Goal: Task Accomplishment & Management: Use online tool/utility

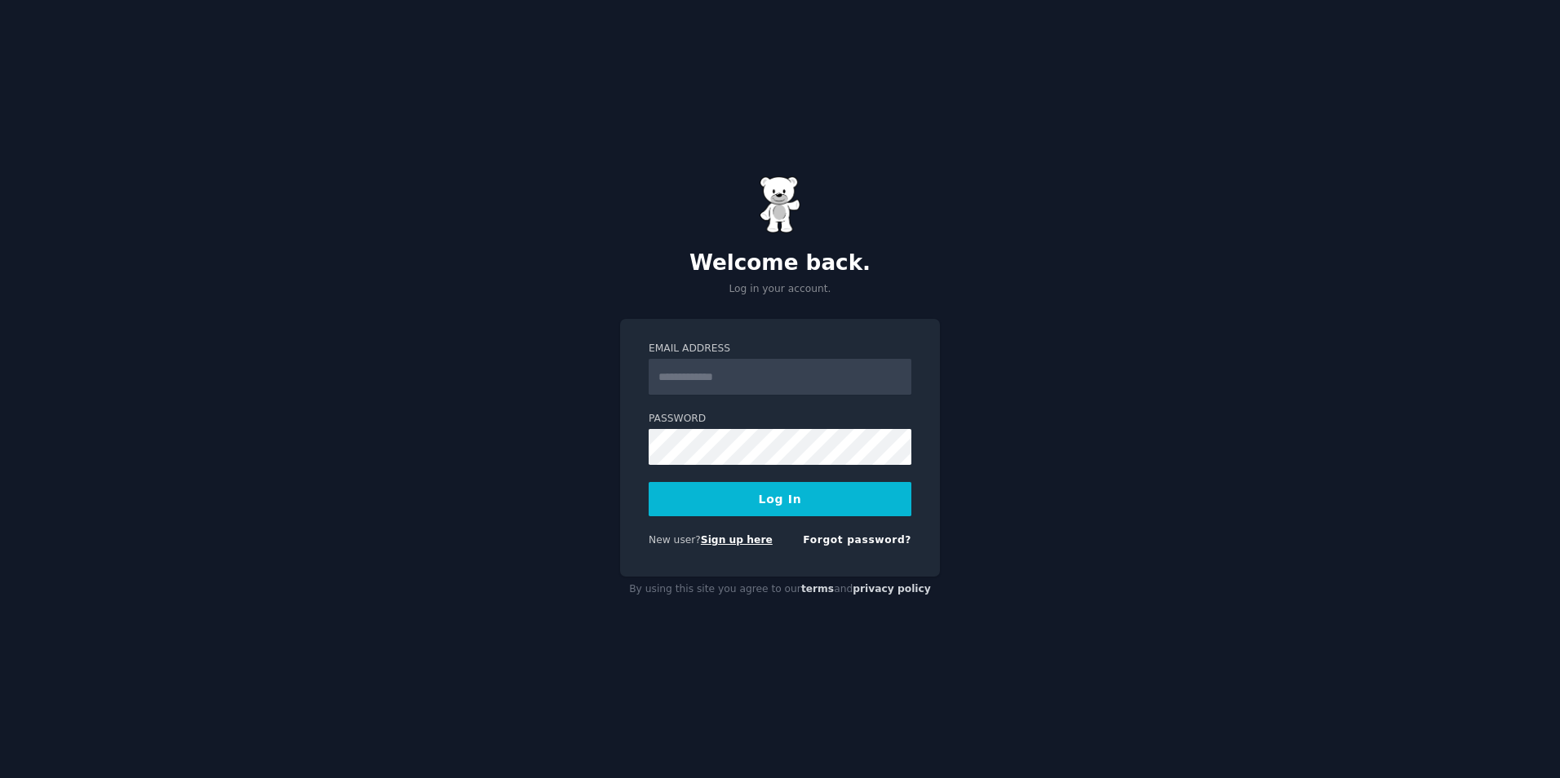
click at [738, 543] on link "Sign up here" at bounding box center [737, 539] width 72 height 11
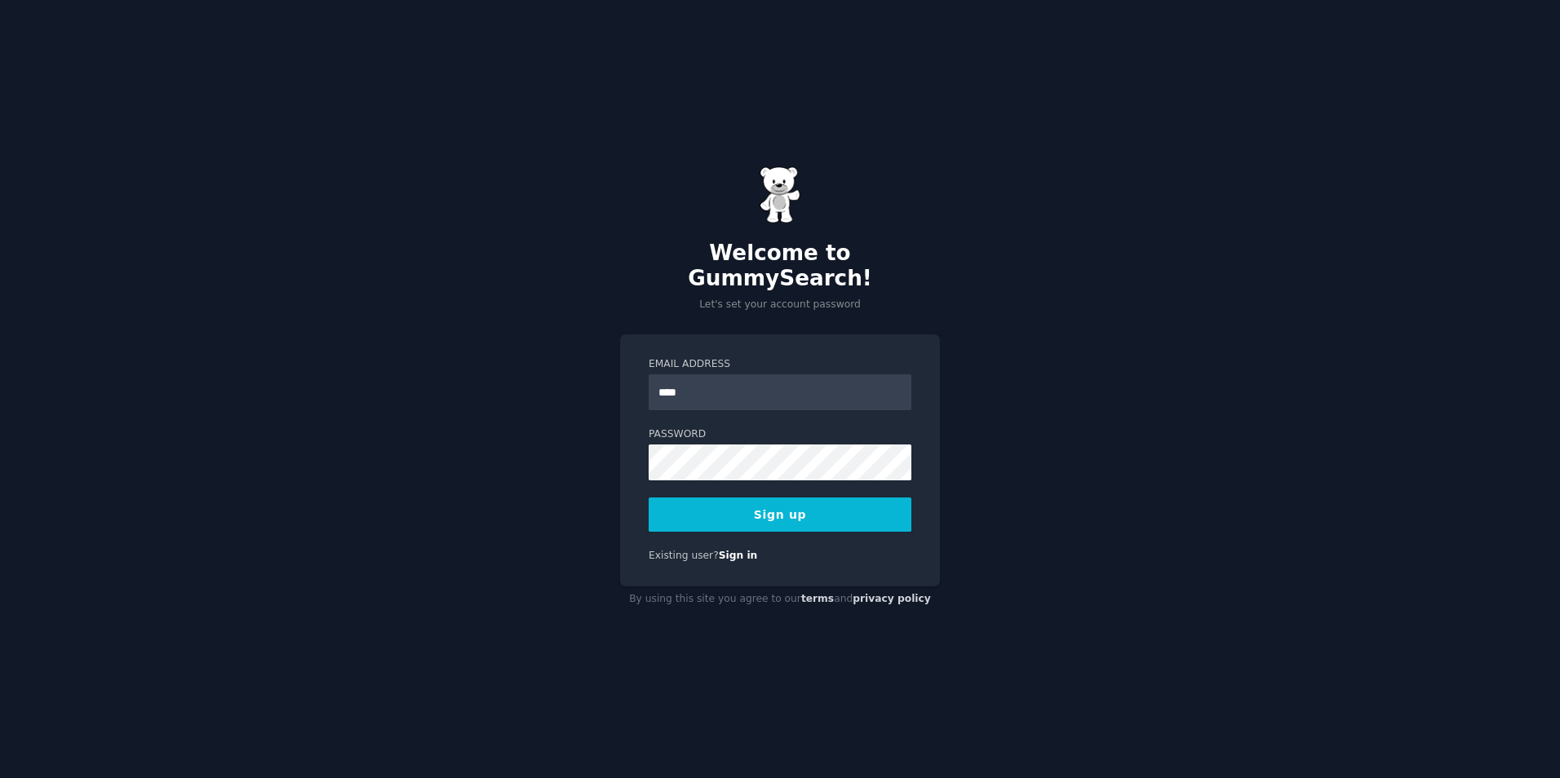
type input "**********"
click at [717, 498] on button "Sign up" at bounding box center [779, 515] width 263 height 34
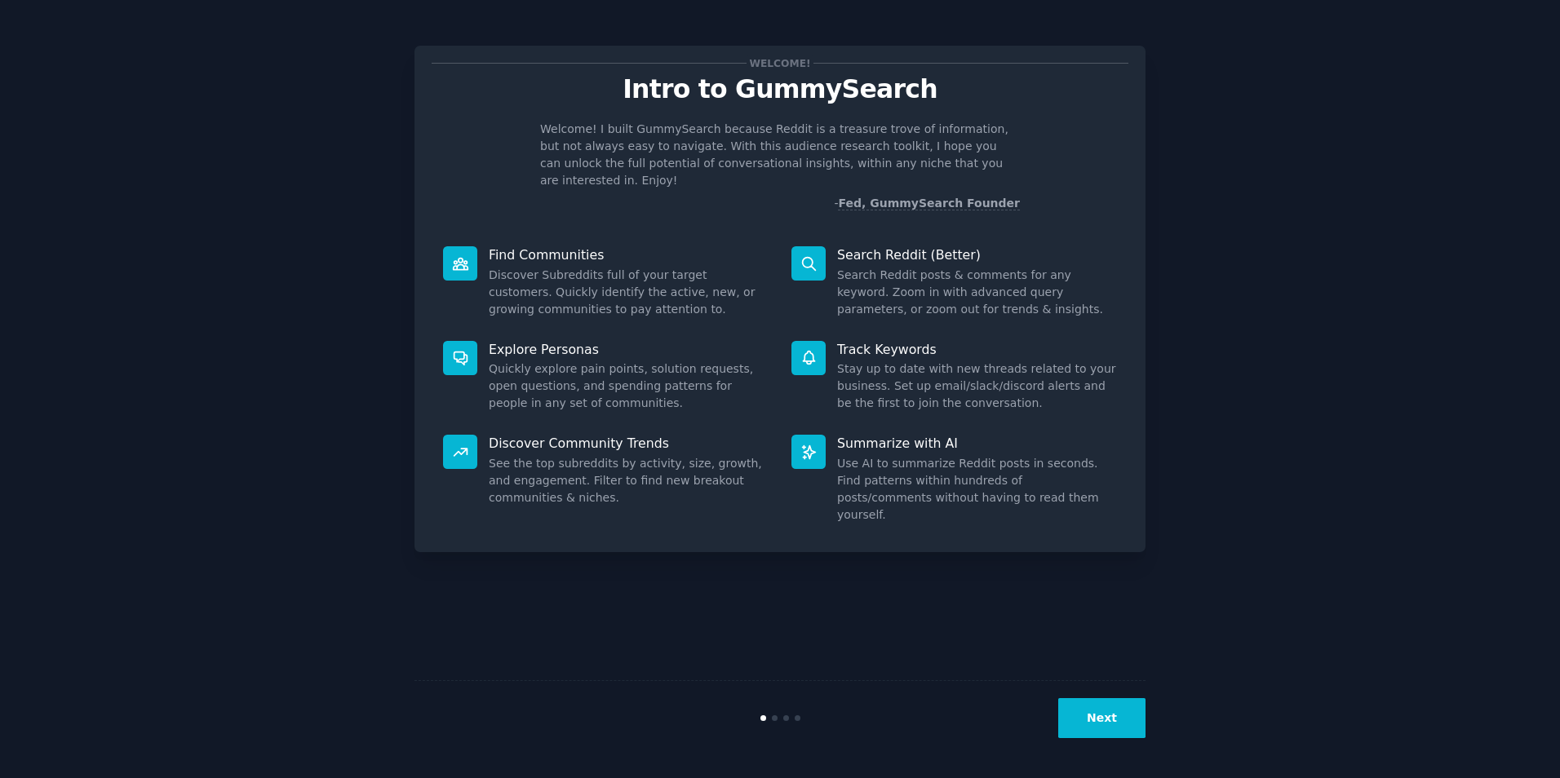
click at [1116, 714] on button "Next" at bounding box center [1101, 718] width 87 height 40
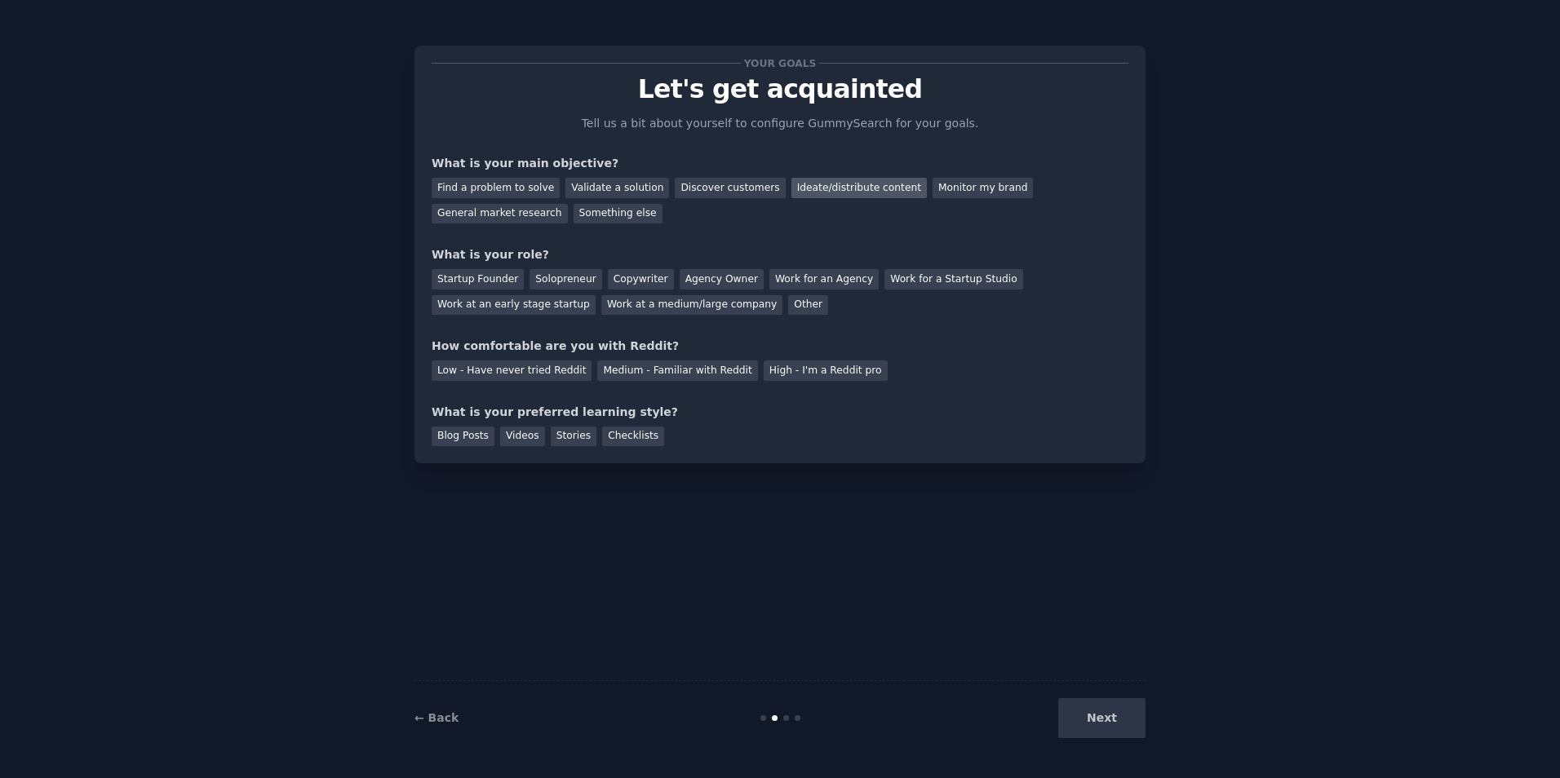
click at [833, 193] on div "Ideate/distribute content" at bounding box center [858, 188] width 135 height 20
click at [478, 284] on div "Startup Founder" at bounding box center [478, 279] width 92 height 20
click at [609, 274] on div "Copywriter" at bounding box center [641, 279] width 66 height 20
click at [998, 268] on div "Startup Founder Solopreneur Copywriter Agency Owner Work for an Agency Work for…" at bounding box center [780, 288] width 697 height 51
click at [595, 295] on div "Work at an early stage startup" at bounding box center [514, 305] width 164 height 20
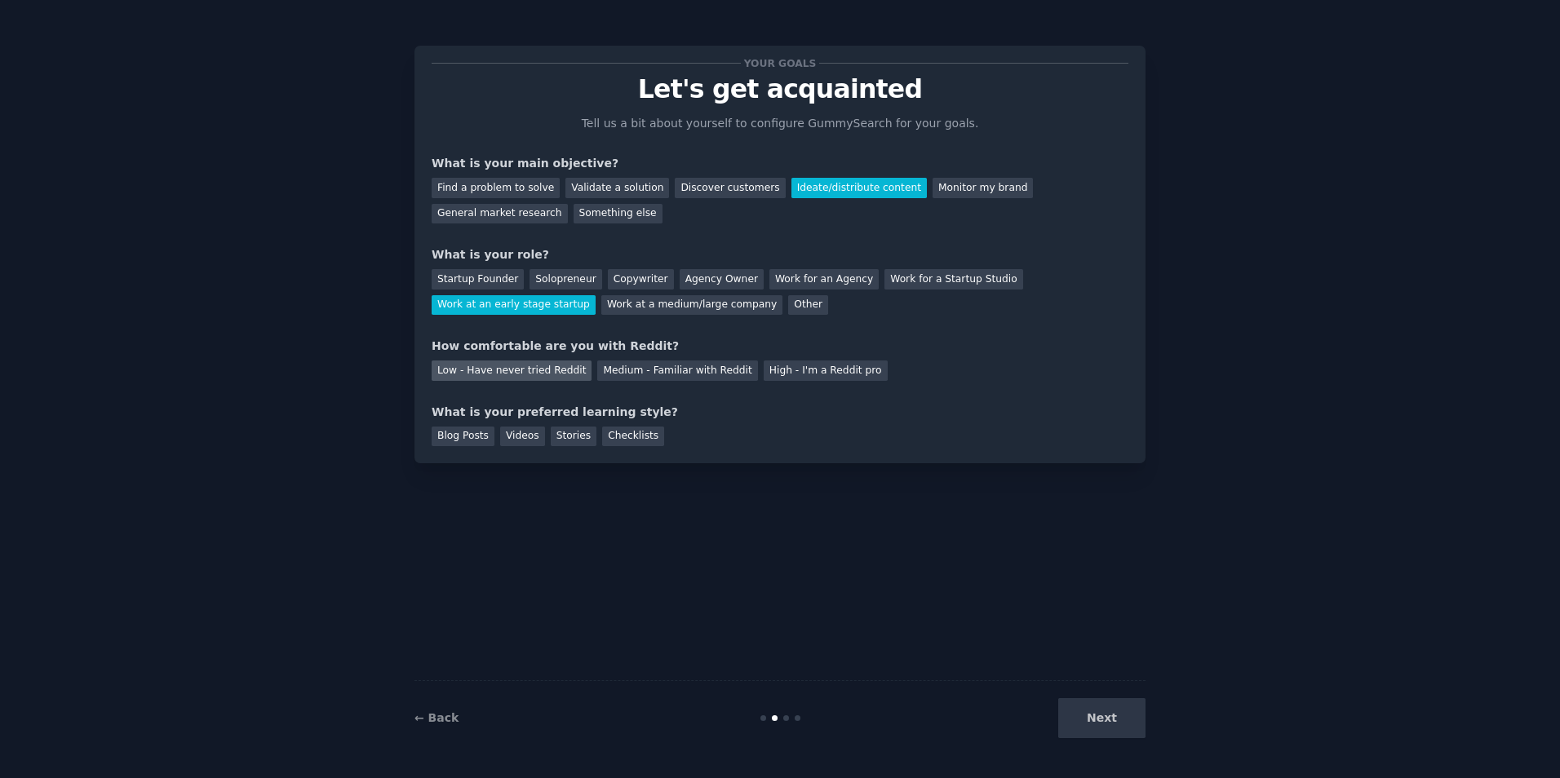
click at [516, 378] on div "Low - Have never tried Reddit" at bounding box center [512, 371] width 160 height 20
click at [662, 382] on div "Your goals Let's get acquainted Tell us a bit about yourself to configure Gummy…" at bounding box center [780, 254] width 697 height 383
click at [666, 373] on div "Medium - Familiar with Reddit" at bounding box center [677, 371] width 160 height 20
drag, startPoint x: 520, startPoint y: 446, endPoint x: 516, endPoint y: 436, distance: 11.4
click at [520, 444] on div "Your goals Let's get acquainted Tell us a bit about yourself to configure Gummy…" at bounding box center [779, 255] width 731 height 418
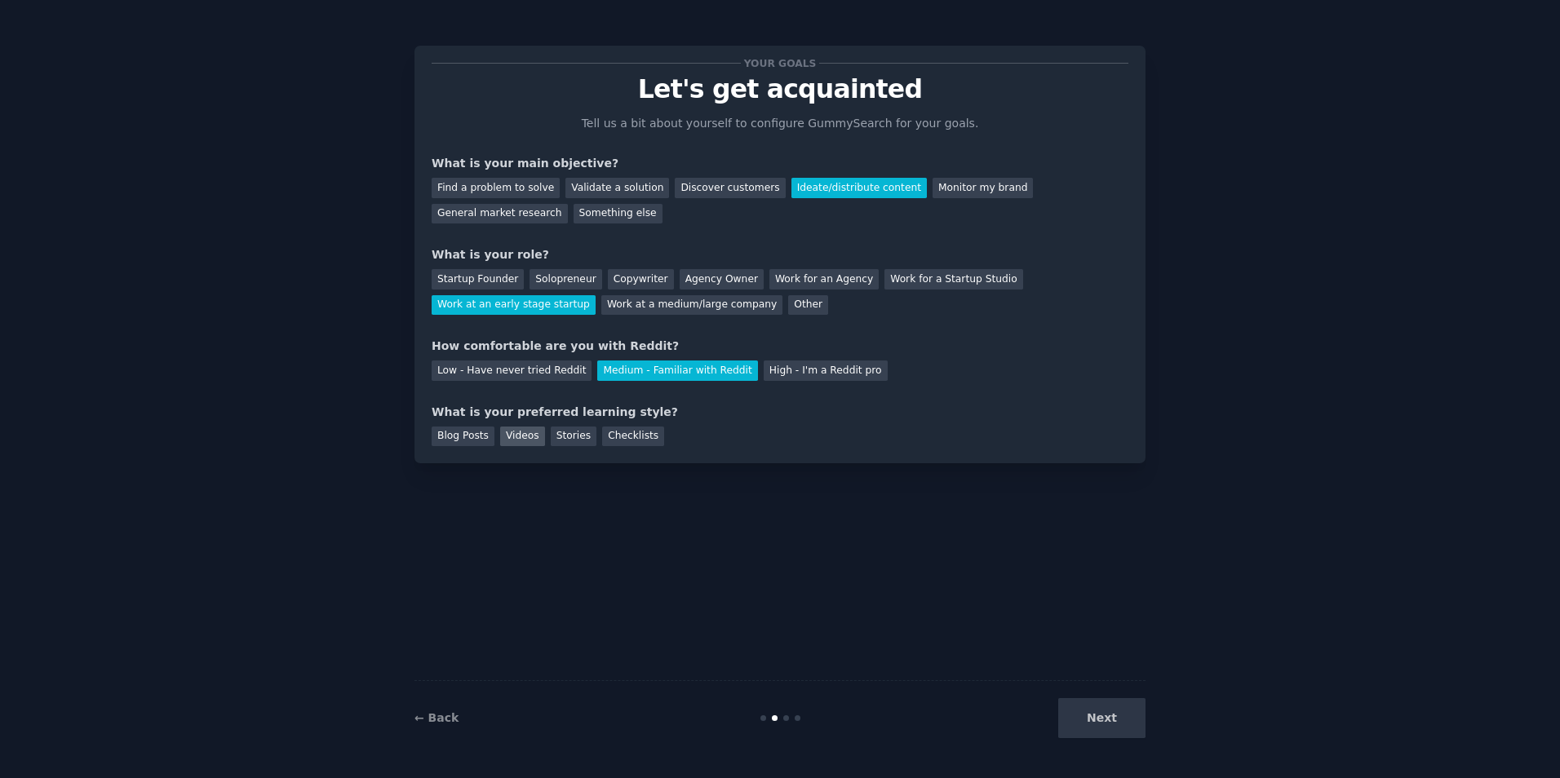
click at [516, 434] on div "Videos" at bounding box center [522, 437] width 45 height 20
click at [1118, 719] on button "Next" at bounding box center [1101, 718] width 87 height 40
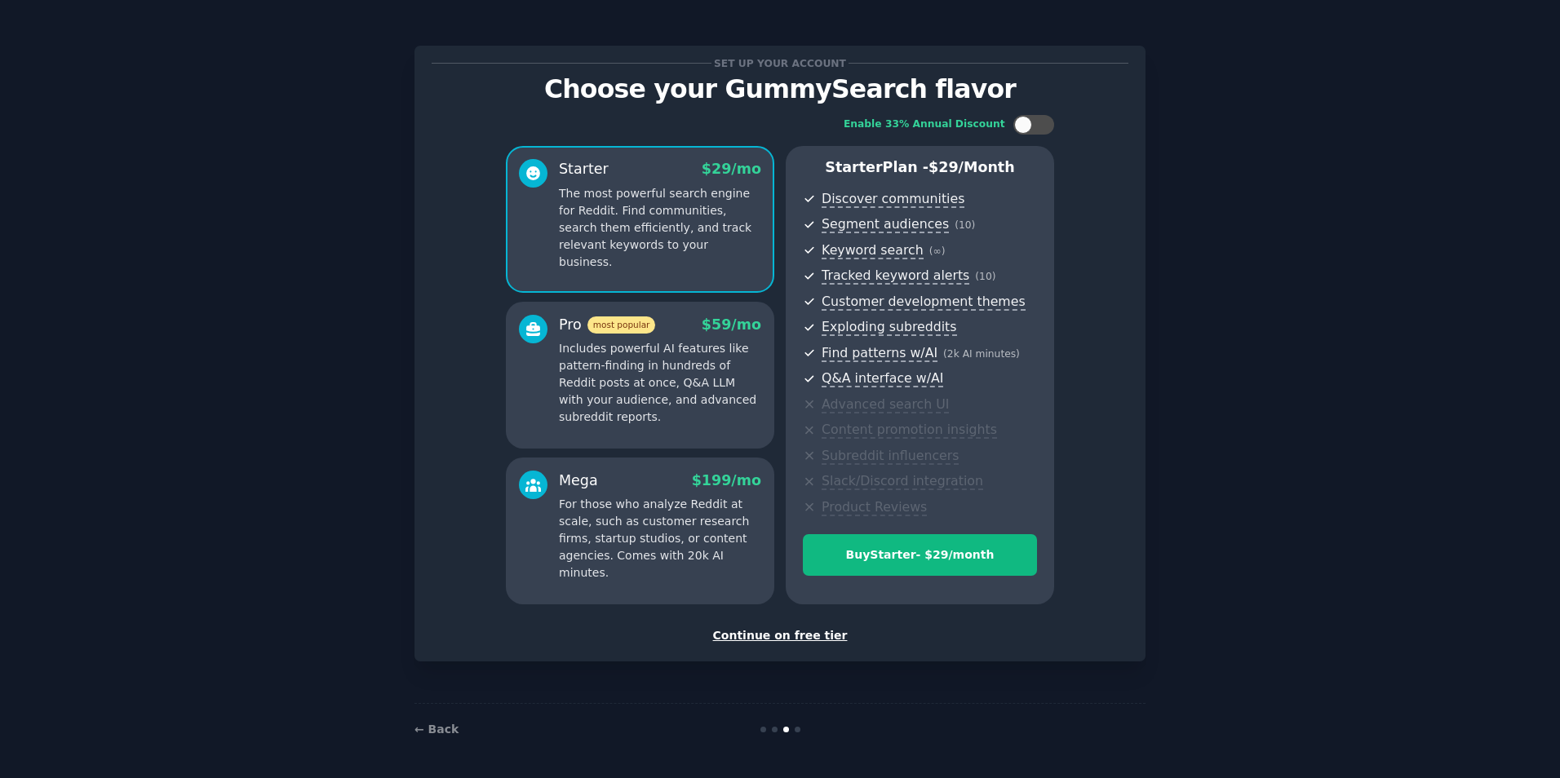
click at [808, 631] on div "Continue on free tier" at bounding box center [780, 635] width 697 height 17
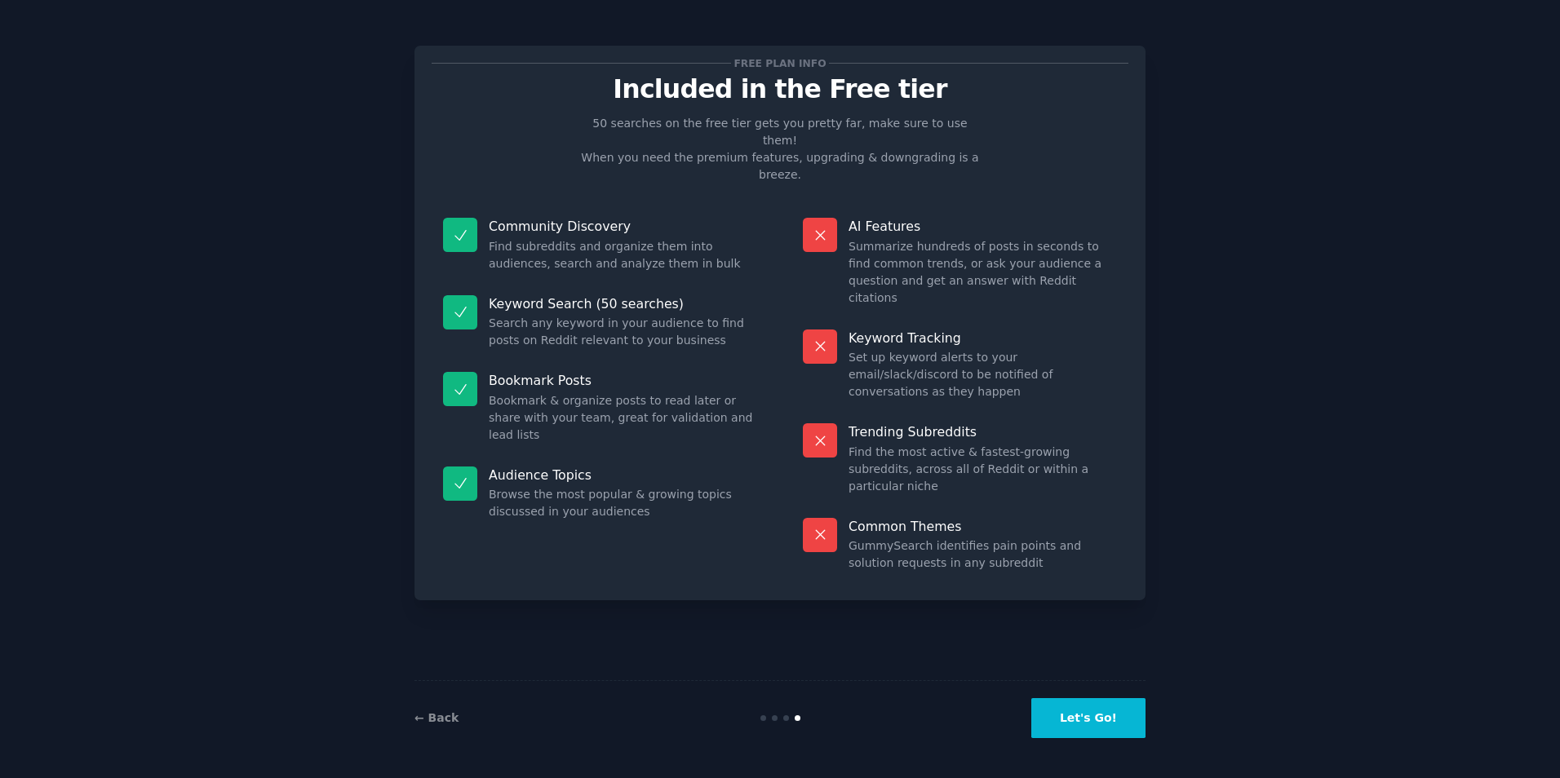
click at [1100, 719] on button "Let's Go!" at bounding box center [1088, 718] width 114 height 40
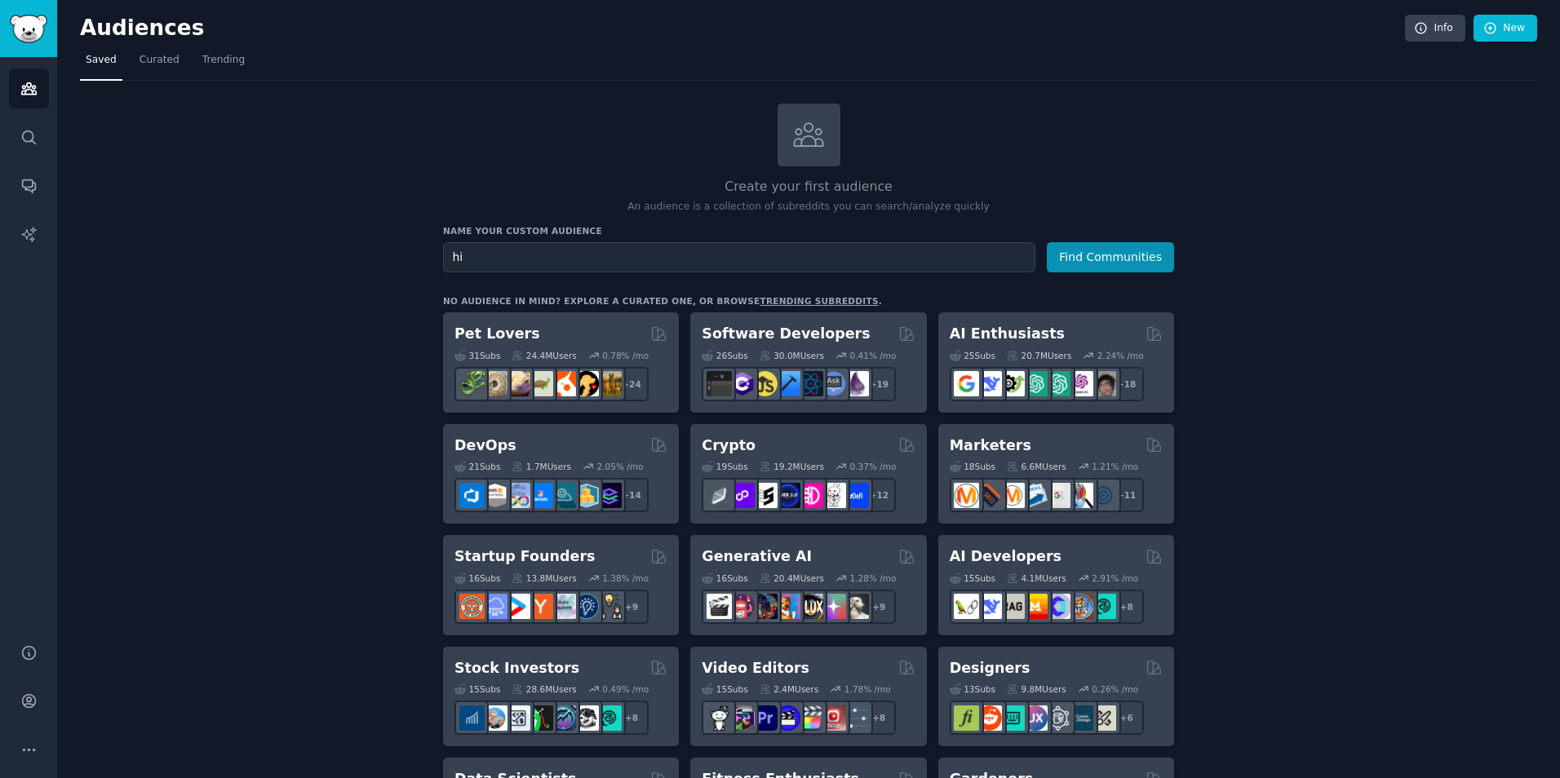
type input "h"
type input "u"
type input "d"
type input "p"
type input "umrah"
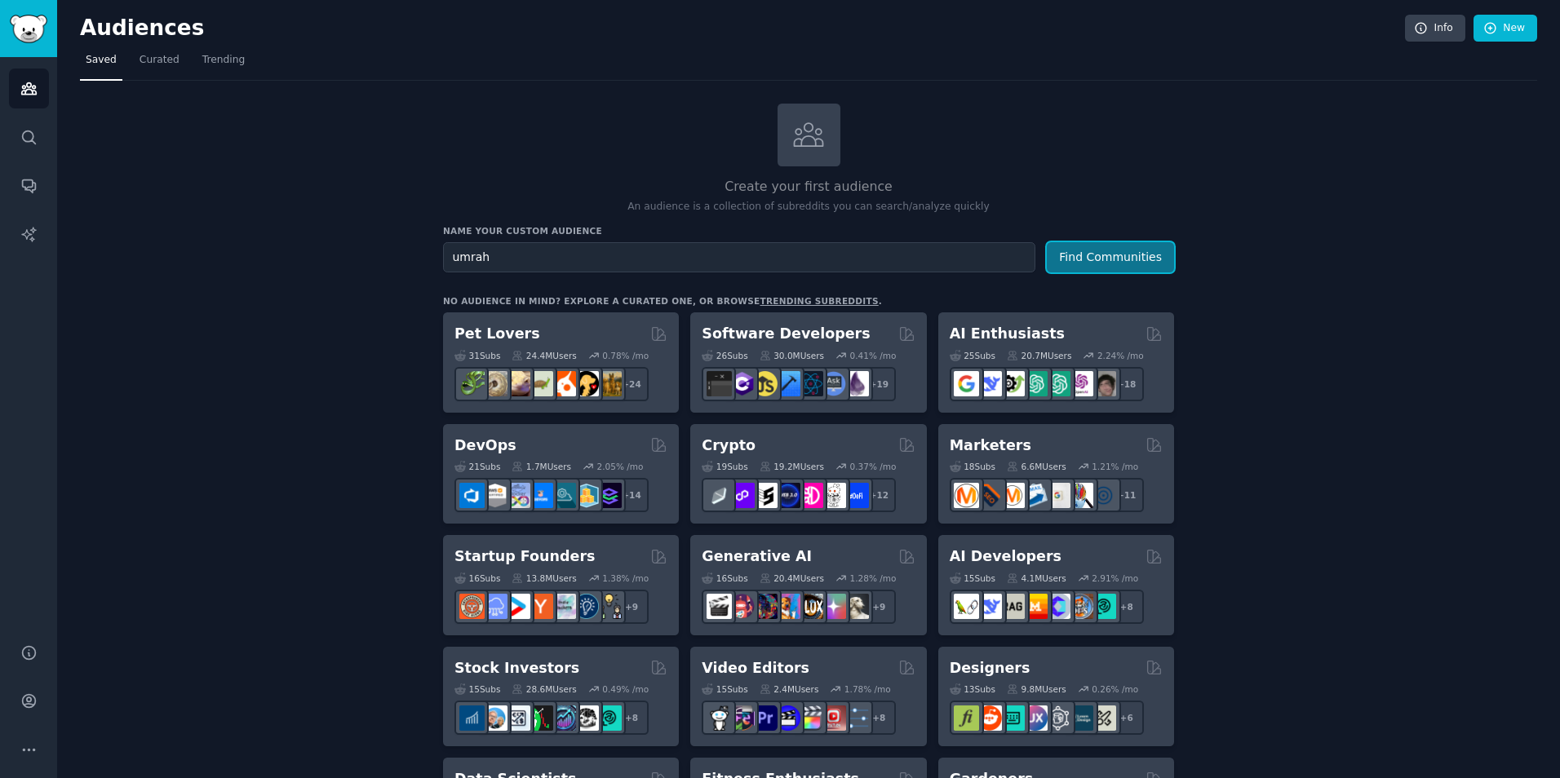
click at [1157, 255] on button "Find Communities" at bounding box center [1110, 257] width 127 height 30
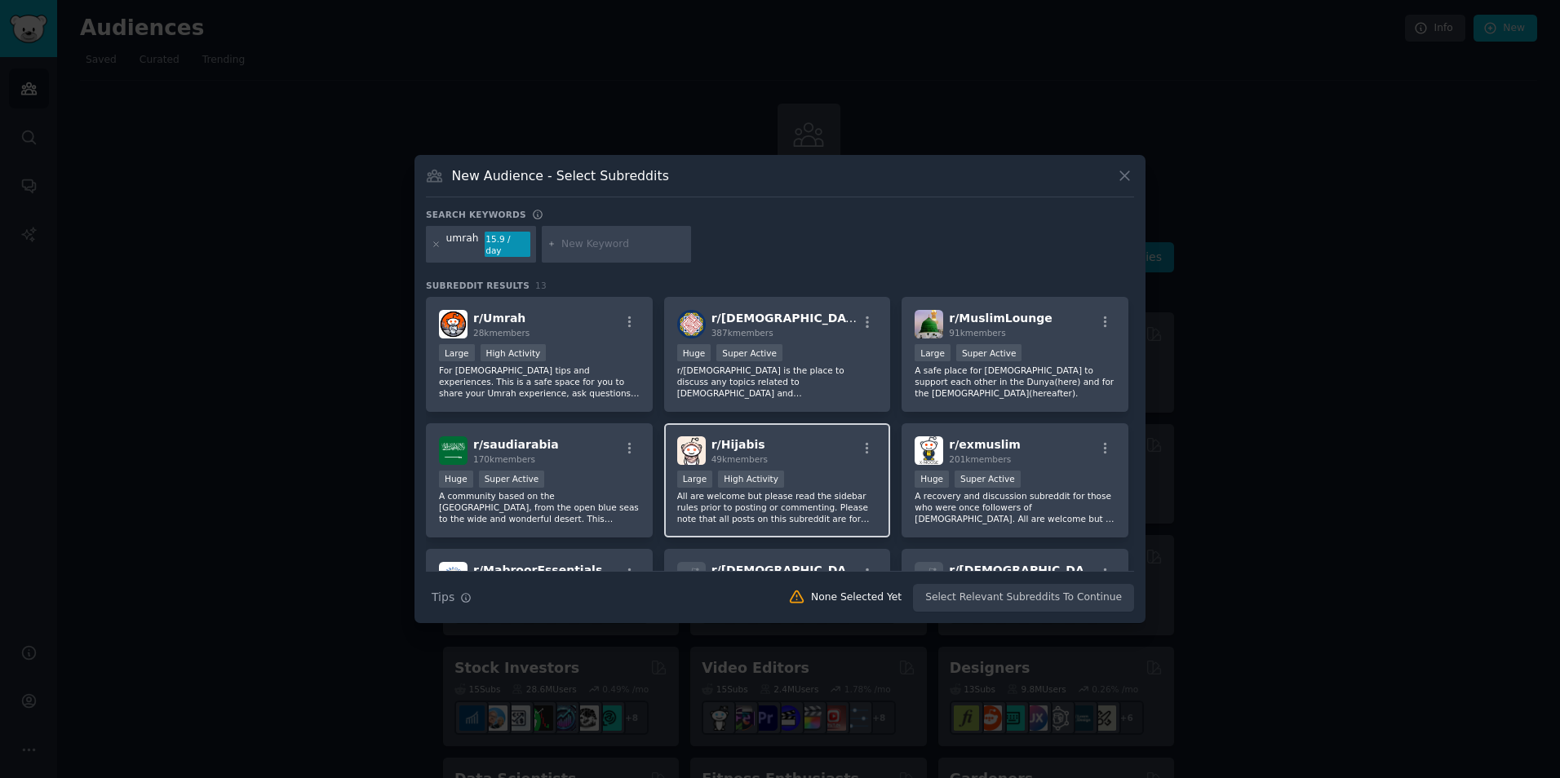
scroll to position [245, 0]
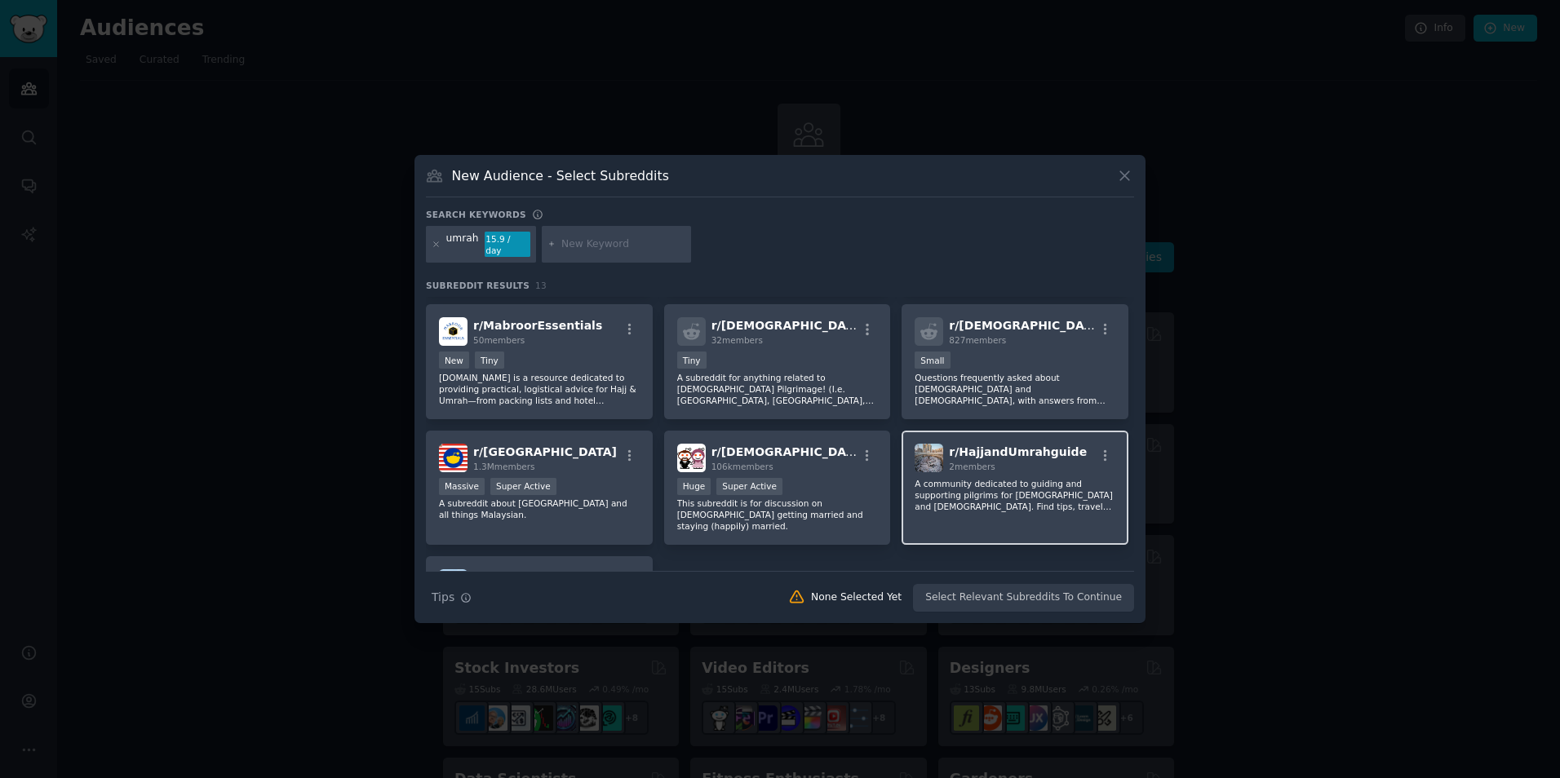
click at [1054, 494] on p "A community dedicated to guiding and supporting pilgrims for Hajj and Umrah. Fi…" at bounding box center [1014, 495] width 201 height 34
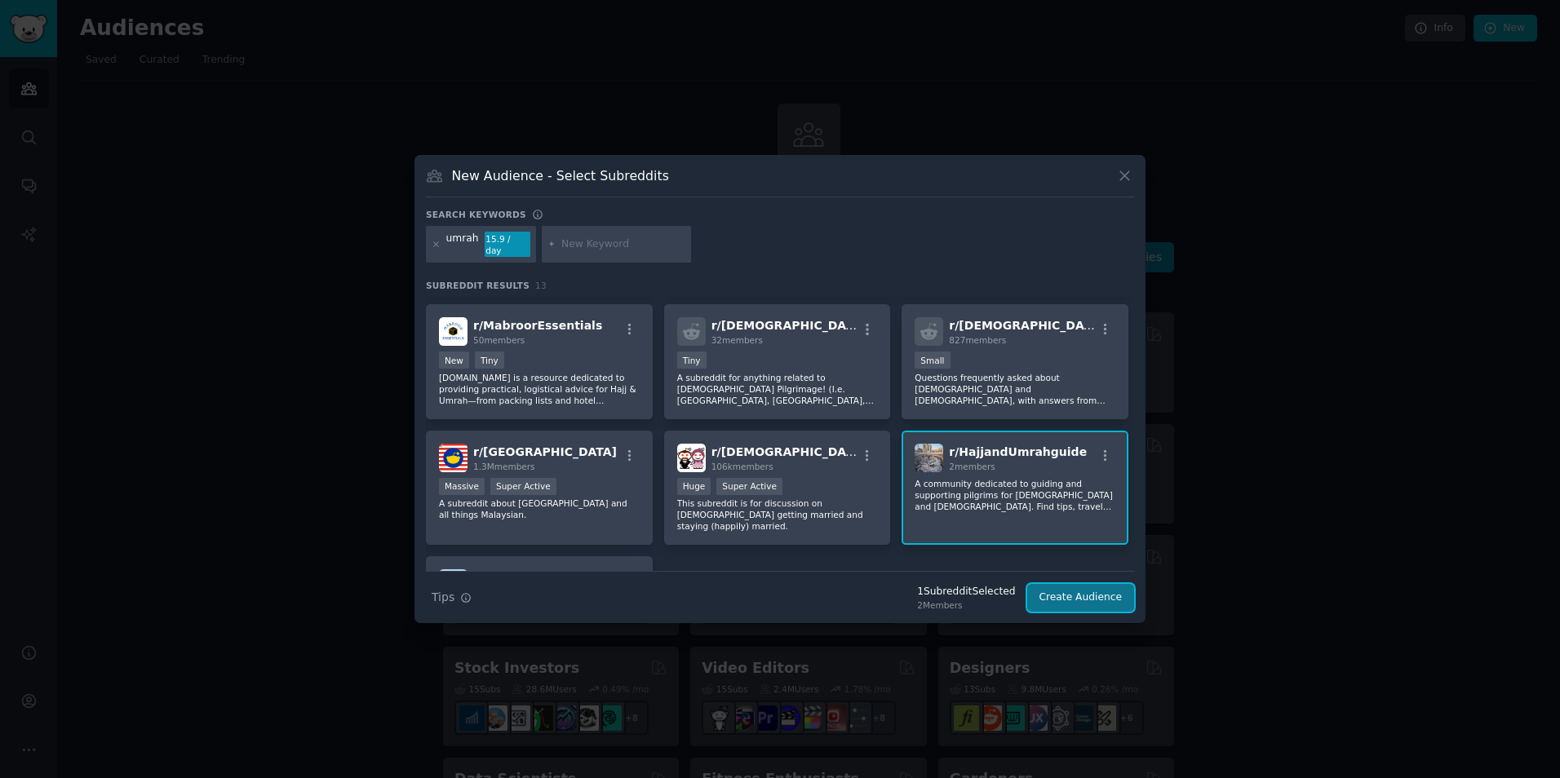
click at [1065, 591] on button "Create Audience" at bounding box center [1081, 598] width 108 height 28
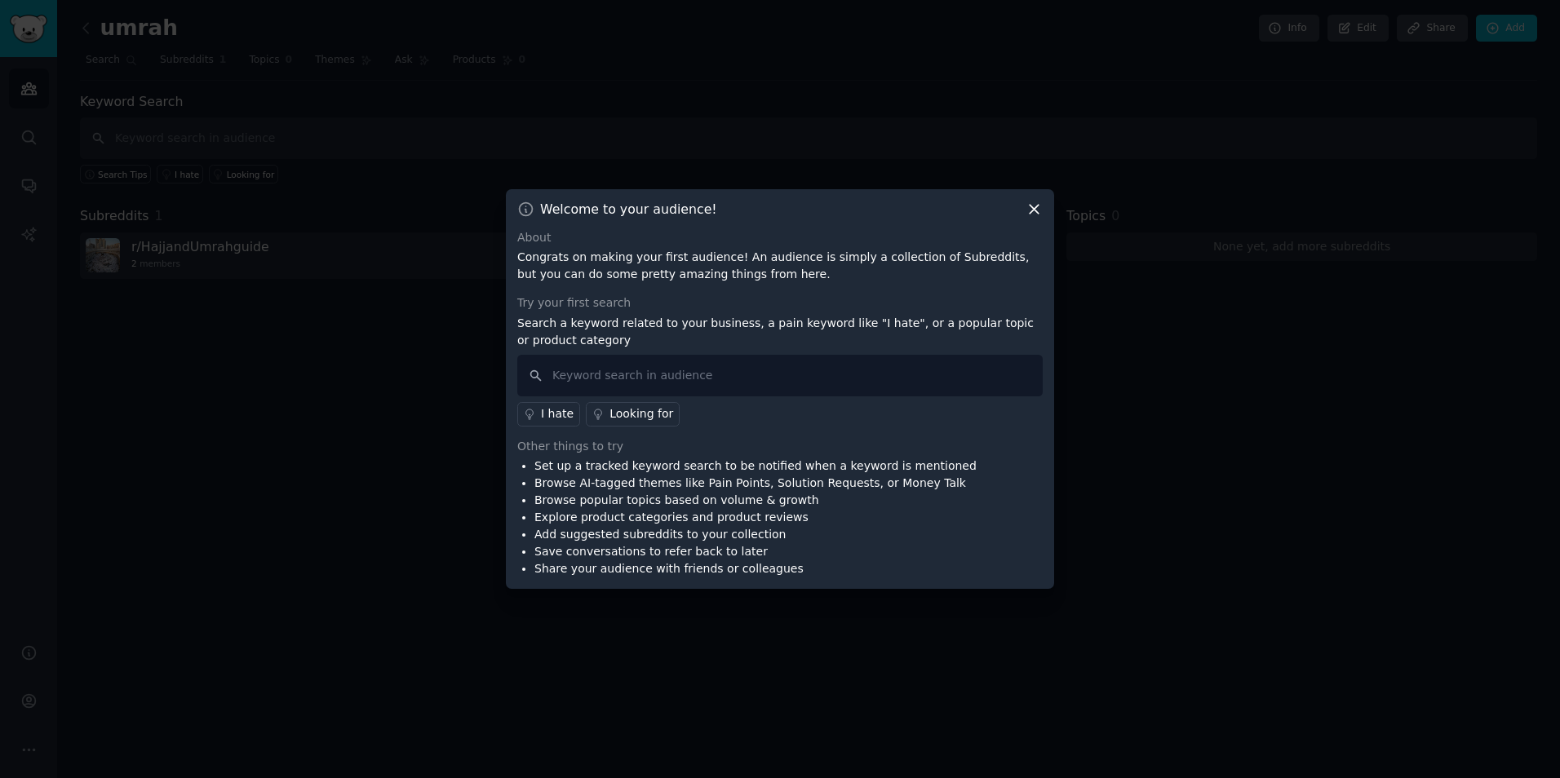
click at [1027, 212] on icon at bounding box center [1033, 209] width 17 height 17
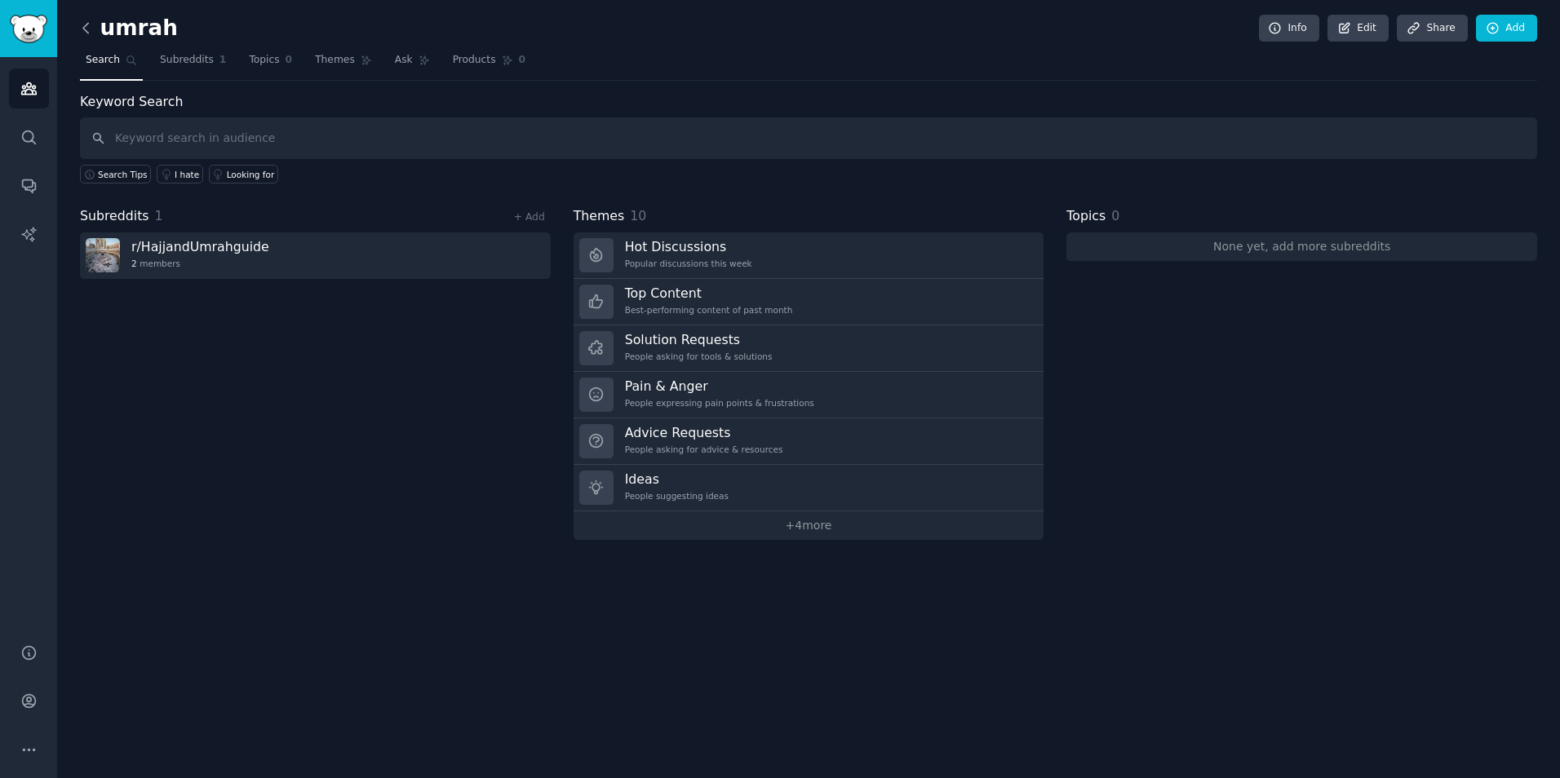
click at [86, 24] on icon at bounding box center [85, 28] width 5 height 10
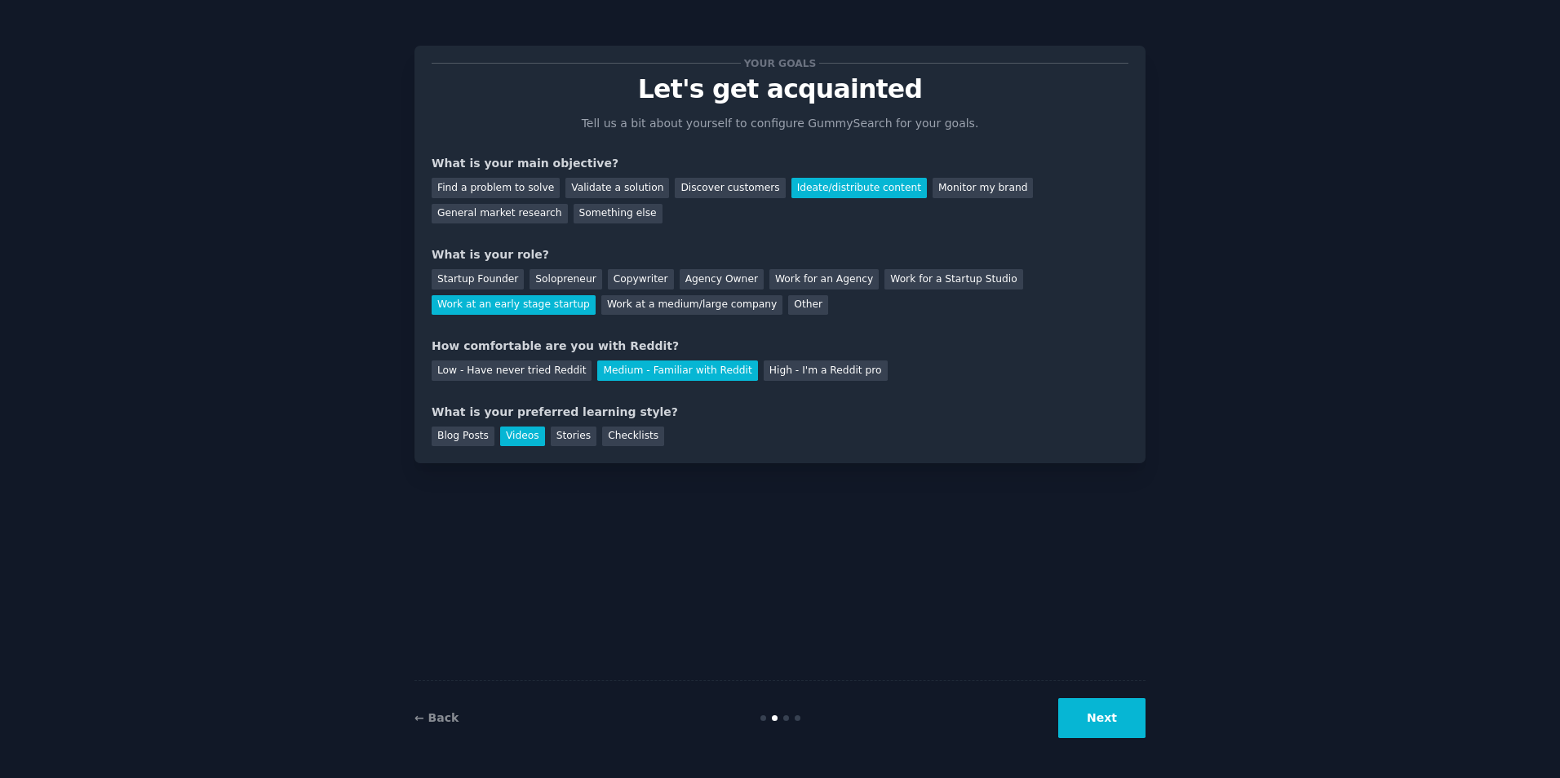
click at [1111, 733] on button "Next" at bounding box center [1101, 718] width 87 height 40
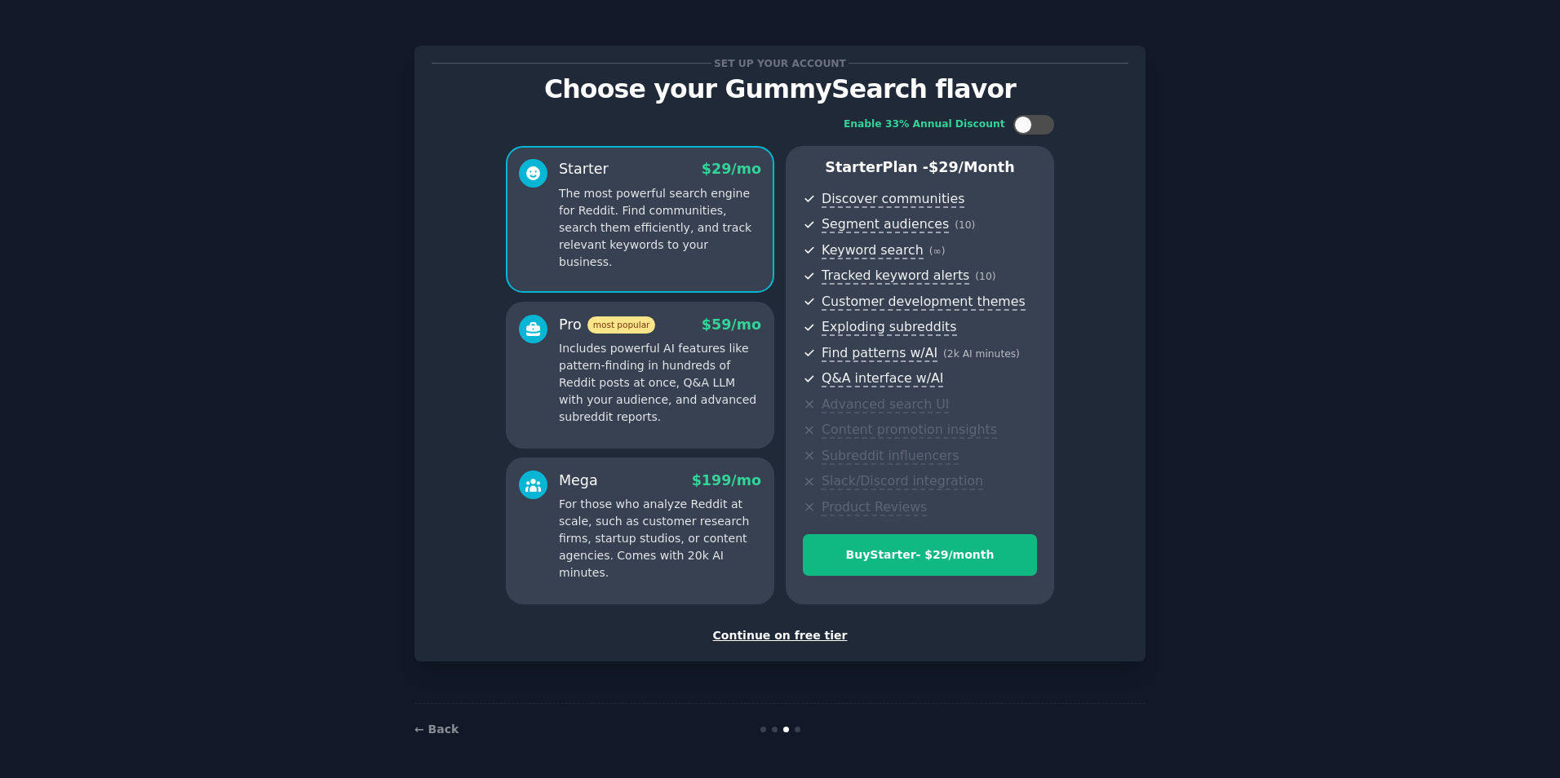
click at [1098, 730] on div "← Back" at bounding box center [779, 729] width 731 height 52
click at [745, 640] on div "Continue on free tier" at bounding box center [780, 635] width 697 height 17
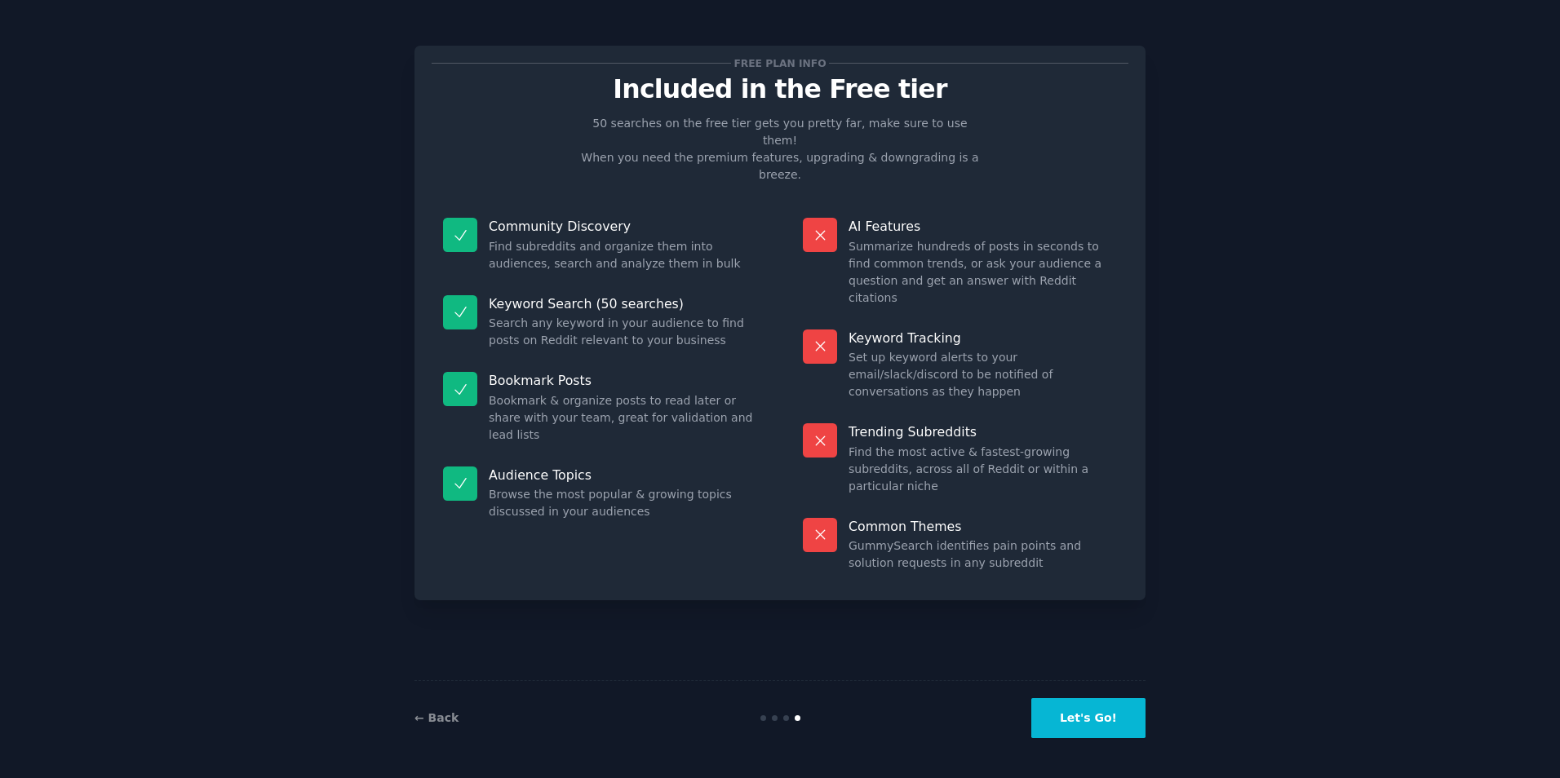
click at [1102, 713] on button "Let's Go!" at bounding box center [1088, 718] width 114 height 40
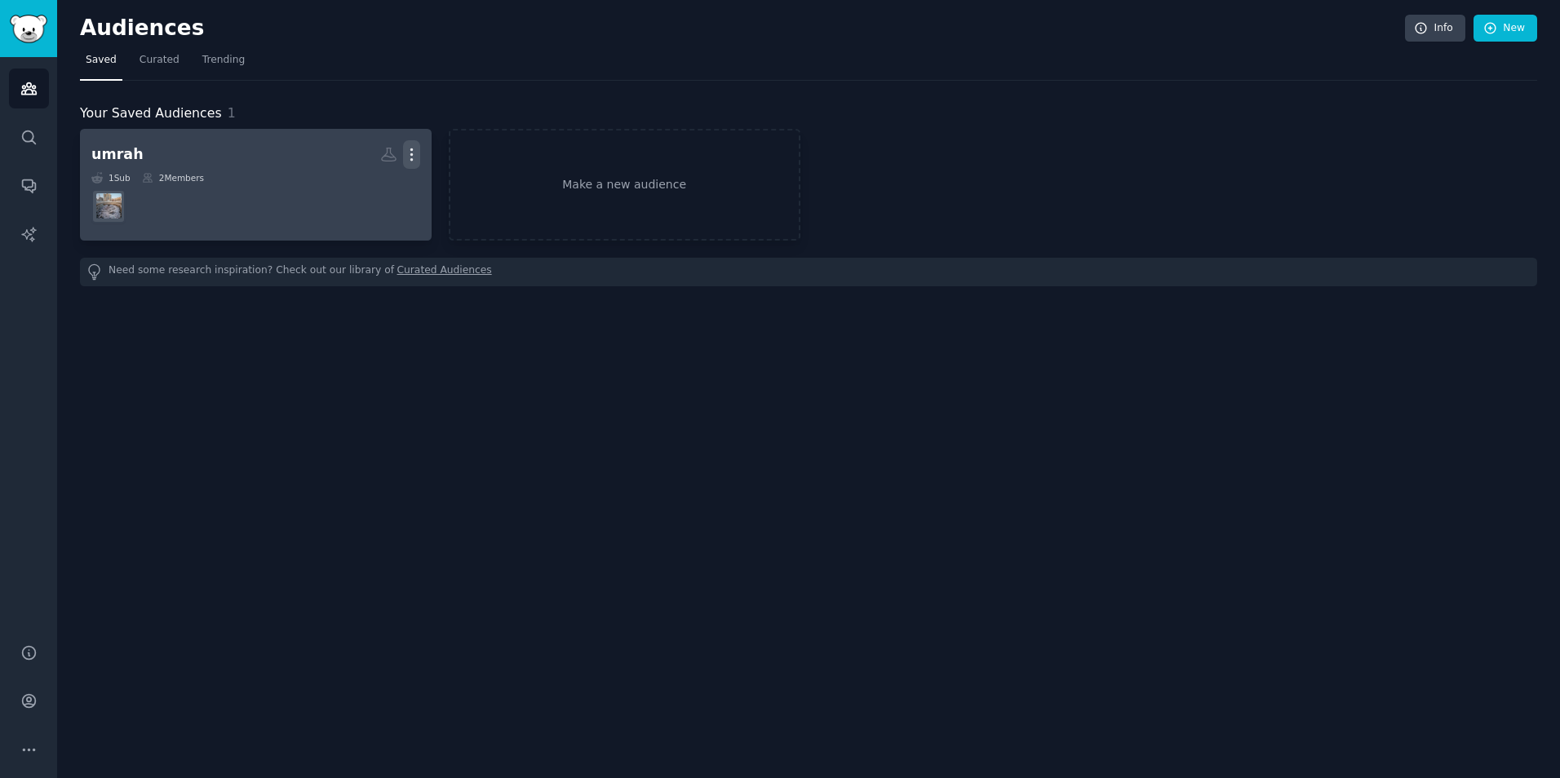
click at [413, 151] on icon "button" at bounding box center [411, 154] width 17 height 17
click at [385, 196] on p "Delete" at bounding box center [367, 188] width 38 height 17
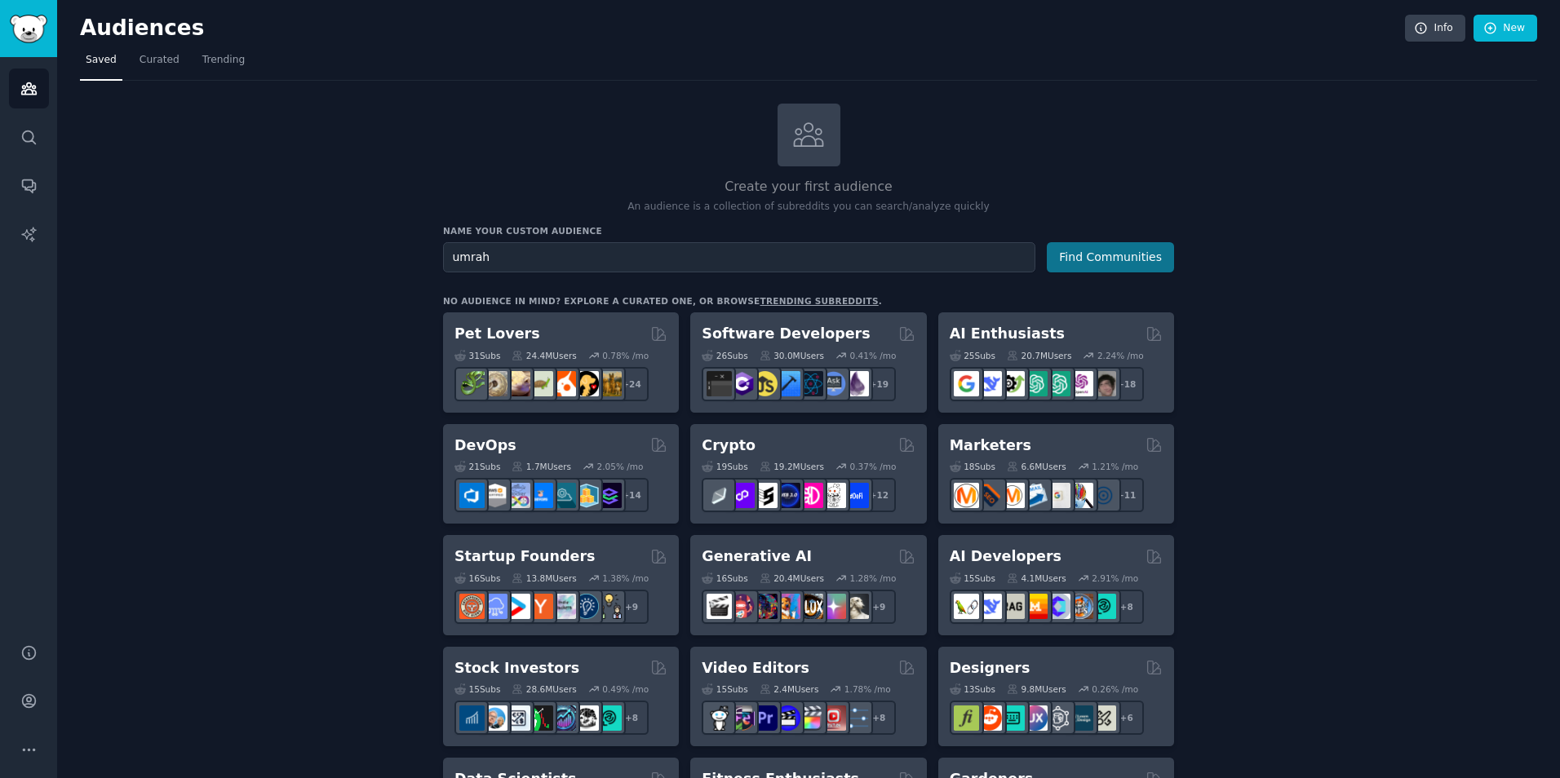
type input "umrah"
click at [1093, 250] on button "Find Communities" at bounding box center [1110, 257] width 127 height 30
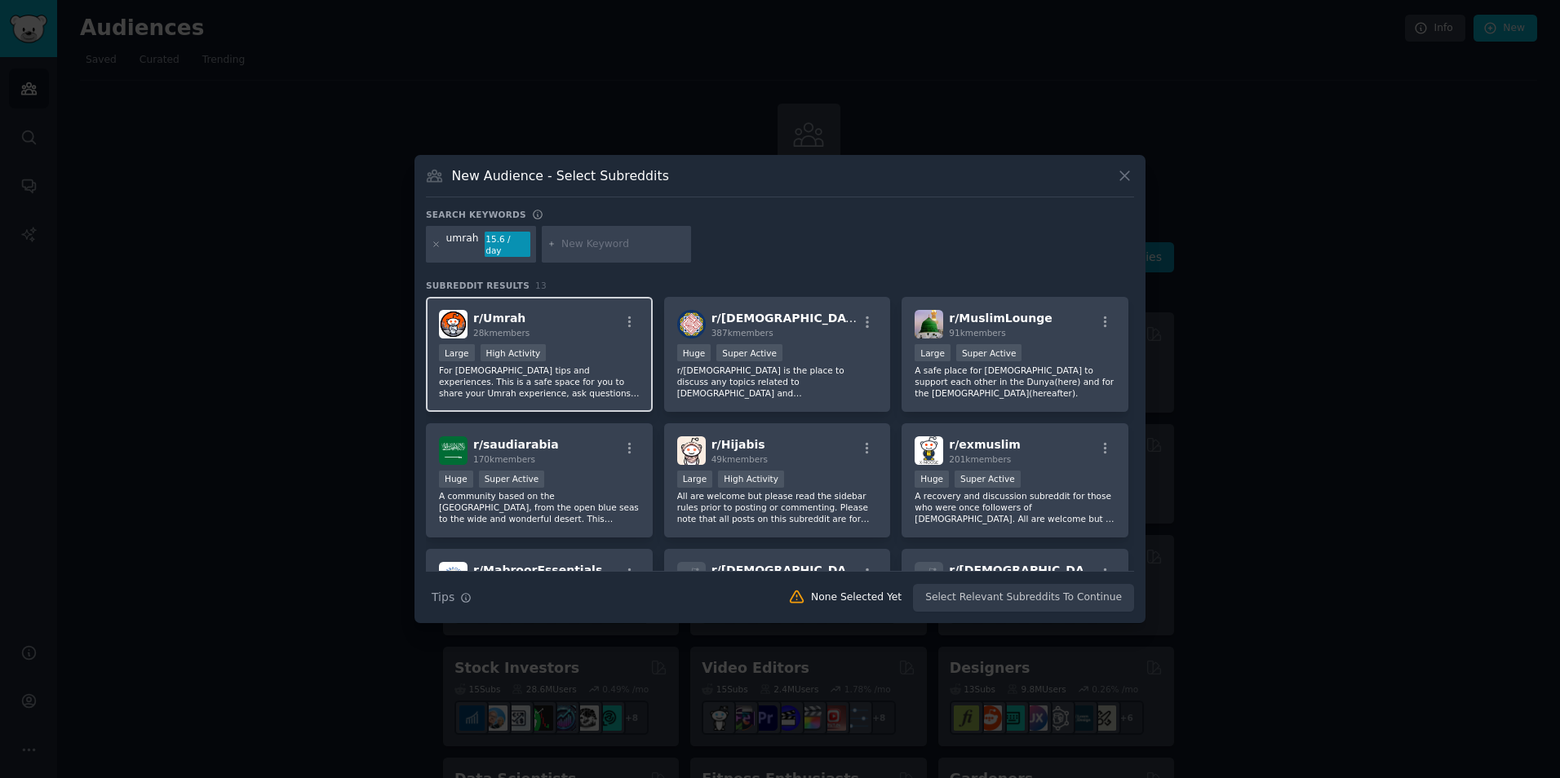
click at [593, 320] on div "r/ Umrah 28k members" at bounding box center [539, 324] width 201 height 29
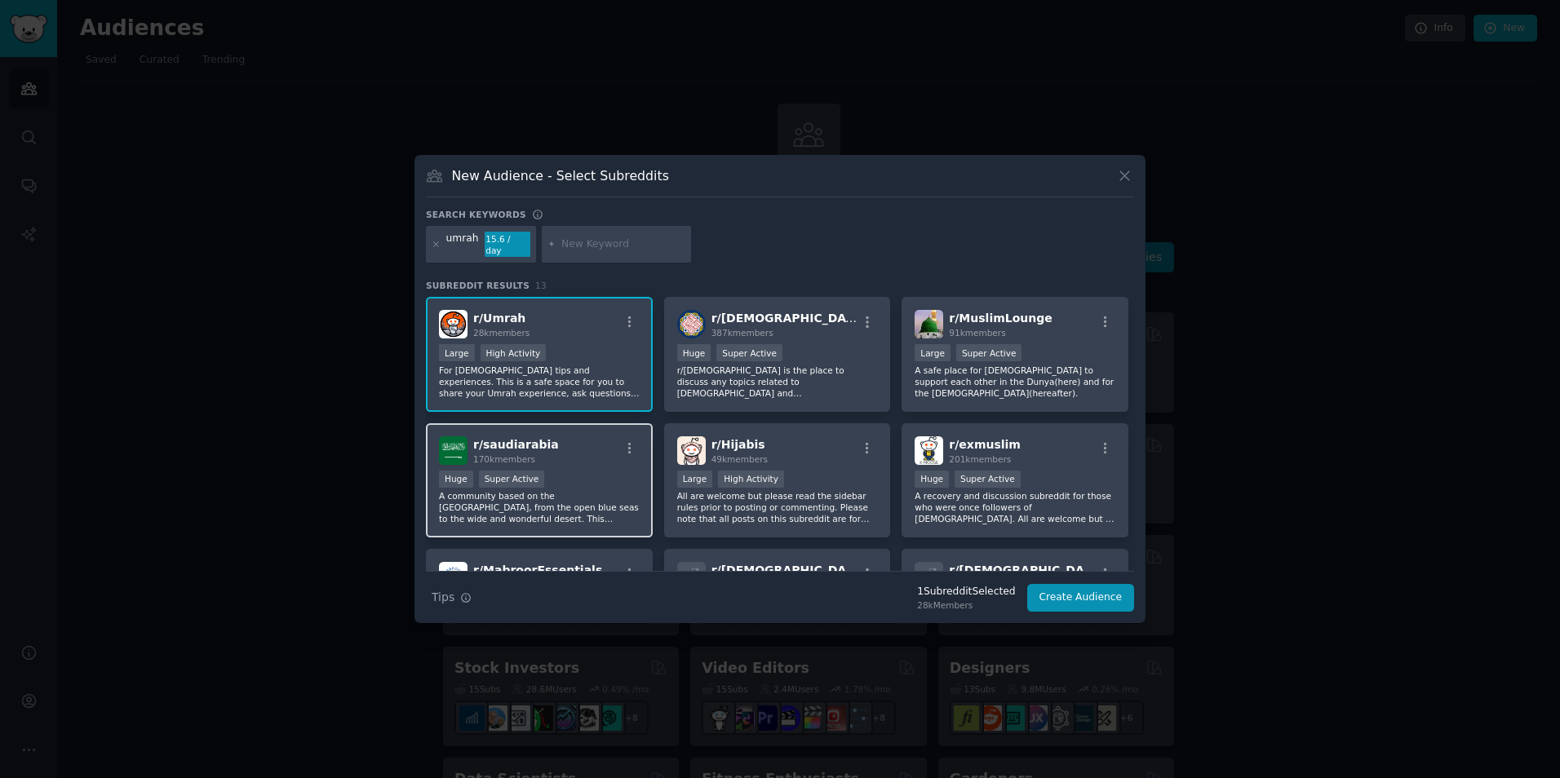
click at [594, 436] on div "r/ saudiarabia 170k members" at bounding box center [539, 450] width 201 height 29
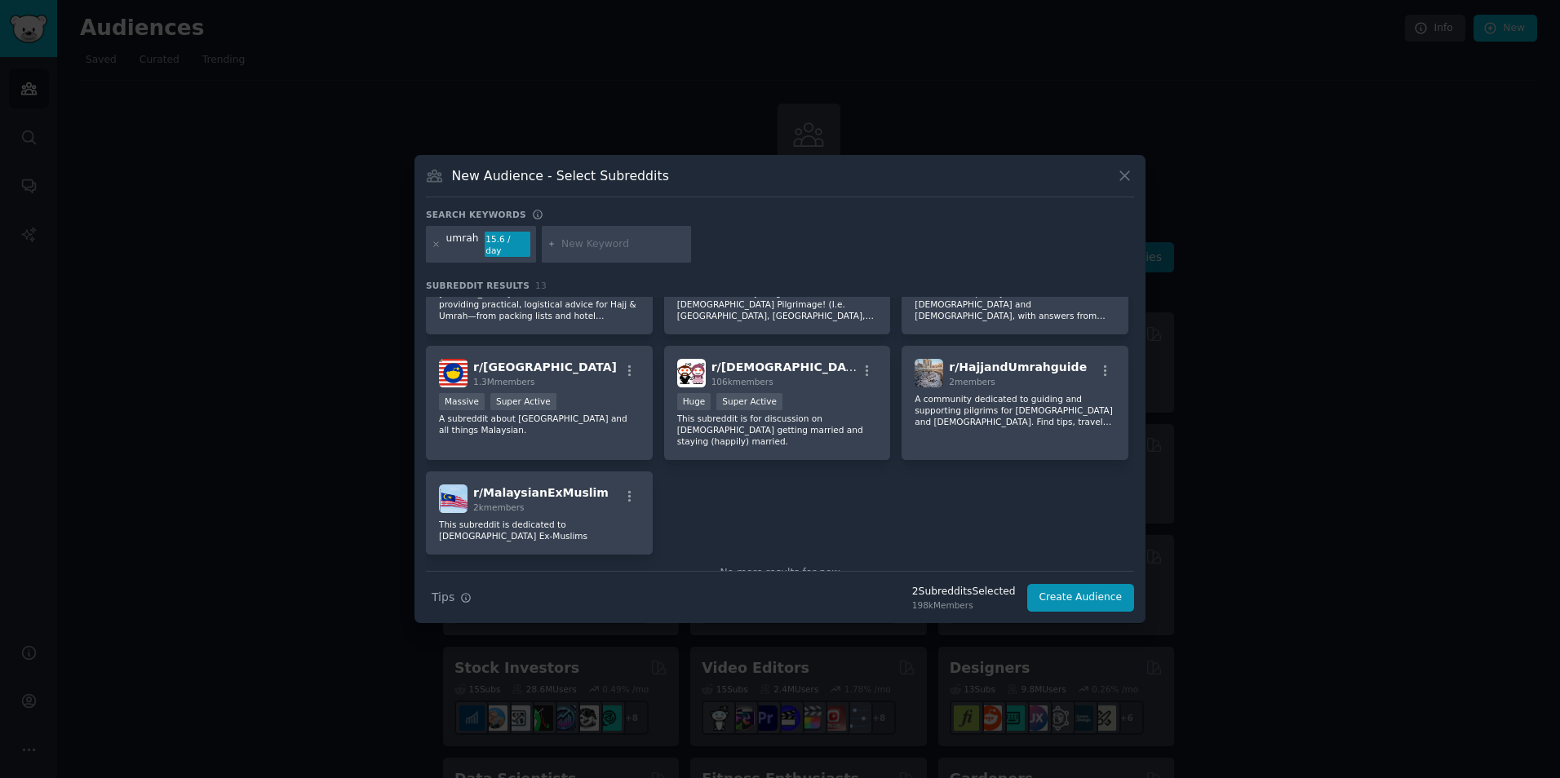
scroll to position [347, 0]
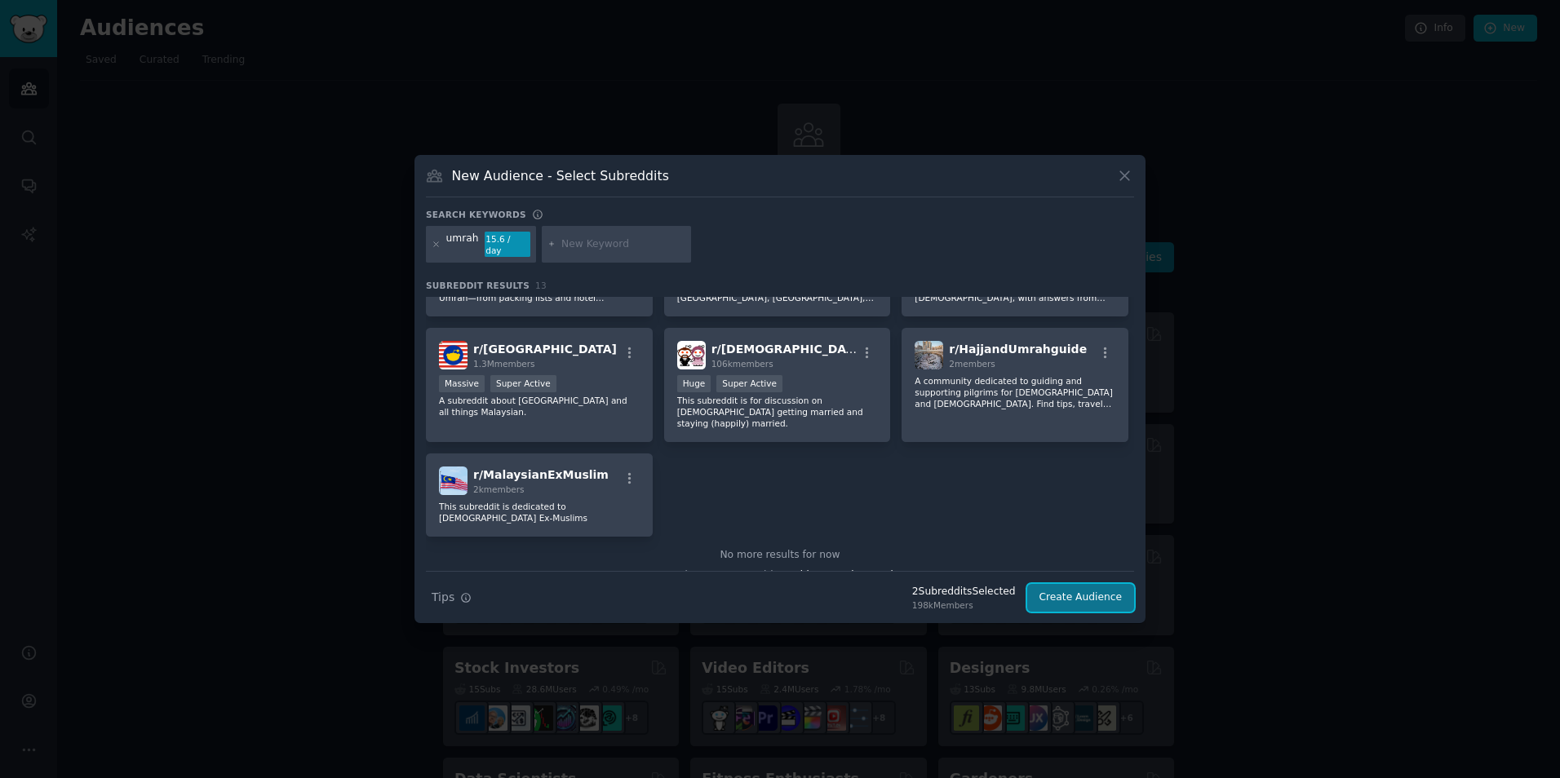
click at [1093, 586] on button "Create Audience" at bounding box center [1081, 598] width 108 height 28
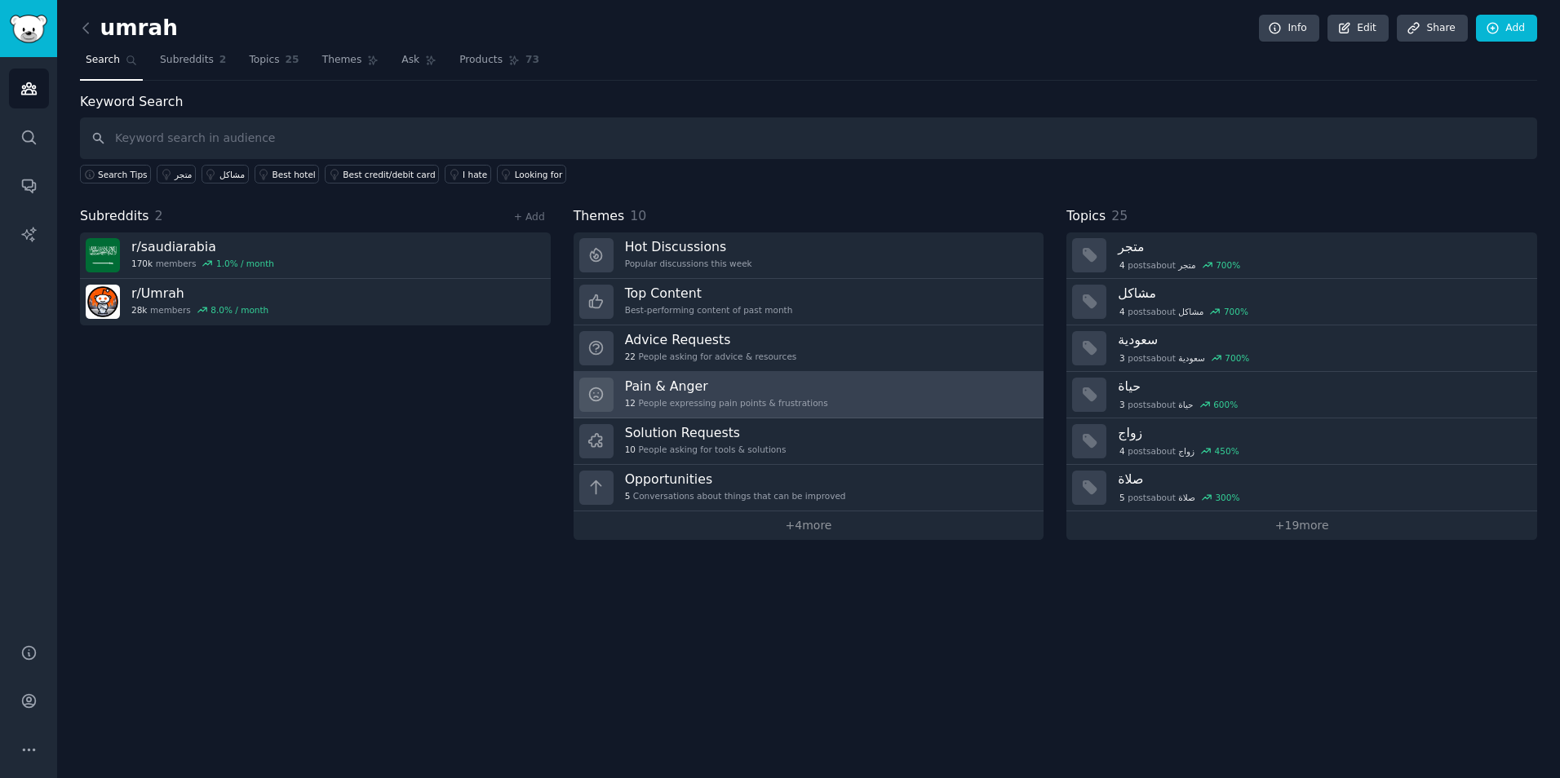
click at [797, 386] on h3 "Pain & Anger" at bounding box center [726, 386] width 203 height 17
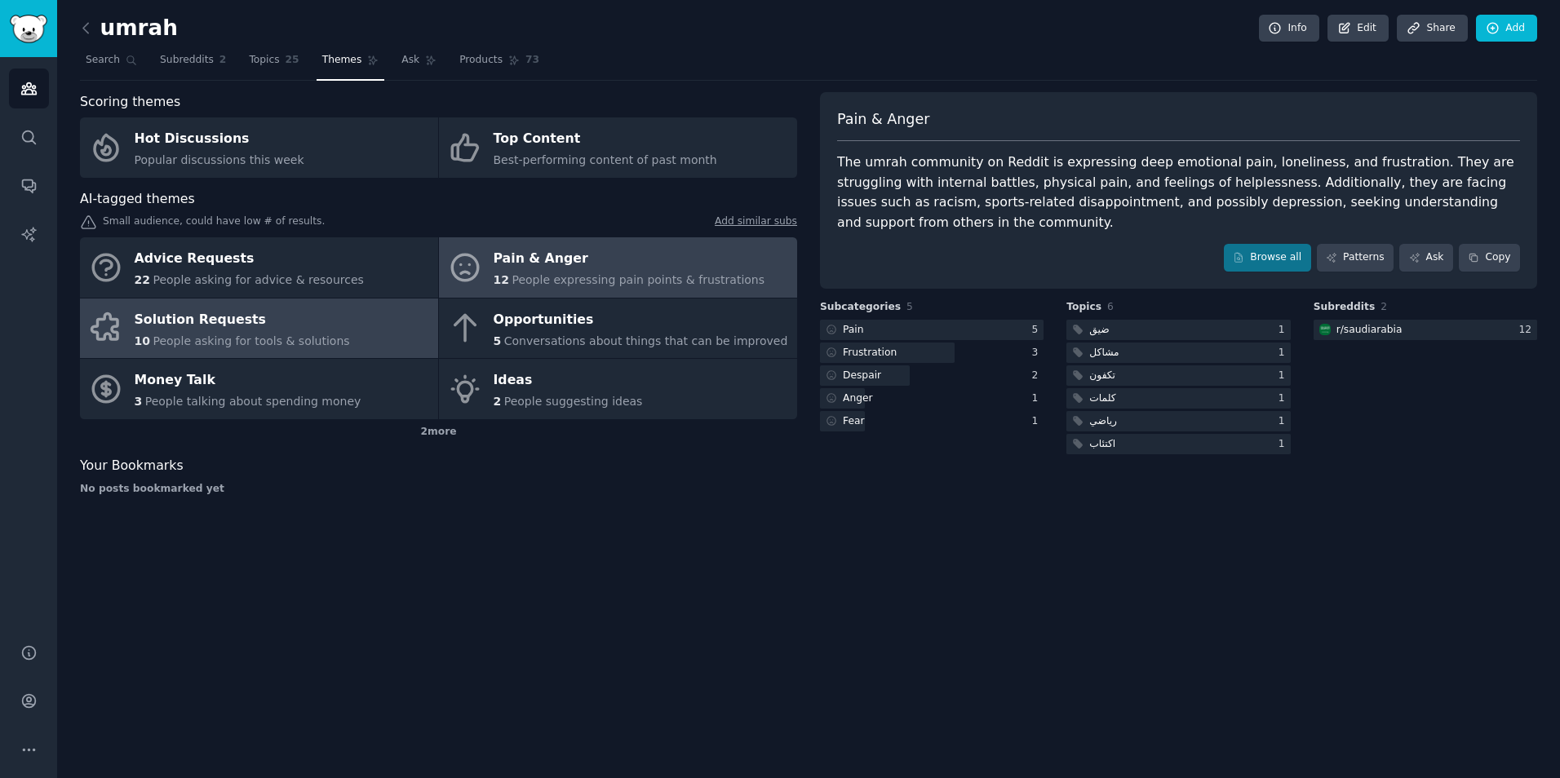
click at [207, 321] on div "Solution Requests" at bounding box center [242, 320] width 215 height 26
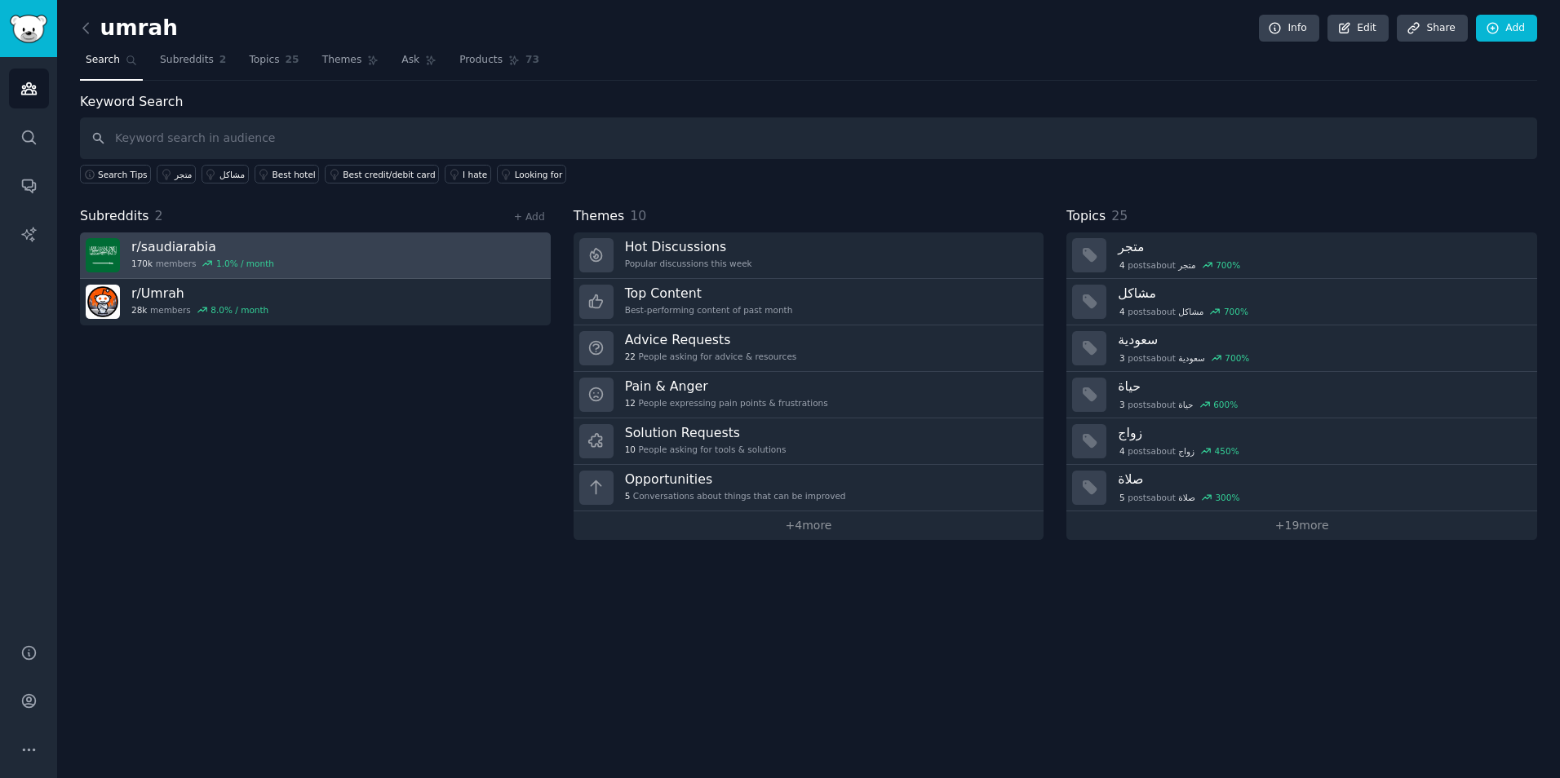
click at [519, 251] on link "r/ saudiarabia 170k members 1.0 % / month" at bounding box center [315, 255] width 471 height 46
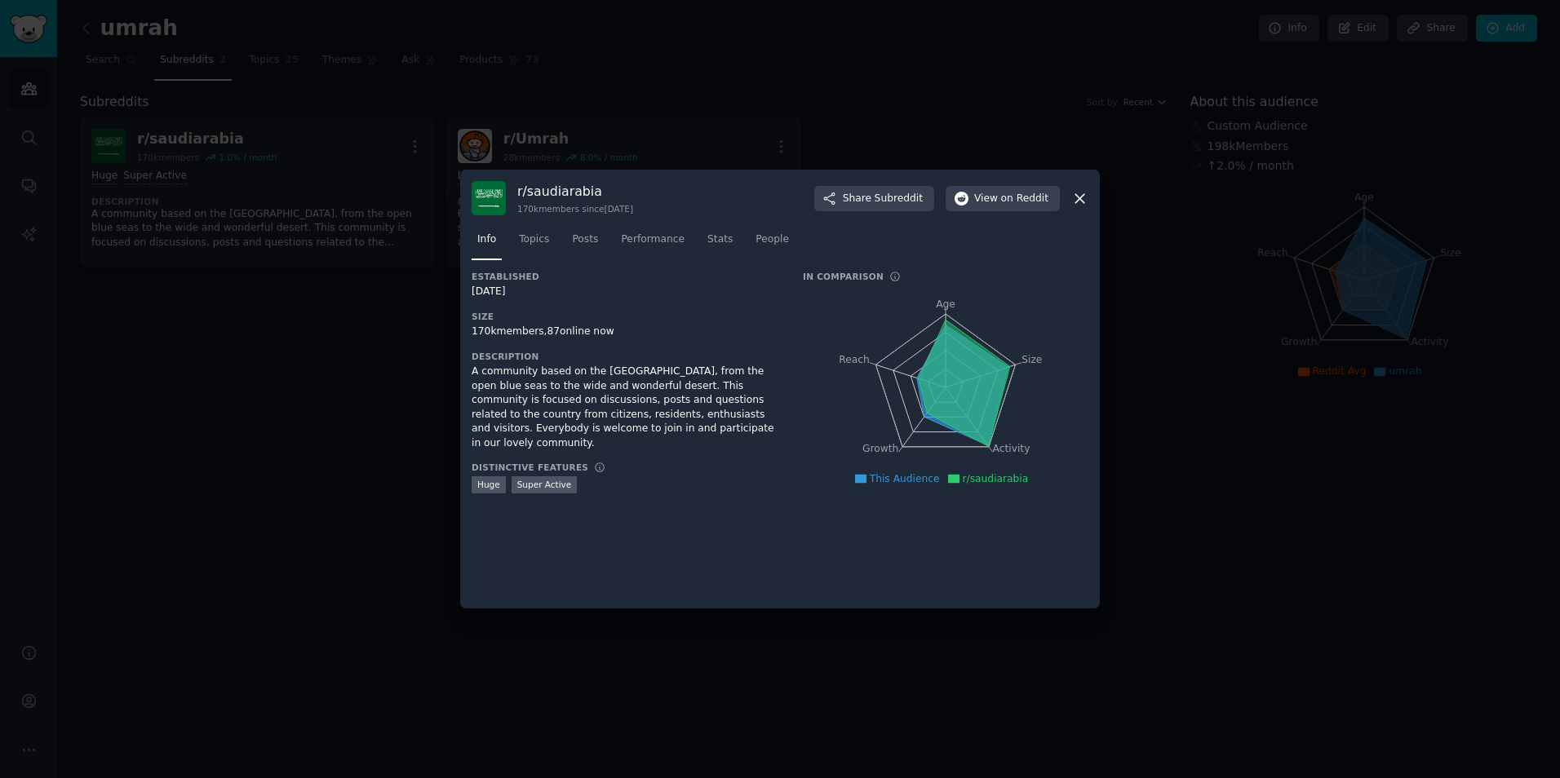
click at [1081, 197] on icon at bounding box center [1079, 198] width 9 height 9
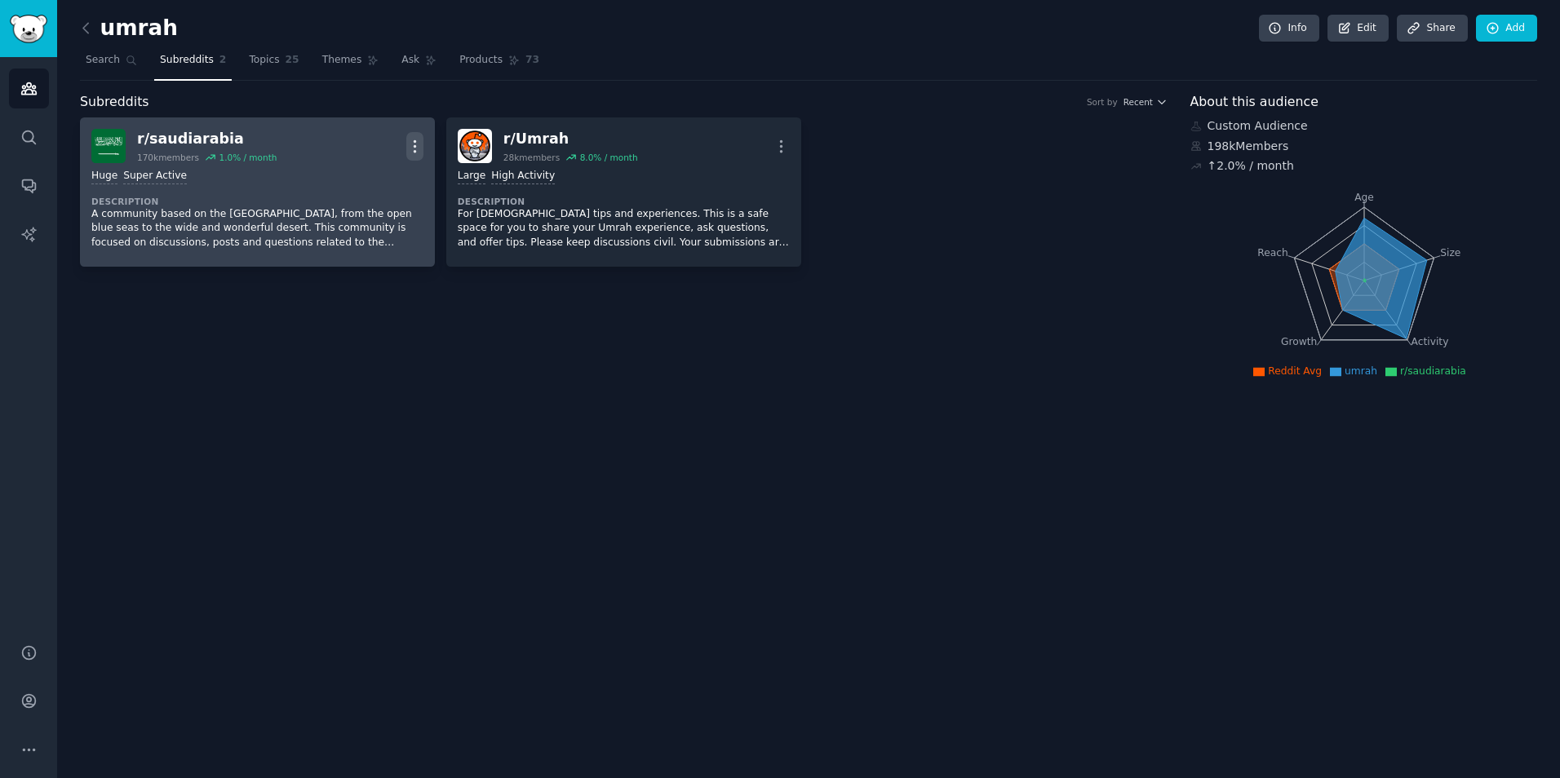
click at [419, 148] on icon "button" at bounding box center [414, 146] width 17 height 17
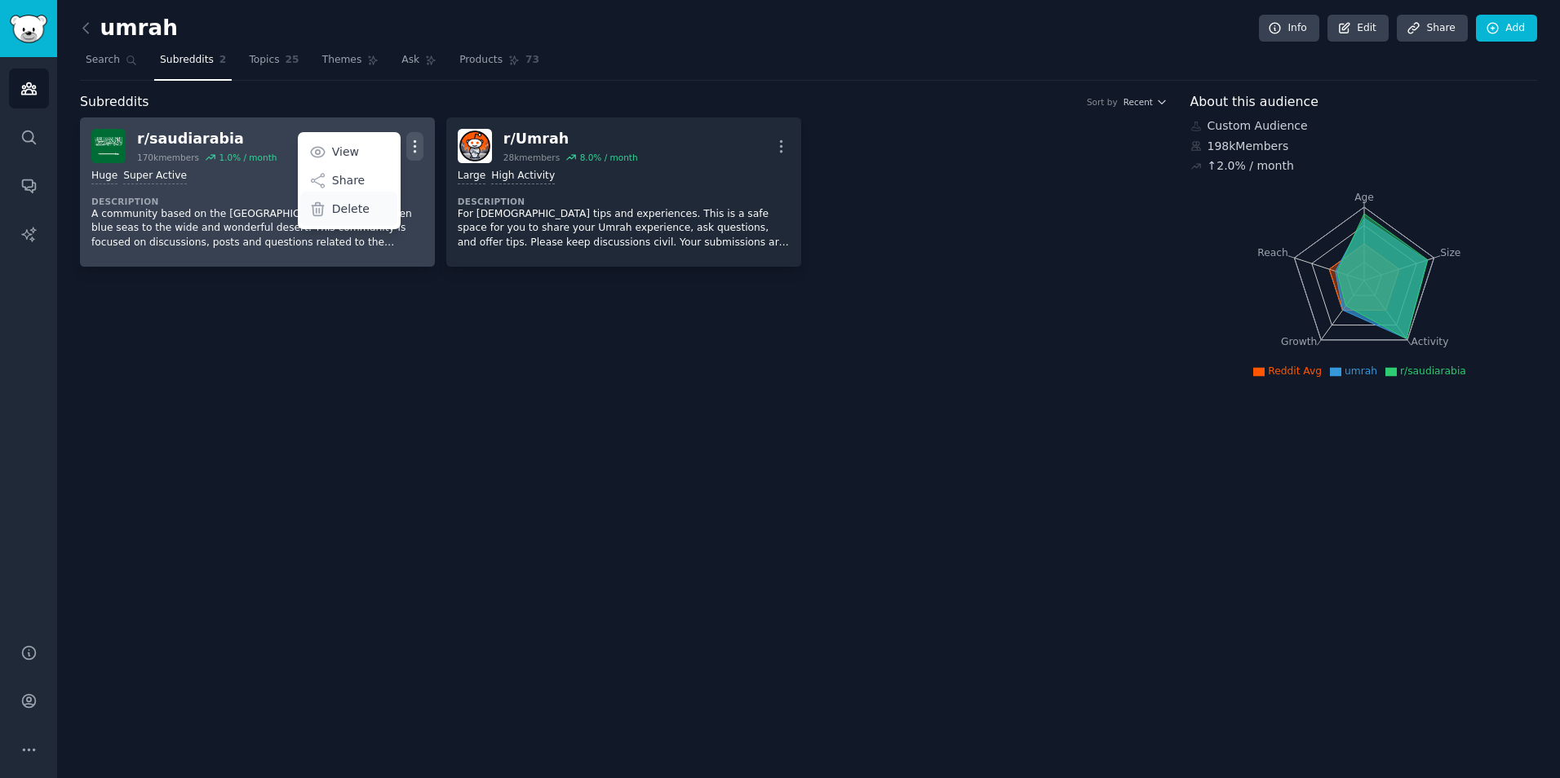
click at [359, 211] on p "Delete" at bounding box center [351, 209] width 38 height 17
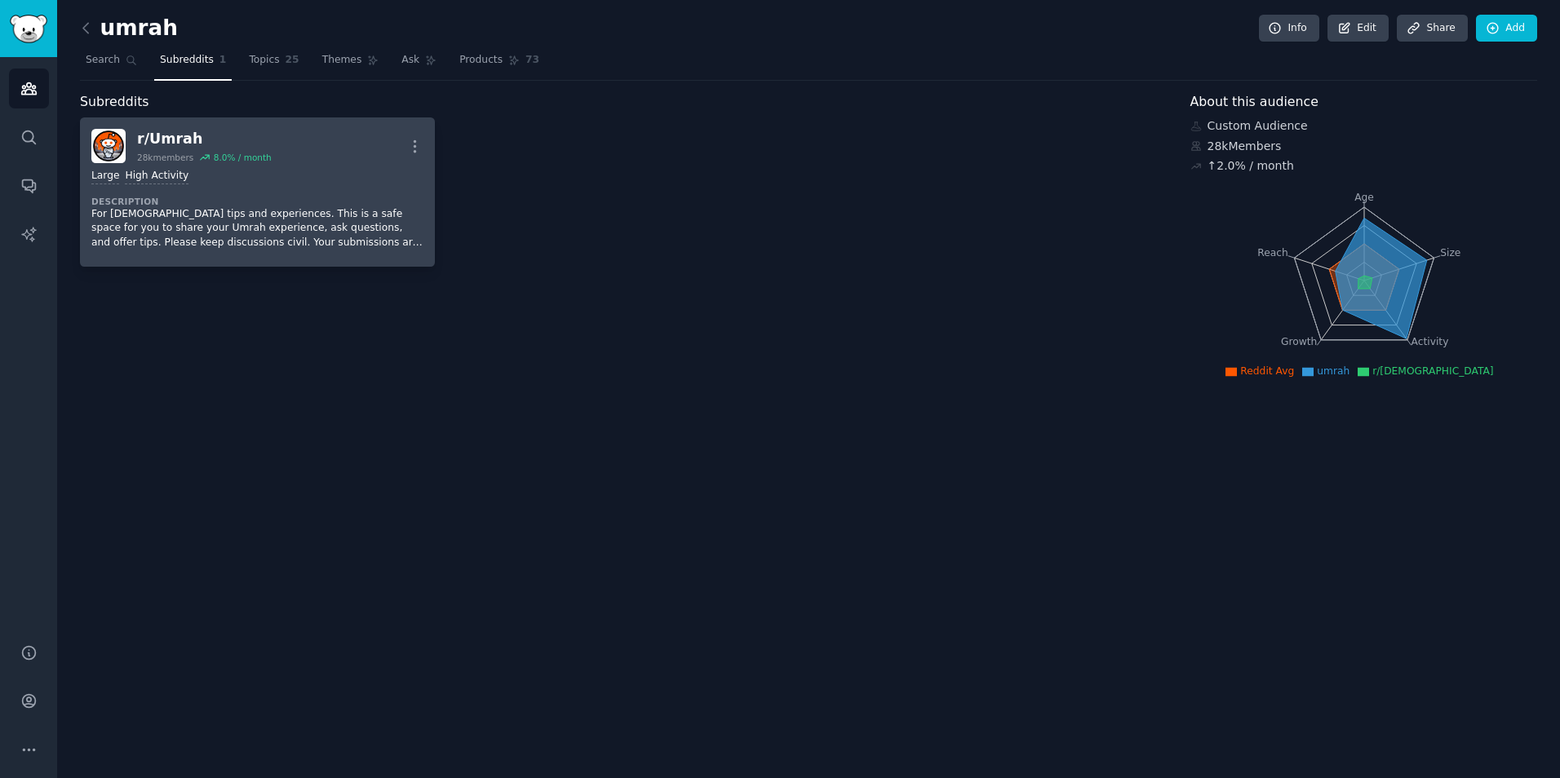
click at [357, 175] on div "Large High Activity" at bounding box center [257, 176] width 332 height 15
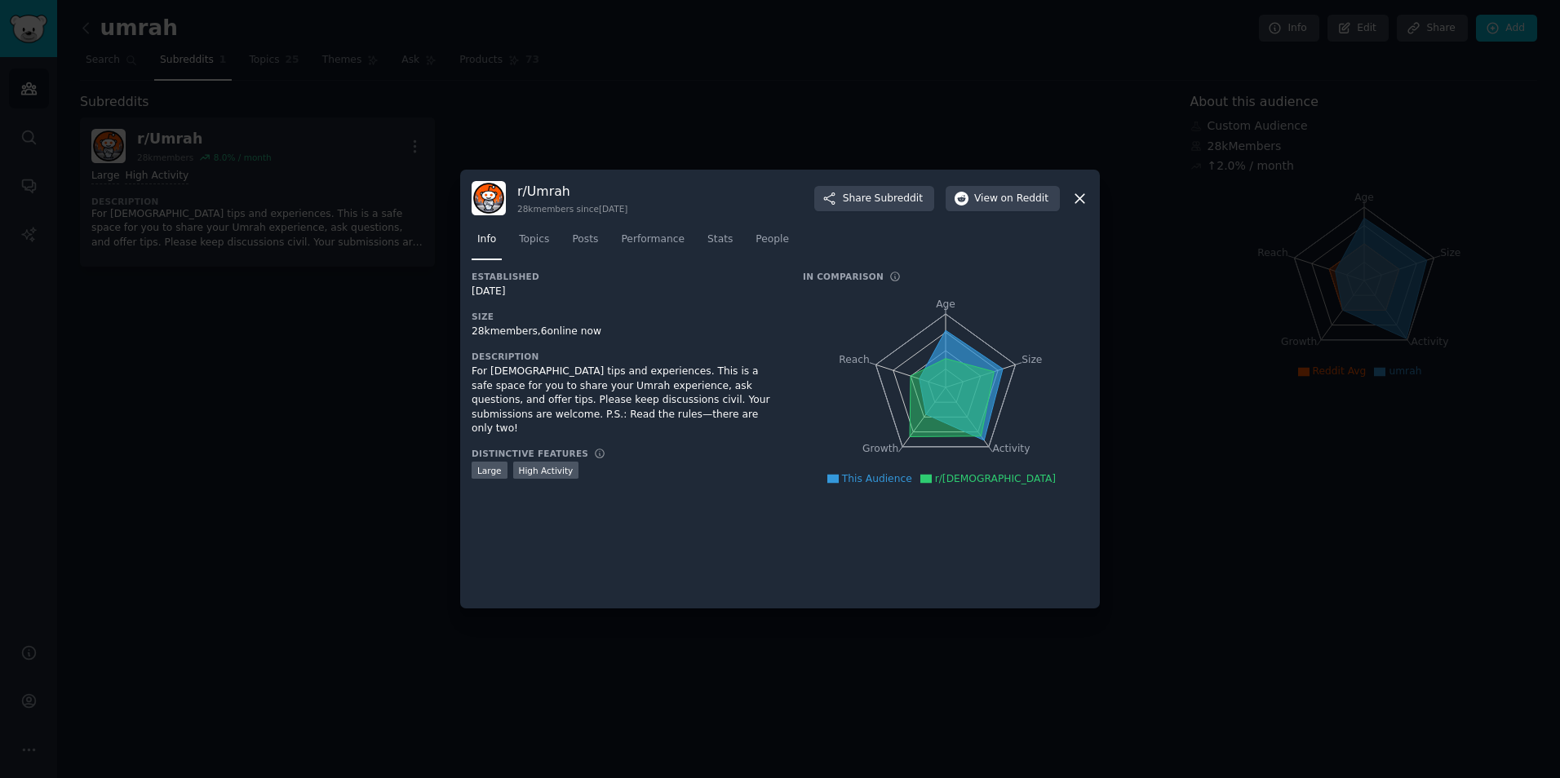
click at [1242, 332] on div at bounding box center [780, 389] width 1560 height 778
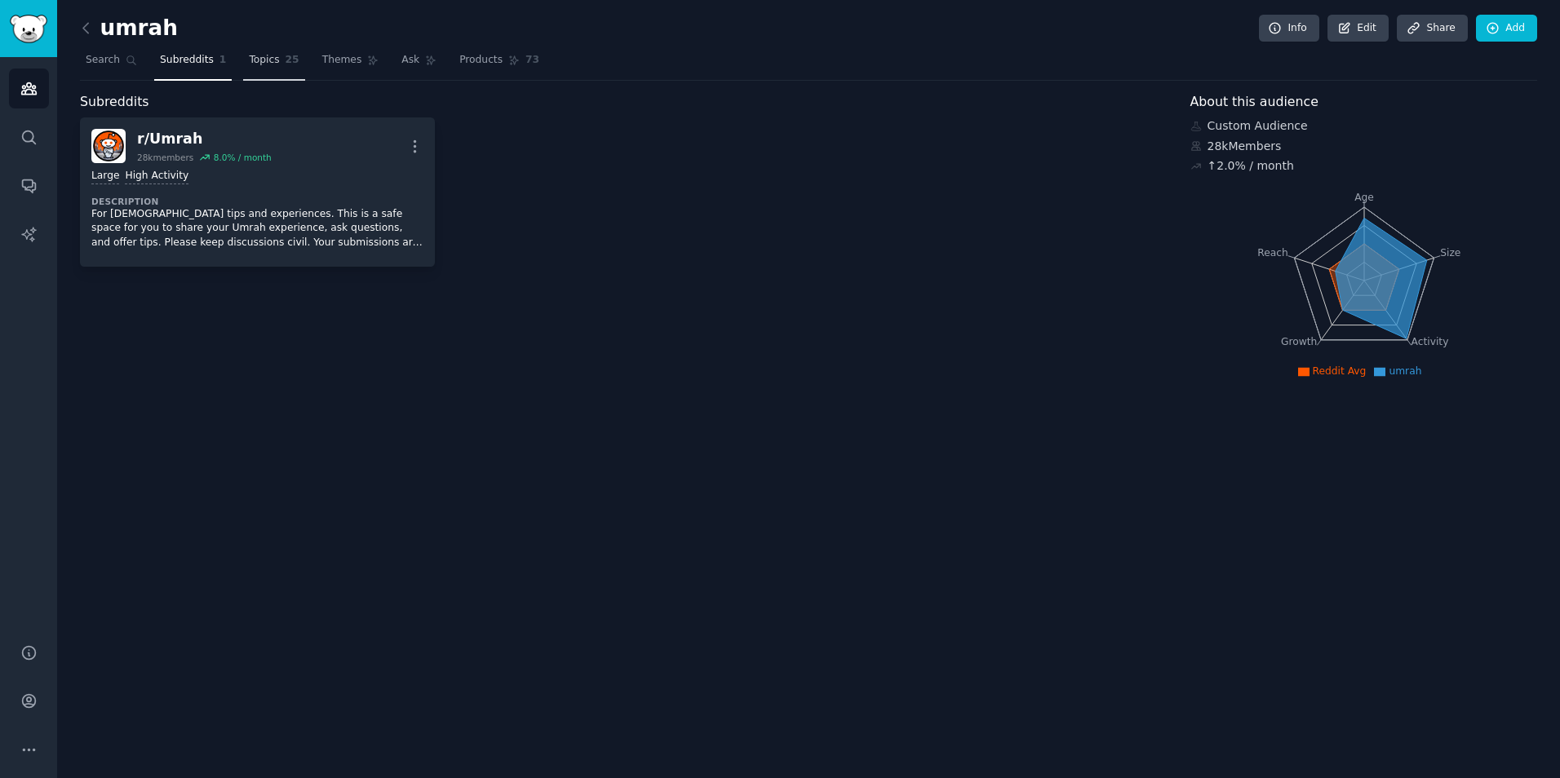
click at [249, 53] on span "Topics" at bounding box center [264, 60] width 30 height 15
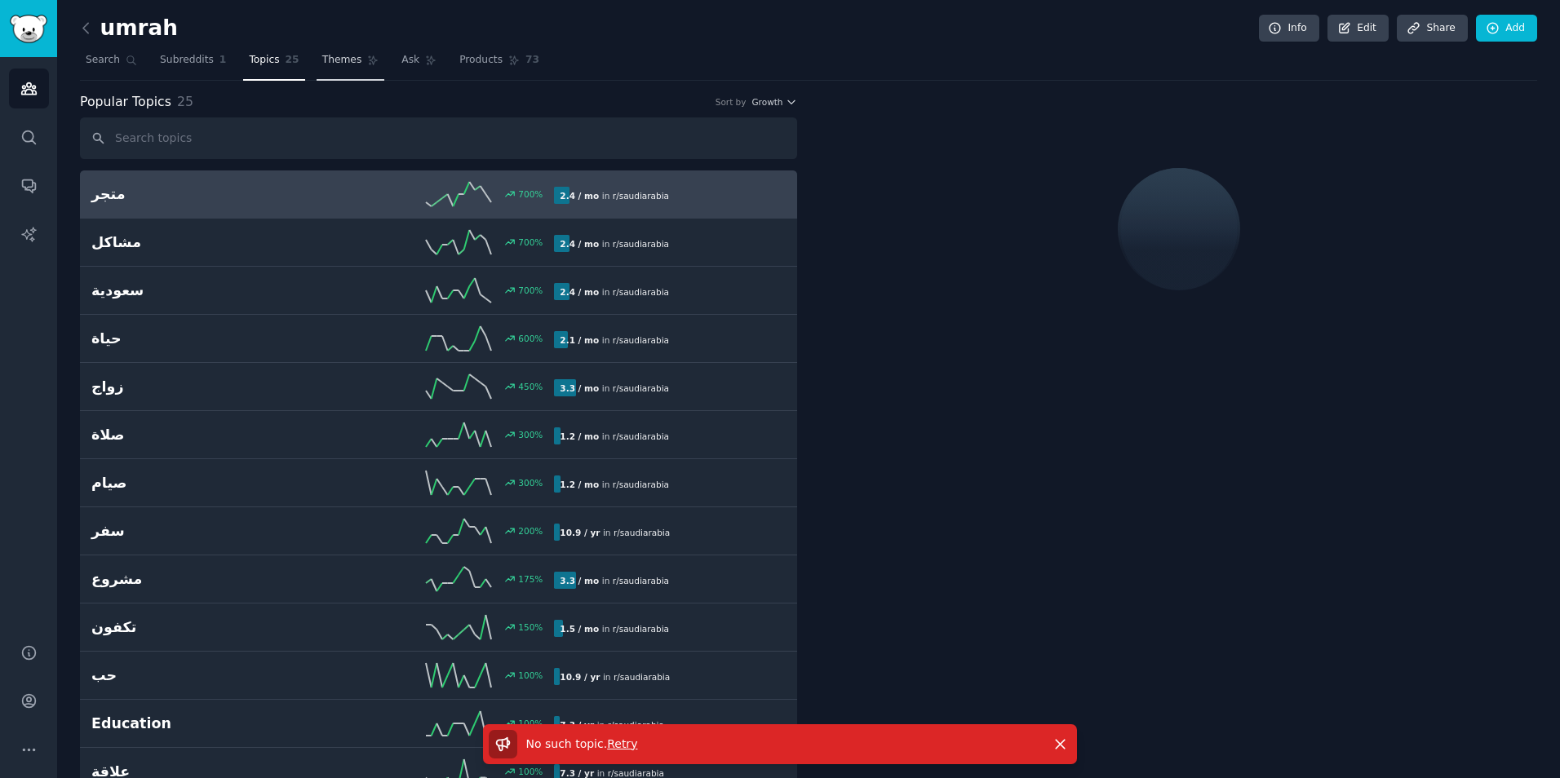
click at [339, 62] on span "Themes" at bounding box center [342, 60] width 40 height 15
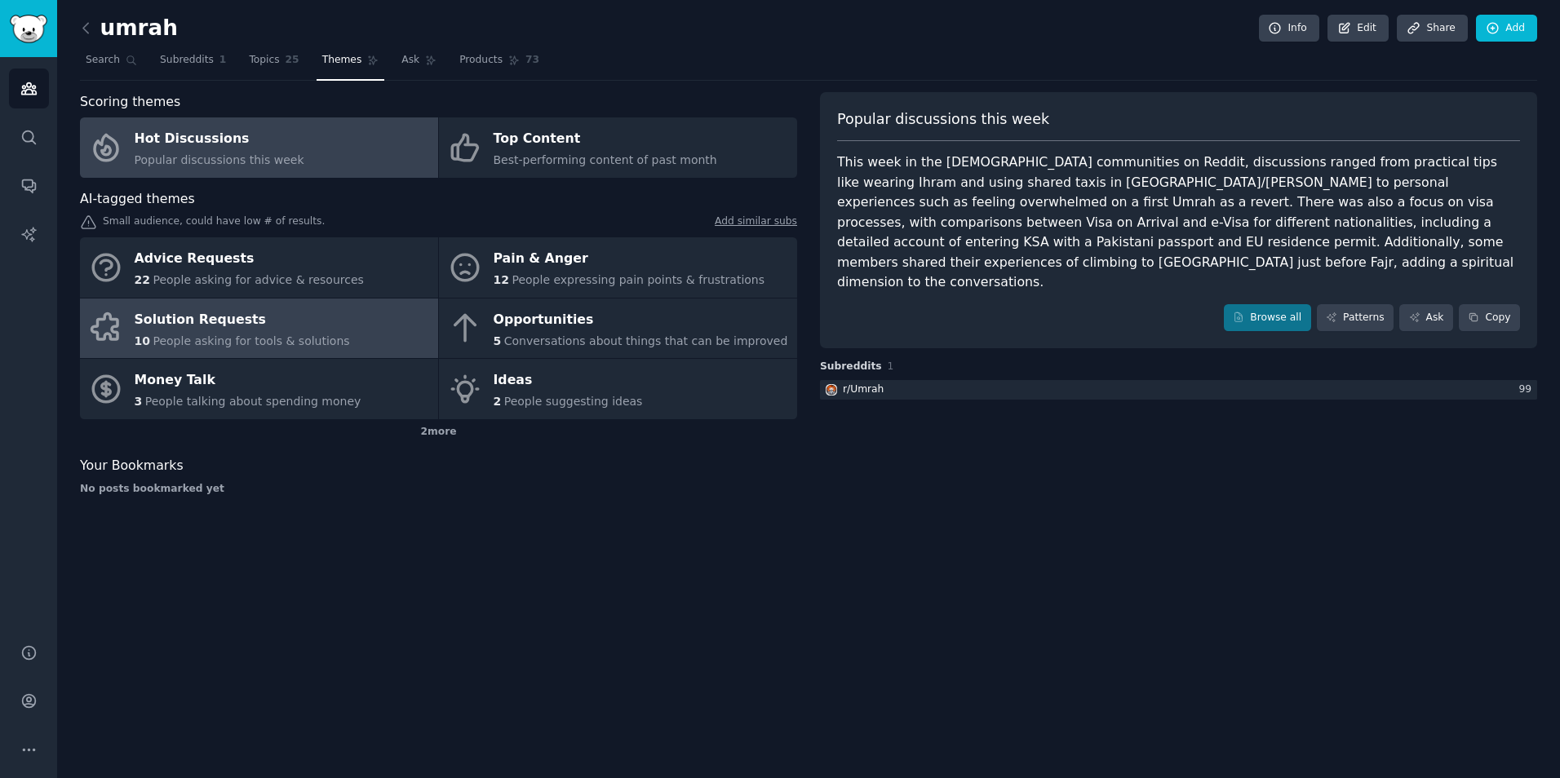
click at [262, 314] on div "Solution Requests" at bounding box center [242, 320] width 215 height 26
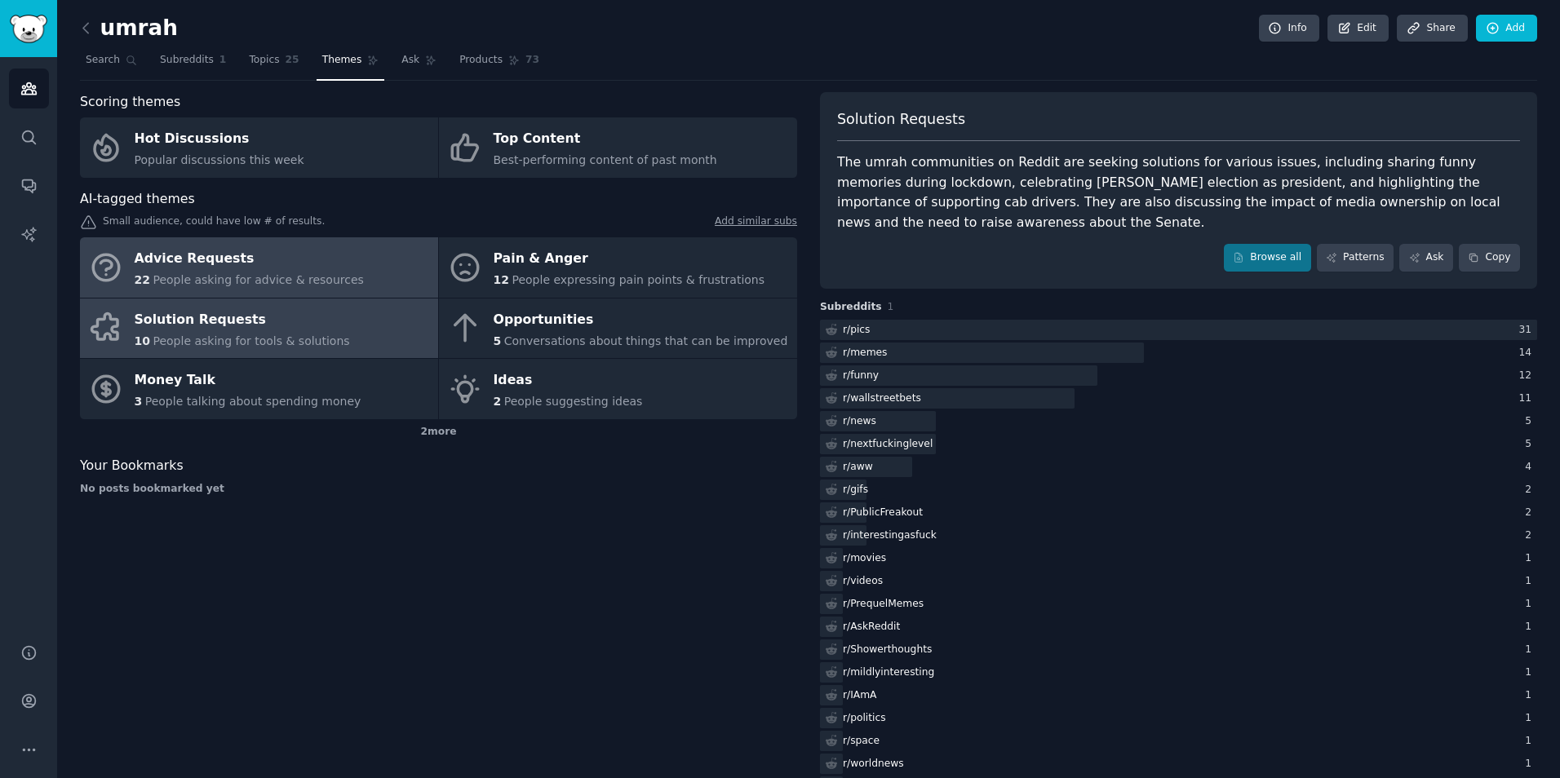
click at [309, 252] on div "Advice Requests" at bounding box center [249, 259] width 229 height 26
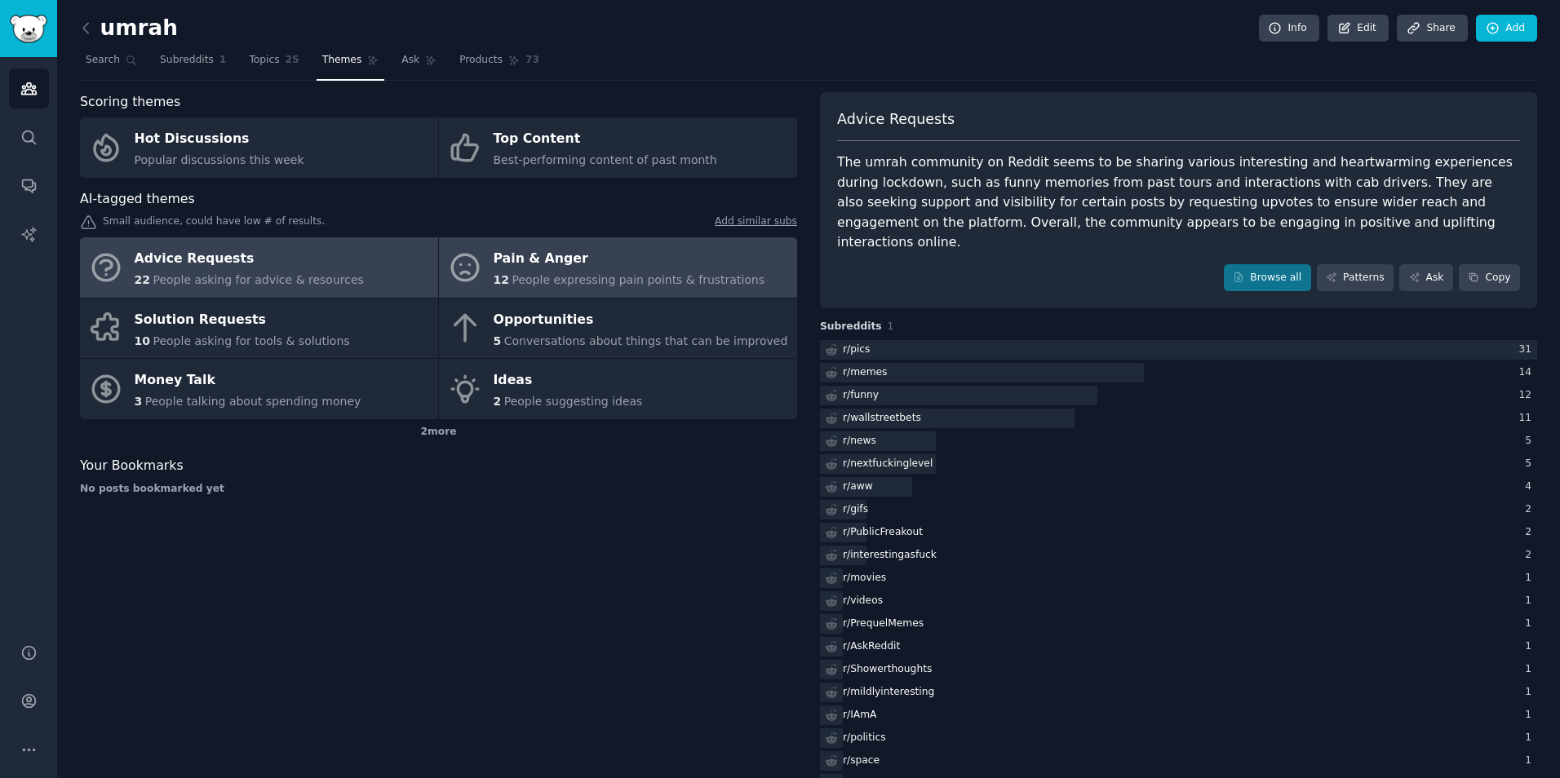
click at [538, 281] on span "People expressing pain points & frustrations" at bounding box center [637, 279] width 253 height 13
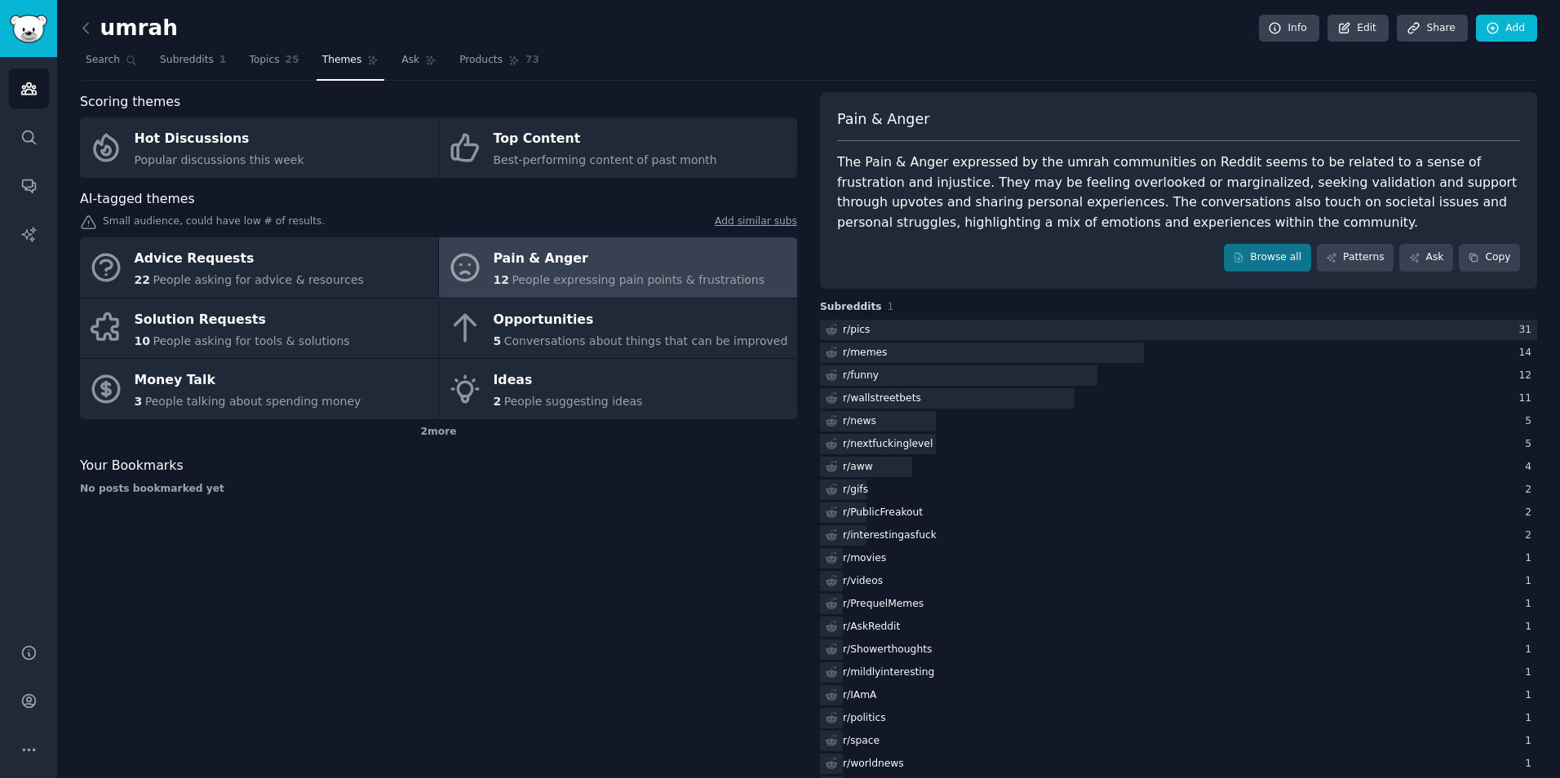
click at [90, 15] on link at bounding box center [90, 28] width 20 height 26
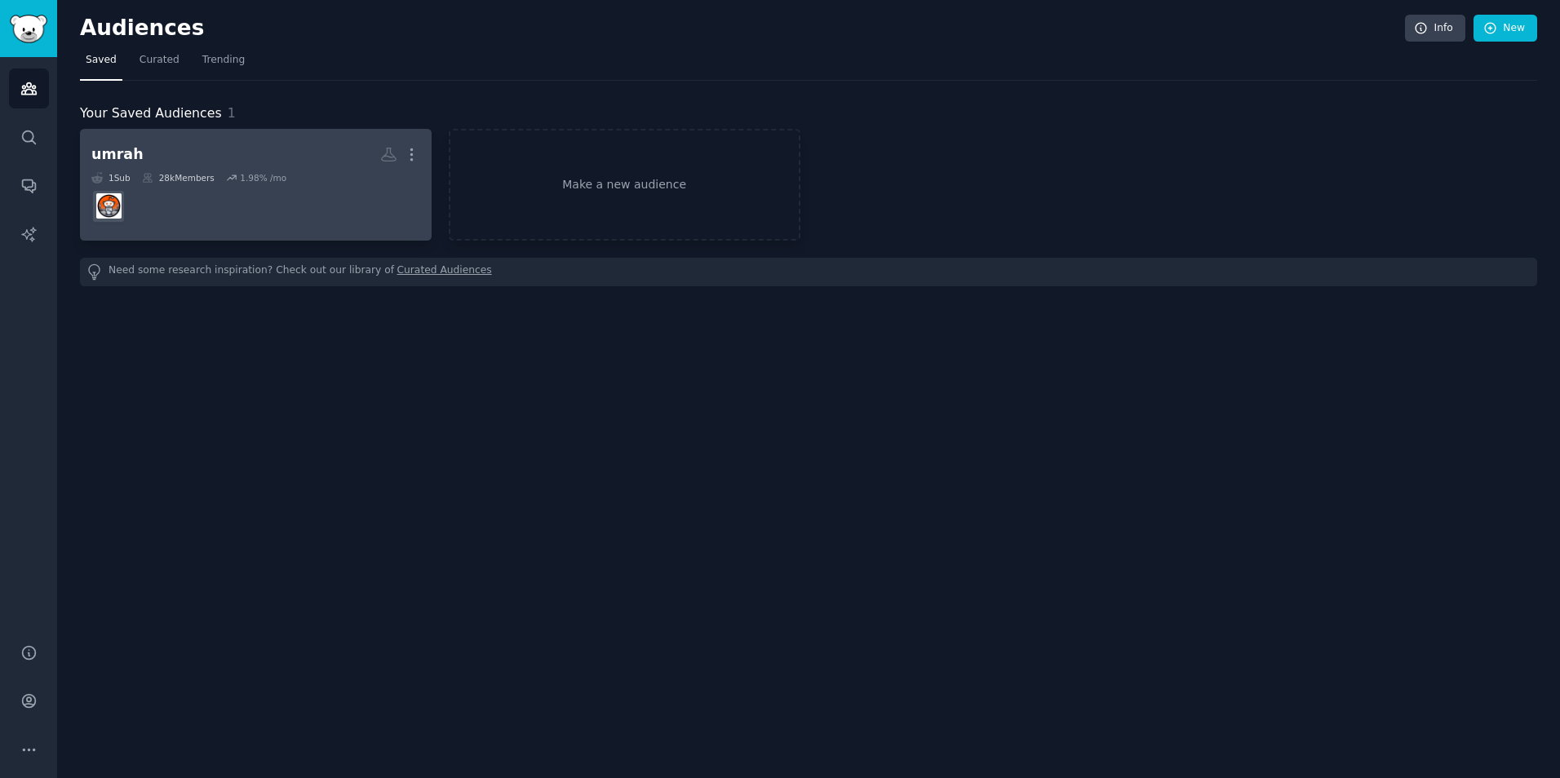
click at [163, 159] on h2 "umrah More" at bounding box center [255, 154] width 329 height 29
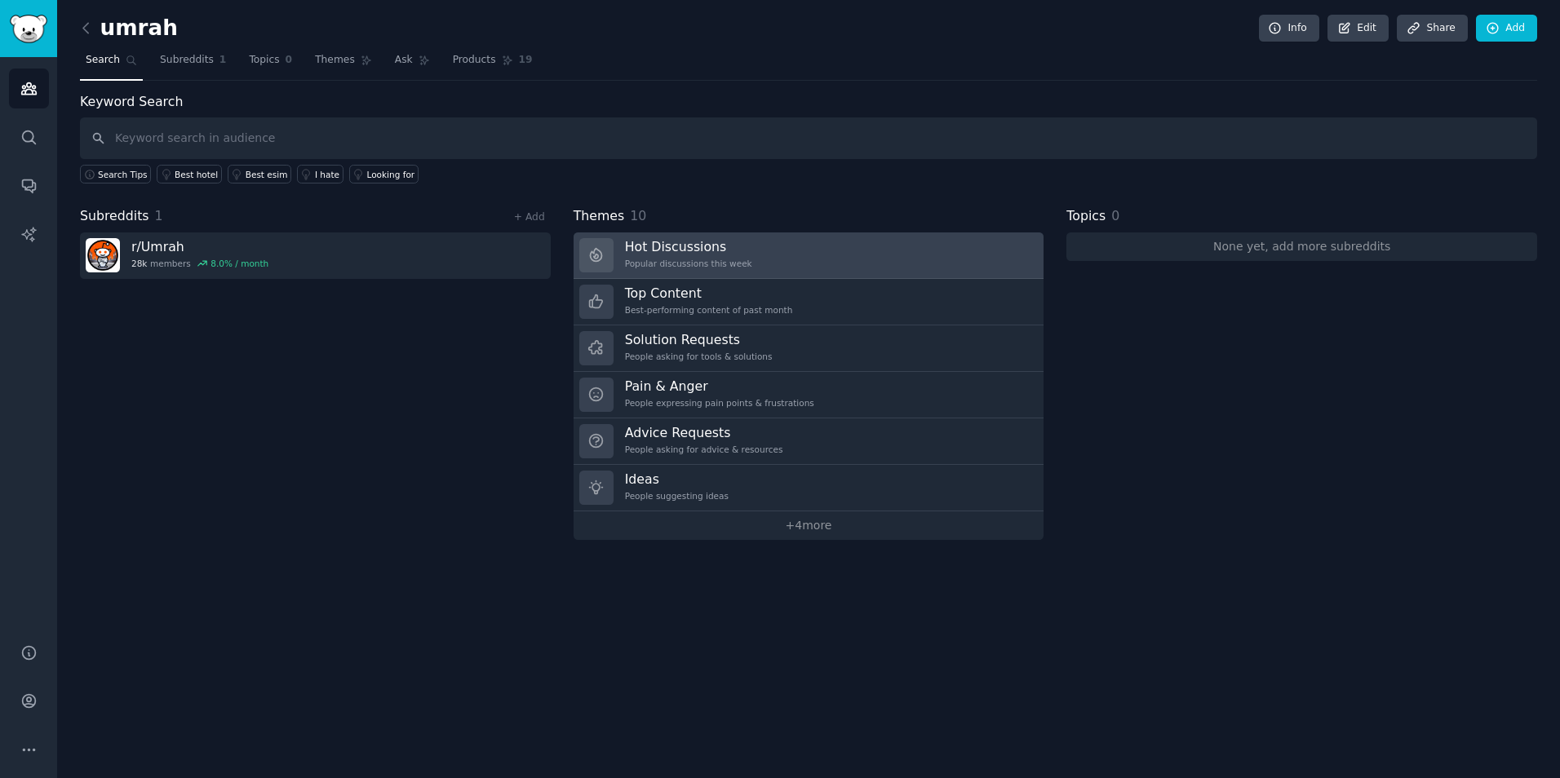
click at [733, 261] on div "Popular discussions this week" at bounding box center [688, 263] width 127 height 11
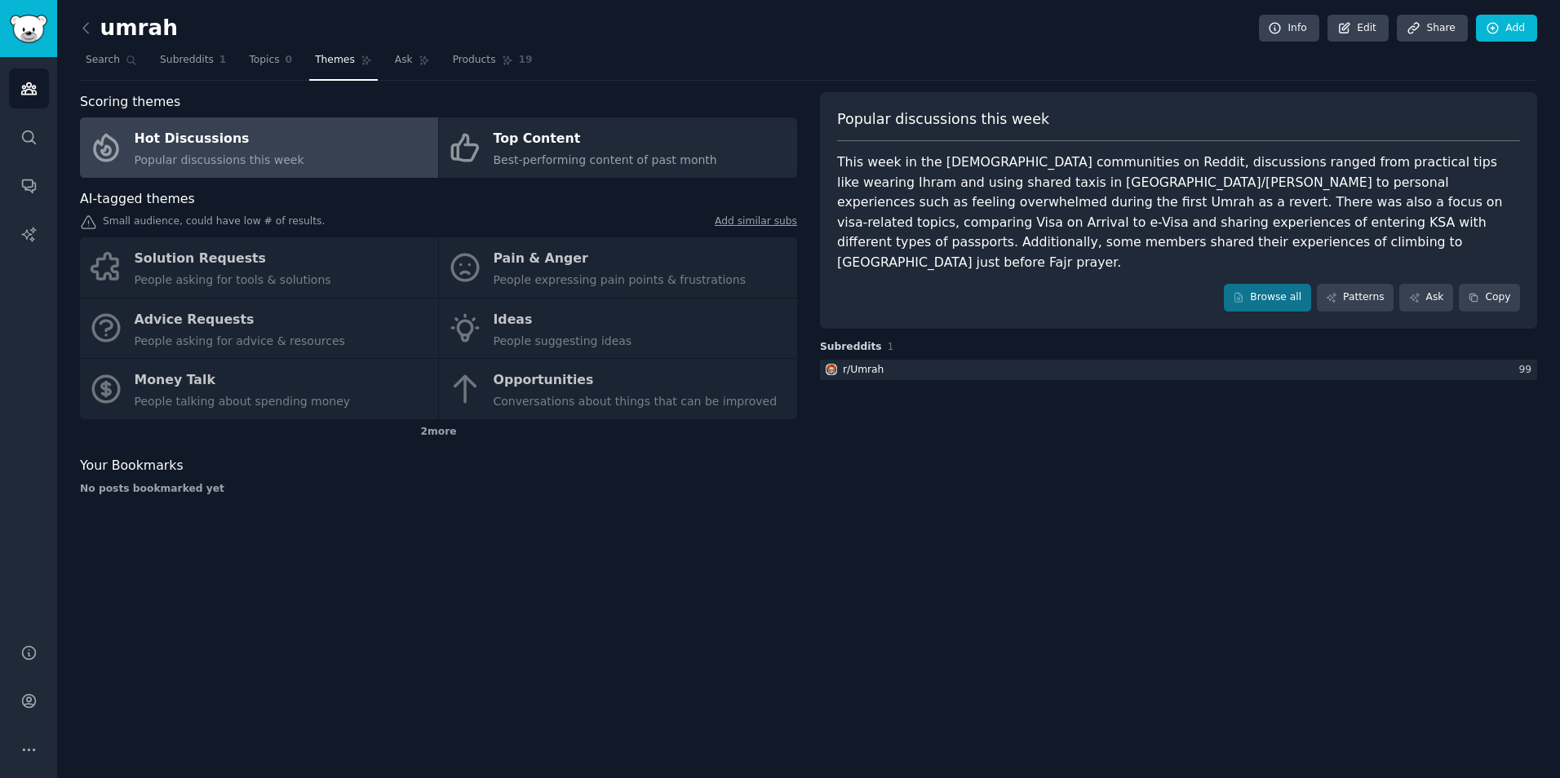
click at [530, 256] on div "Solution Requests People asking for tools & solutions Pain & Anger People expre…" at bounding box center [438, 328] width 717 height 182
click at [530, 257] on div "Solution Requests People asking for tools & solutions Pain & Anger People expre…" at bounding box center [438, 328] width 717 height 182
click at [879, 531] on div "umrah Info Edit Share Add Search Subreddits 1 Topics 0 Themes Ask Products 19 S…" at bounding box center [808, 389] width 1503 height 778
click at [555, 272] on div "Solution Requests People asking for tools & solutions Pain & Anger People expre…" at bounding box center [438, 328] width 717 height 182
click at [449, 441] on div "2 more" at bounding box center [438, 432] width 717 height 26
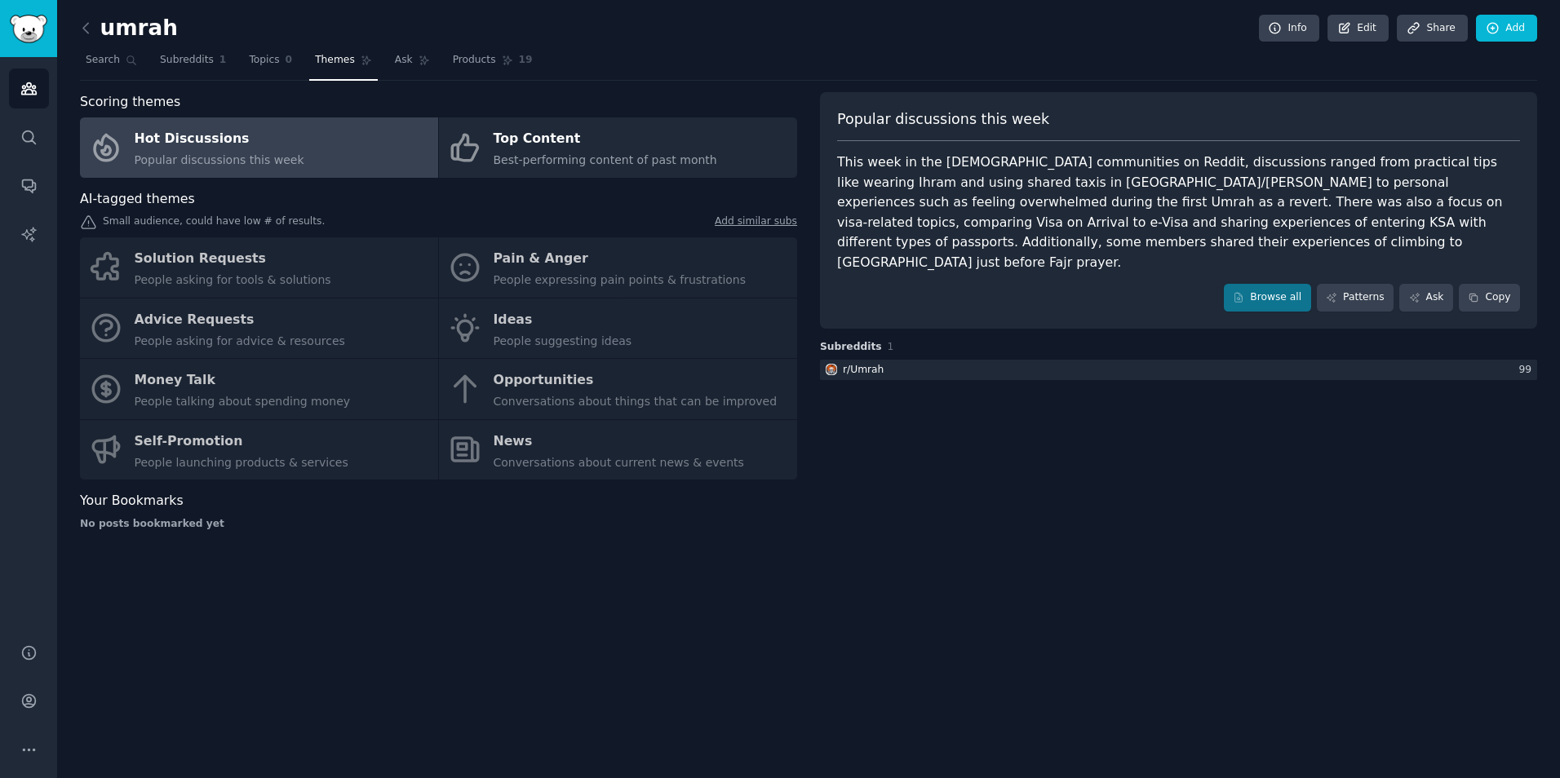
click at [553, 474] on div "Solution Requests People asking for tools & solutions Pain & Anger People expre…" at bounding box center [438, 358] width 717 height 242
click at [328, 463] on div "Solution Requests People asking for tools & solutions Pain & Anger People expre…" at bounding box center [438, 358] width 717 height 242
click at [389, 69] on link "Ask" at bounding box center [412, 63] width 46 height 33
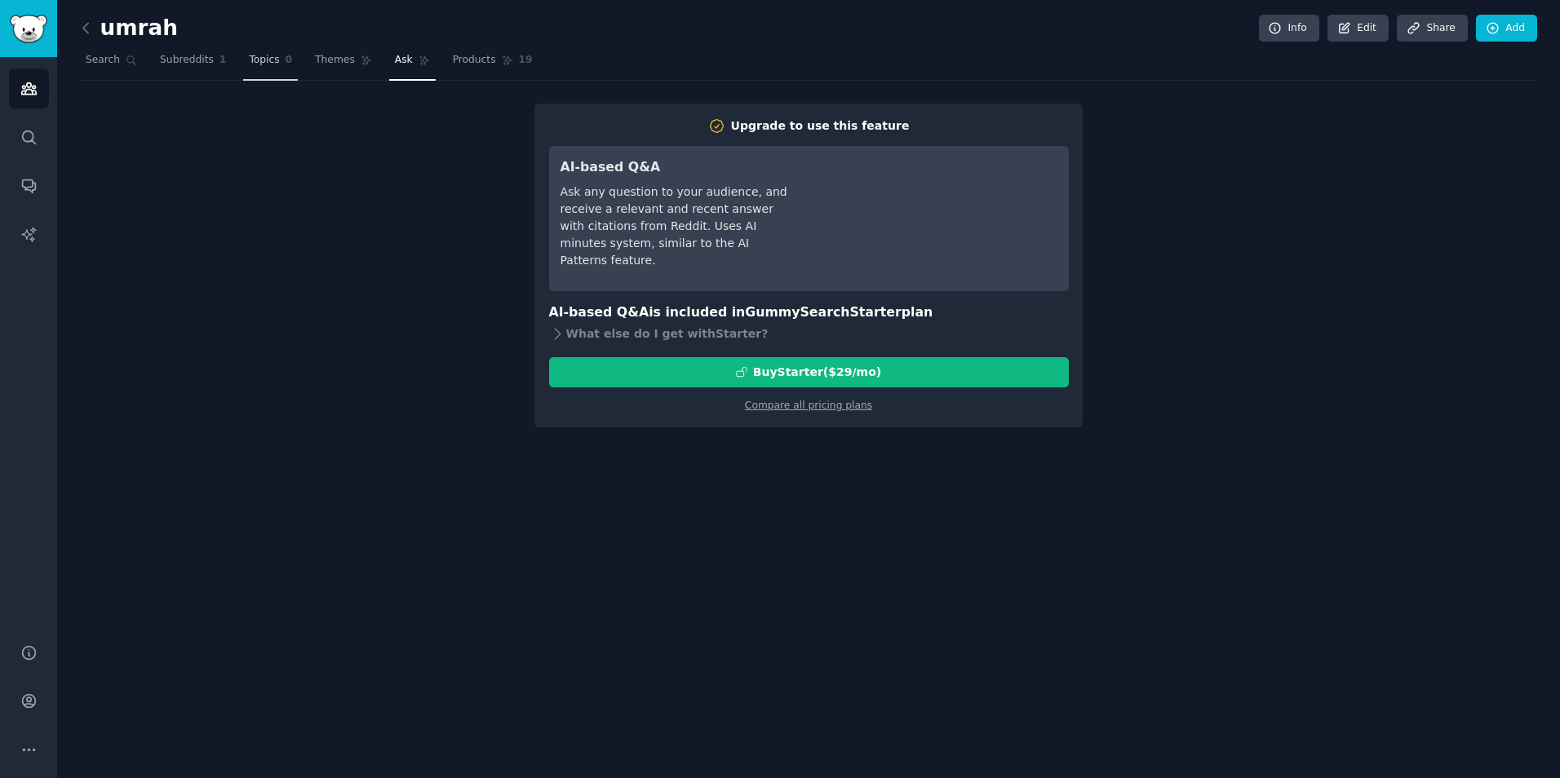
click at [264, 67] on span "Topics" at bounding box center [264, 60] width 30 height 15
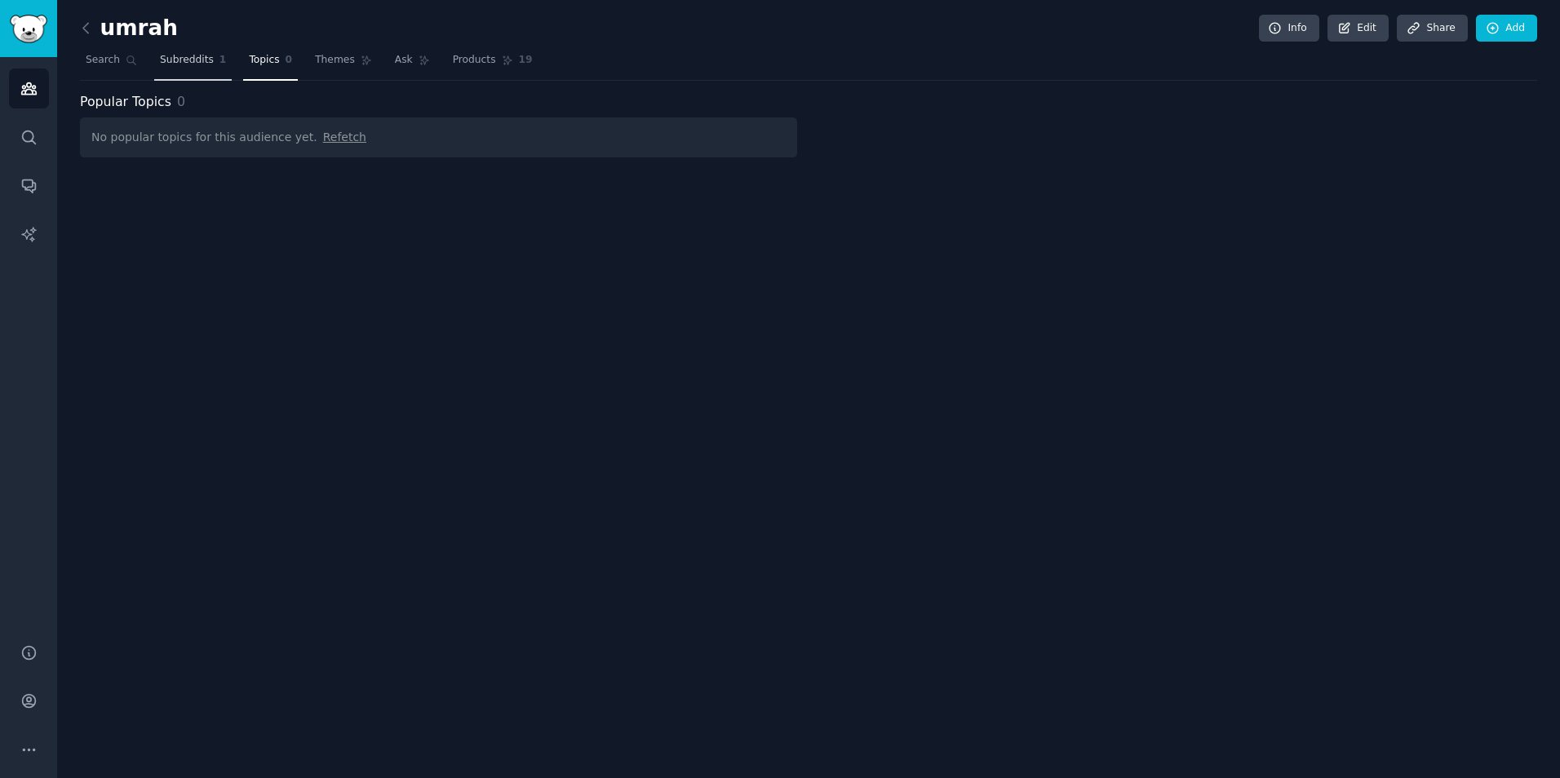
click at [199, 55] on span "Subreddits" at bounding box center [187, 60] width 54 height 15
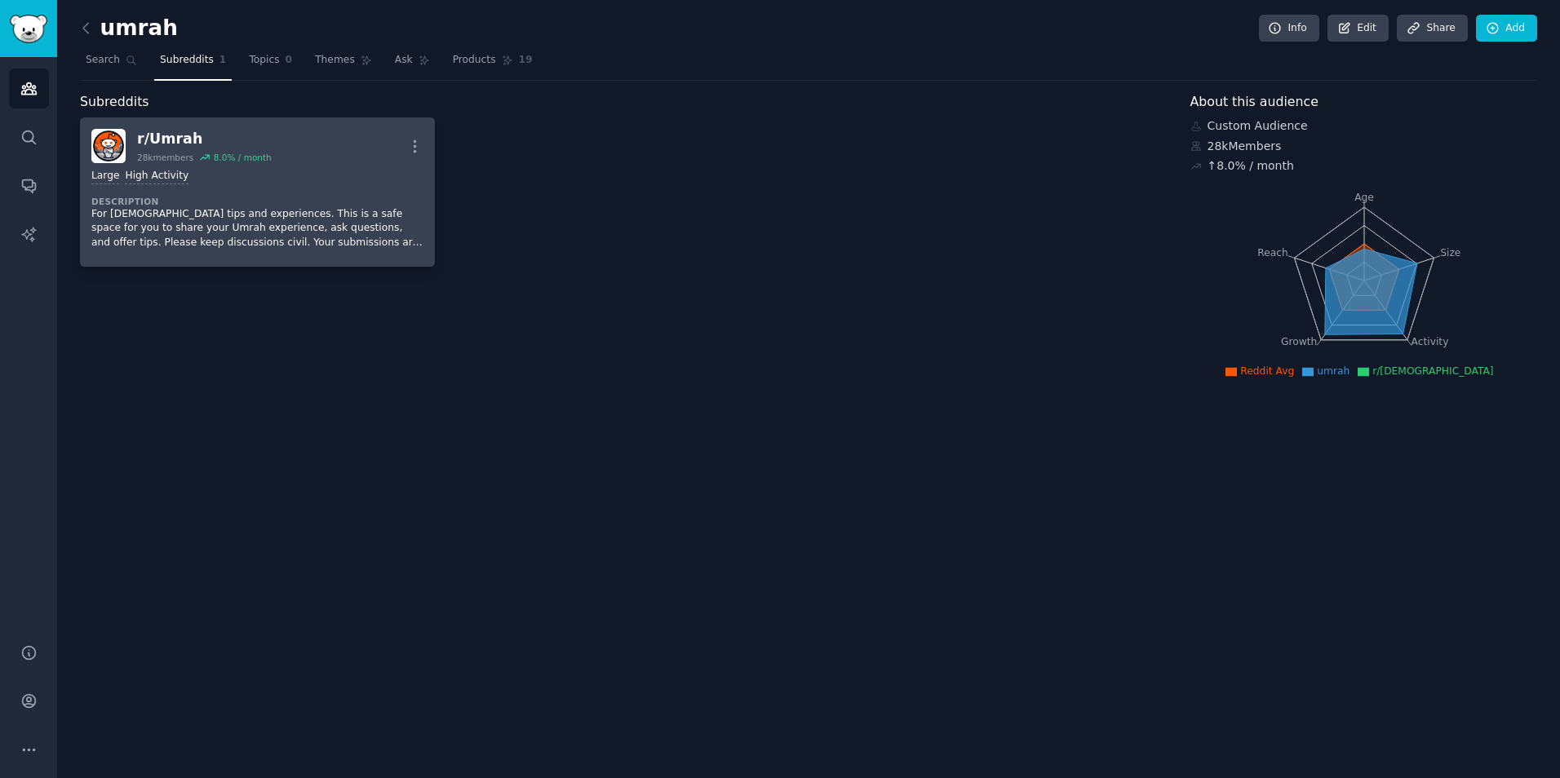
click at [183, 163] on div "Large High Activity Description For Umrah tips and experiences. This is a safe …" at bounding box center [257, 209] width 332 height 92
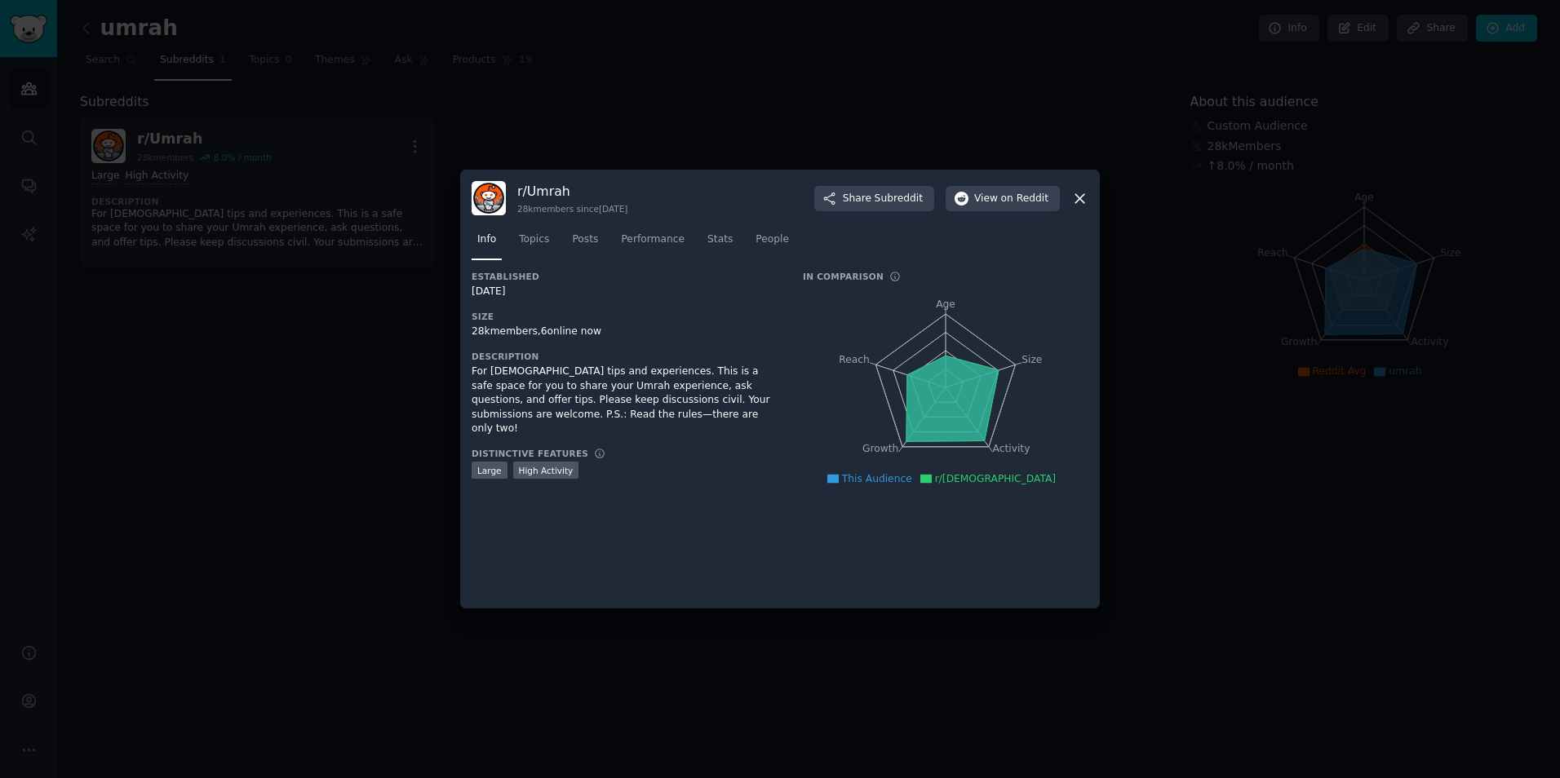
click at [1080, 202] on icon at bounding box center [1079, 198] width 17 height 17
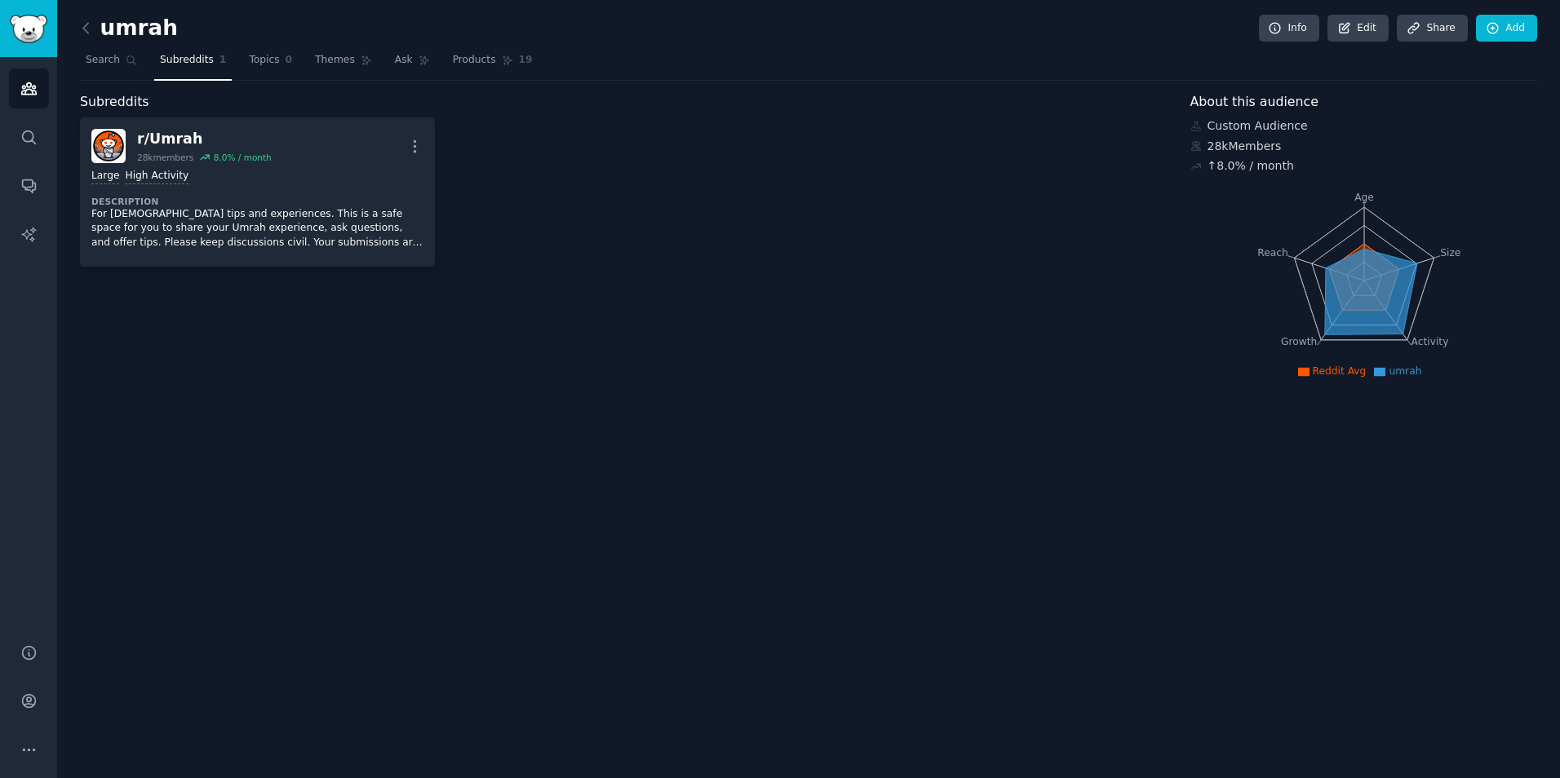
click at [1394, 307] on icon at bounding box center [1370, 292] width 92 height 86
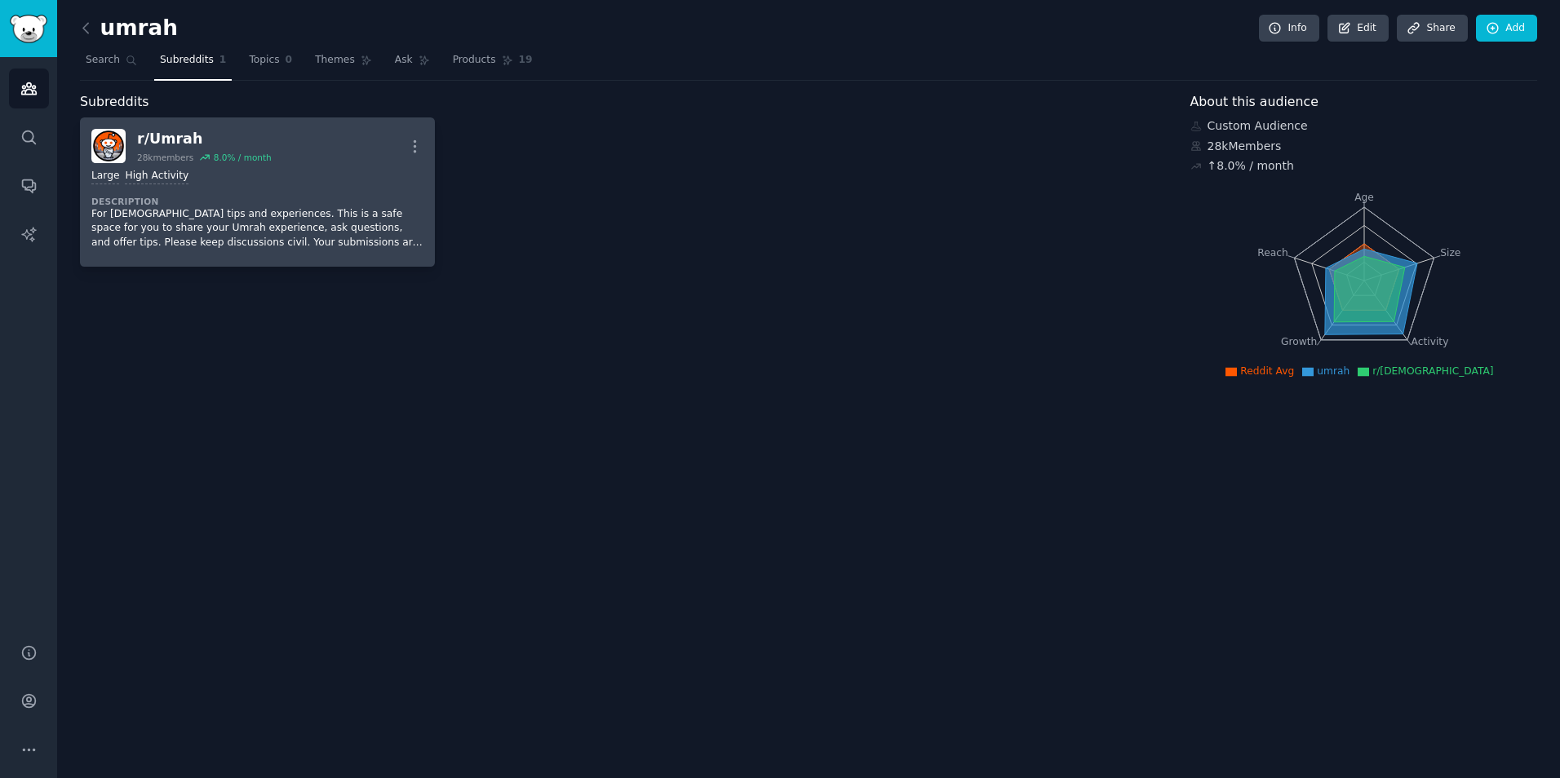
click at [369, 248] on p "For Umrah tips and experiences. This is a safe space for you to share your Umra…" at bounding box center [257, 228] width 332 height 43
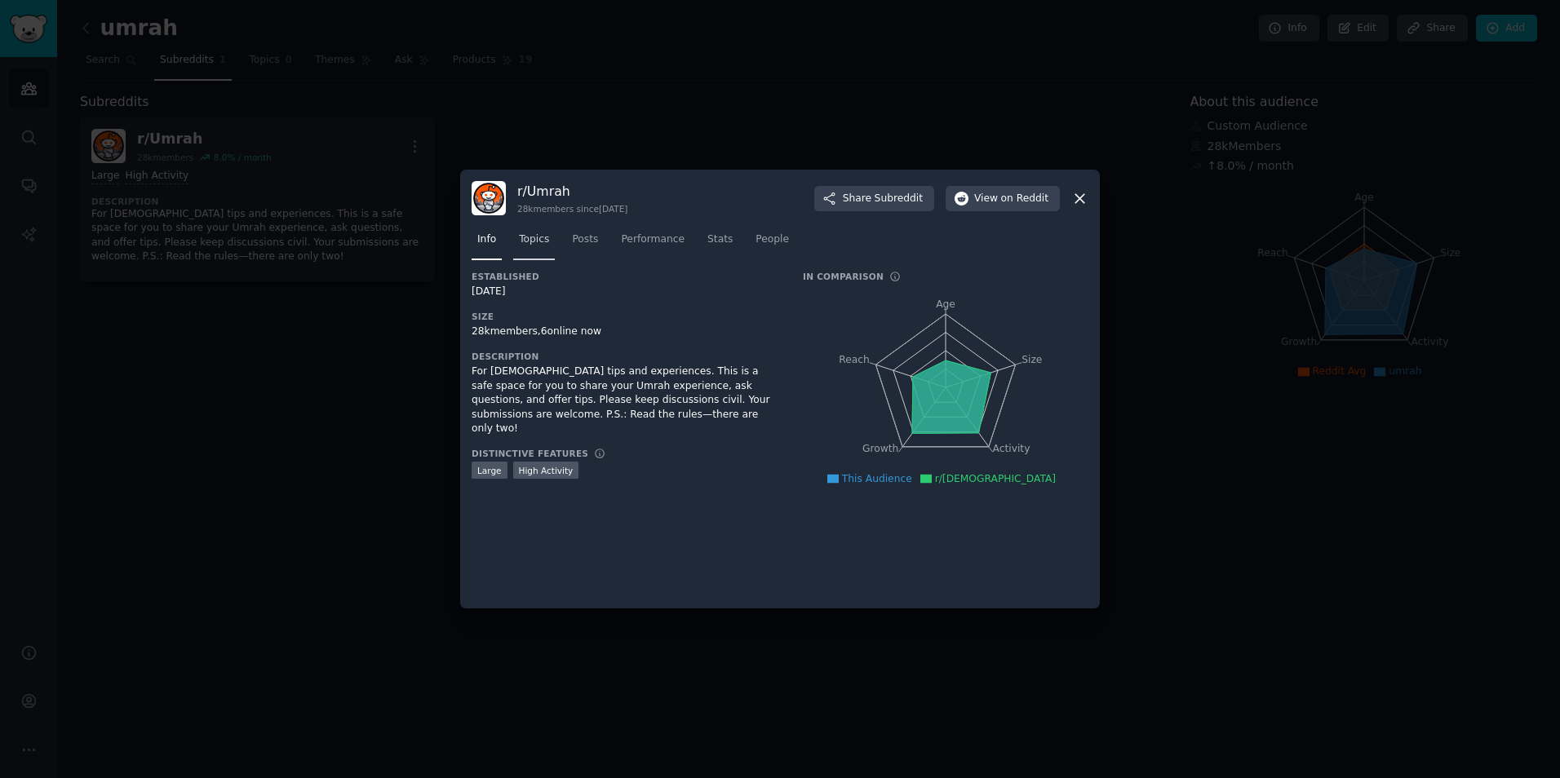
click at [545, 246] on span "Topics" at bounding box center [534, 239] width 30 height 15
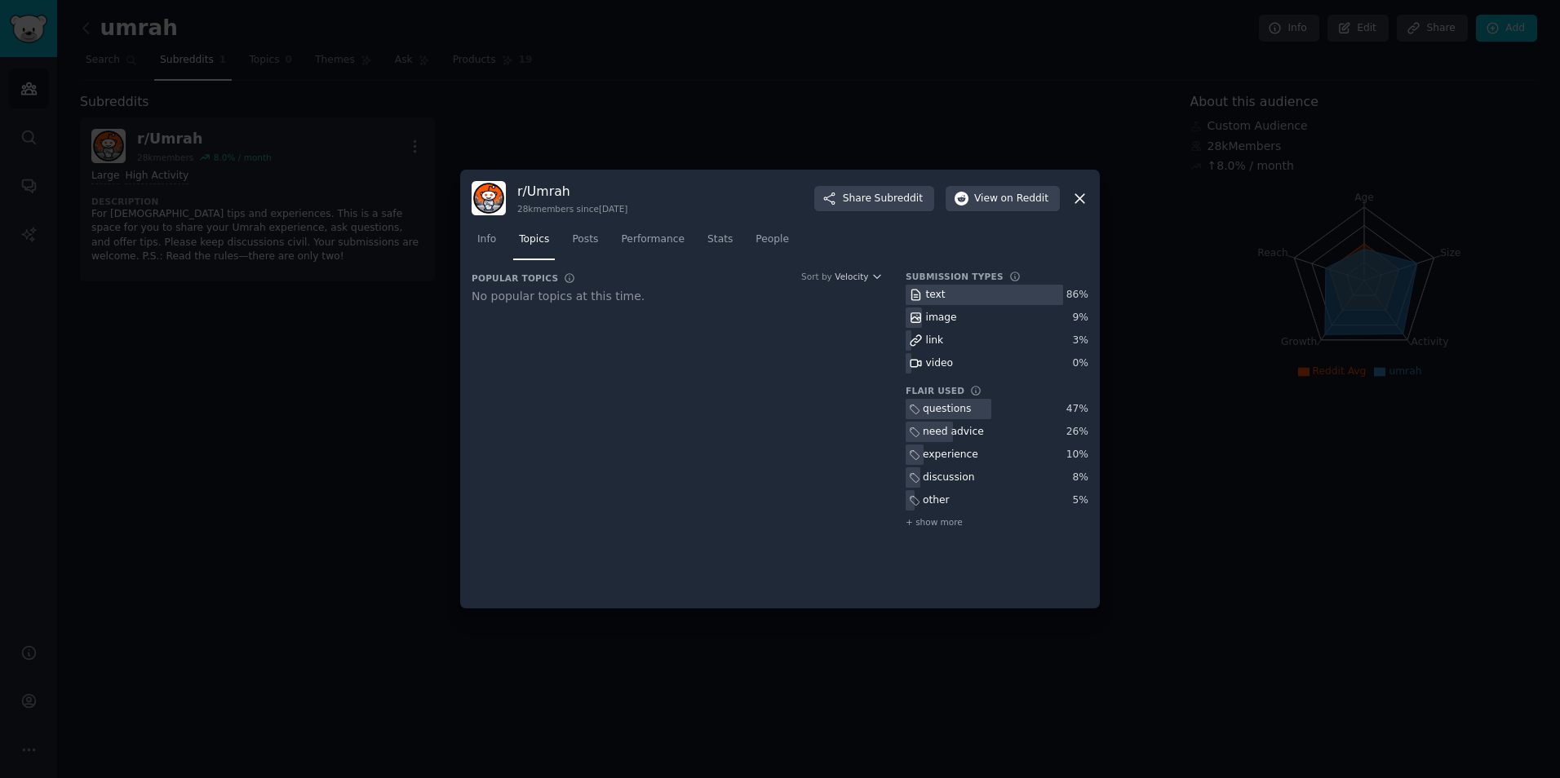
click at [962, 407] on div "questions" at bounding box center [947, 409] width 48 height 15
click at [930, 309] on div "image" at bounding box center [932, 318] width 54 height 20
click at [580, 237] on span "Posts" at bounding box center [585, 239] width 26 height 15
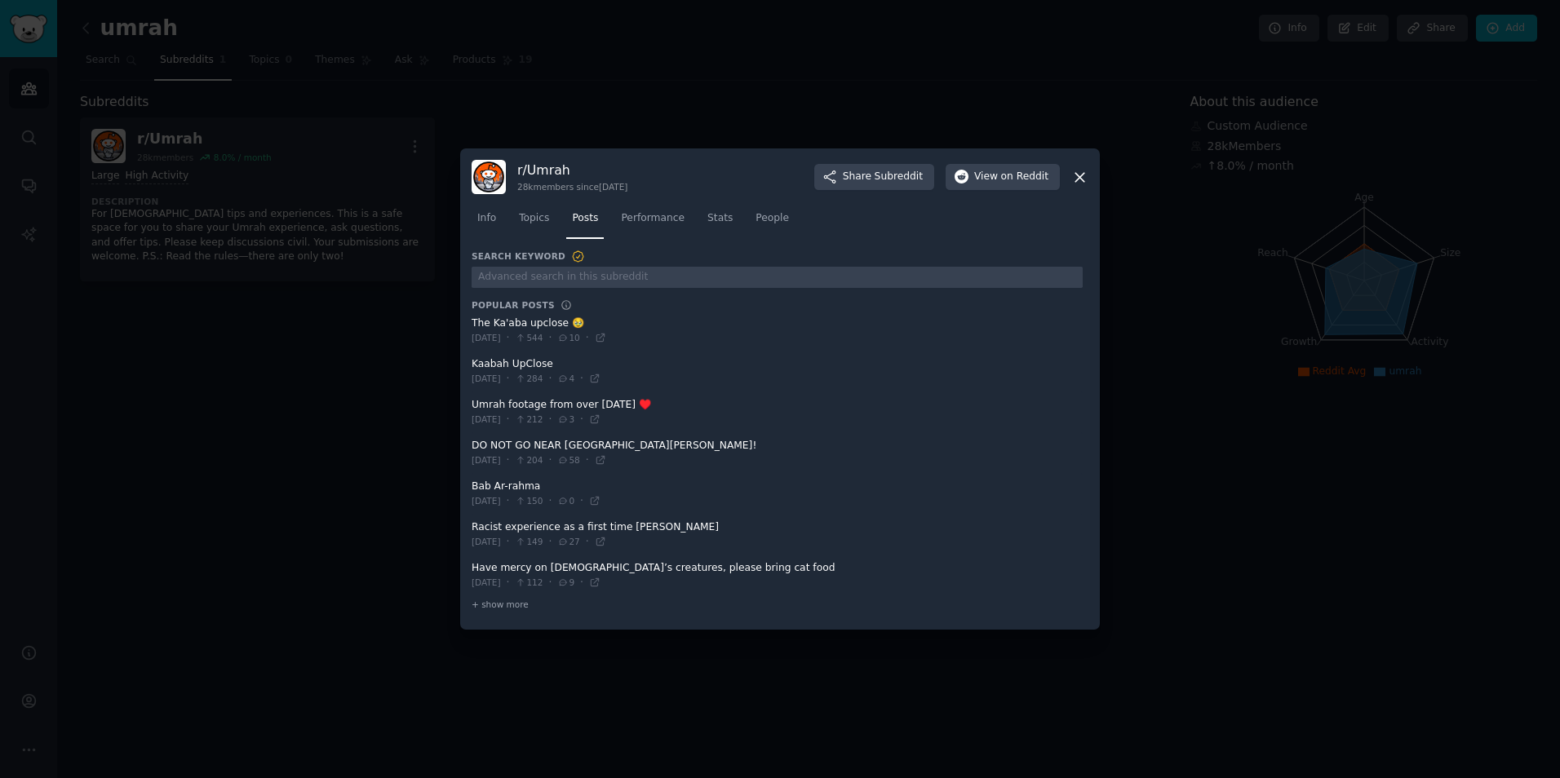
click at [569, 531] on span at bounding box center [776, 535] width 611 height 40
click at [579, 541] on span "27" at bounding box center [568, 541] width 22 height 11
drag, startPoint x: 654, startPoint y: 560, endPoint x: 536, endPoint y: 609, distance: 128.3
click at [653, 560] on span at bounding box center [776, 575] width 611 height 40
click at [508, 602] on span "+ show more" at bounding box center [499, 604] width 57 height 11
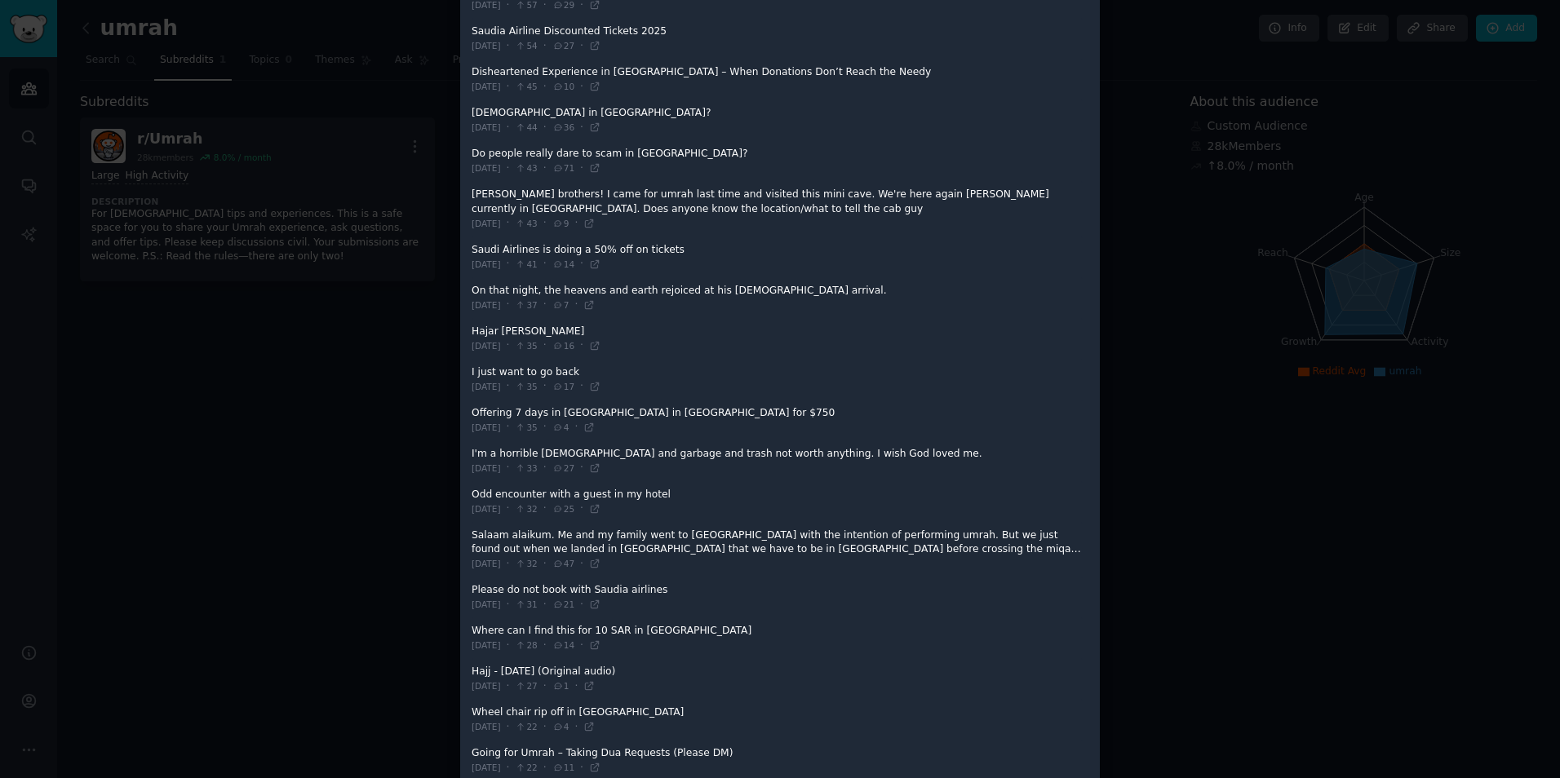
scroll to position [734, 0]
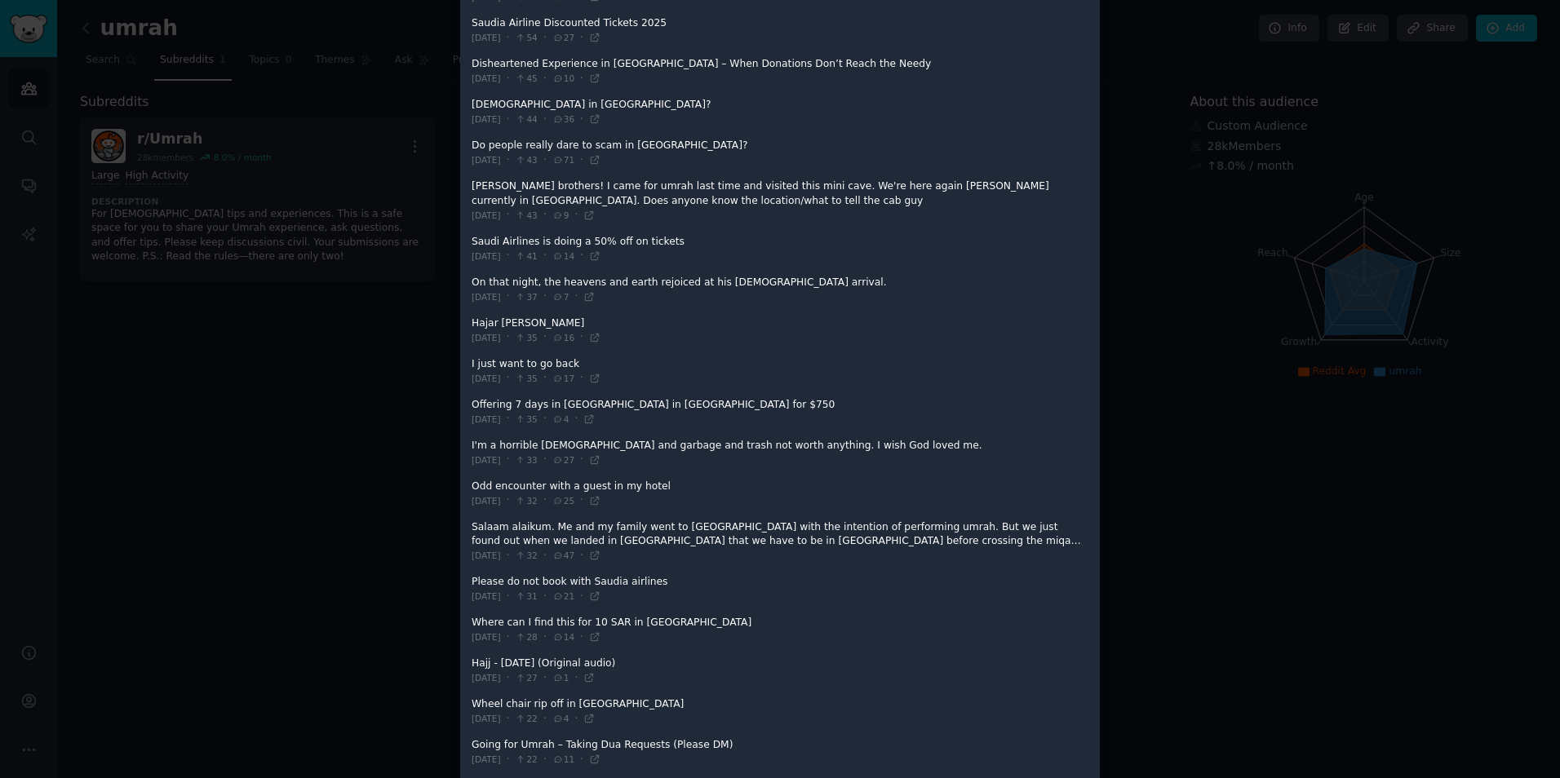
click at [619, 517] on span at bounding box center [776, 542] width 611 height 55
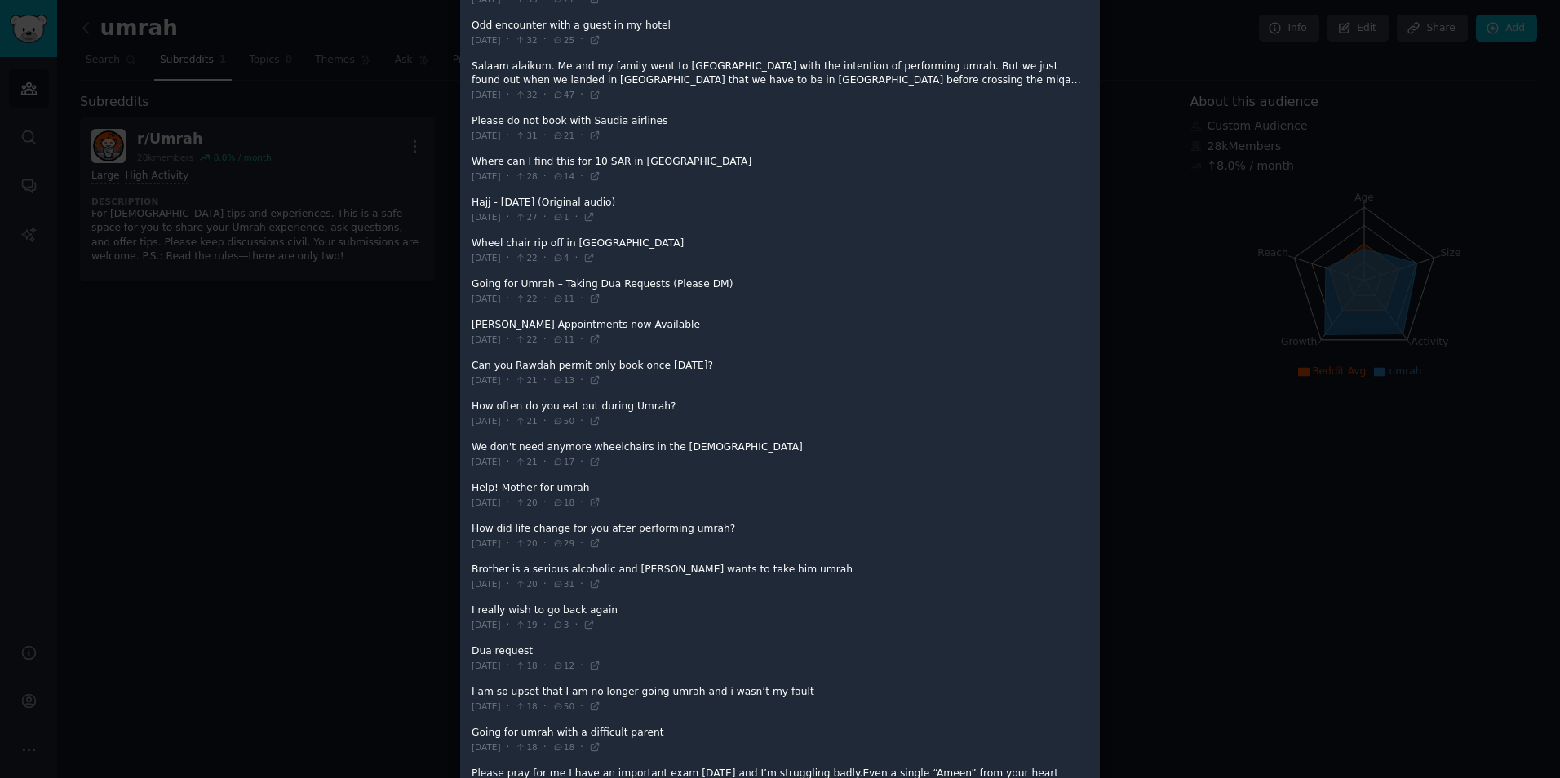
scroll to position [1224, 0]
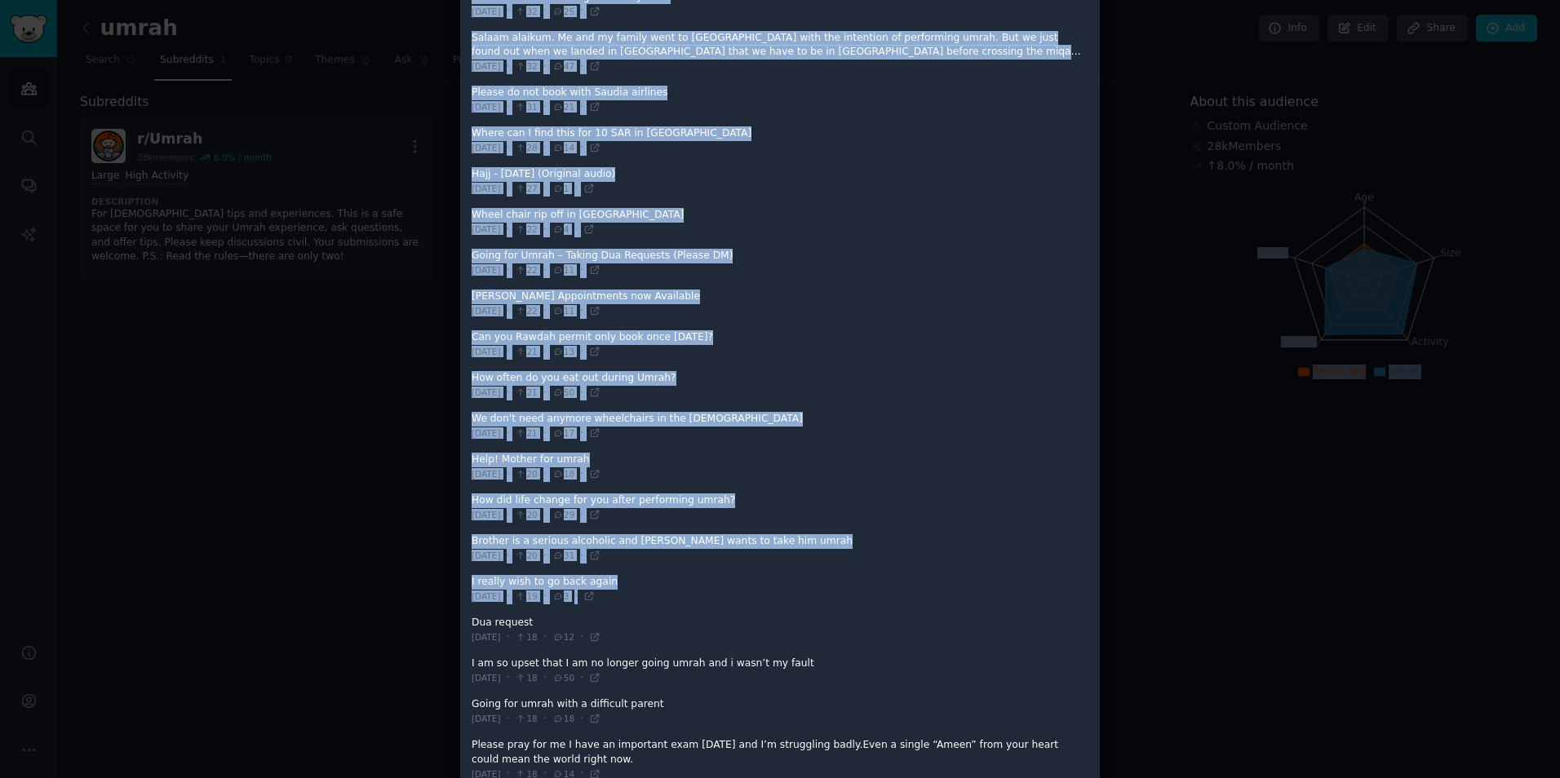
drag, startPoint x: 1069, startPoint y: 633, endPoint x: 1562, endPoint y: 820, distance: 526.9
click at [1559, 777] on html "Help Audiences Search Conversations AI Reports Help Account More umrah Info Edi…" at bounding box center [780, 389] width 1560 height 778
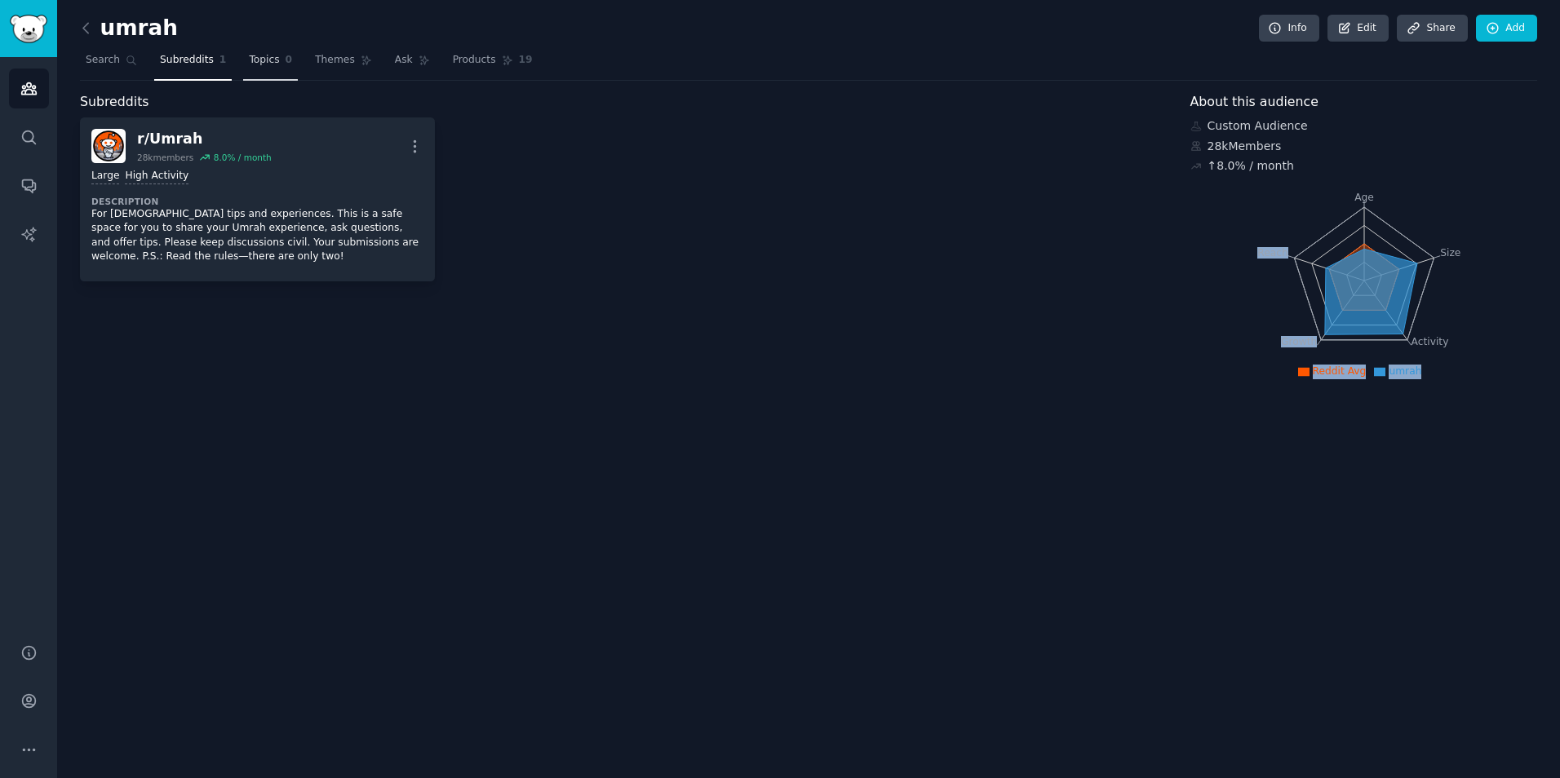
click at [273, 72] on link "Topics 0" at bounding box center [270, 63] width 55 height 33
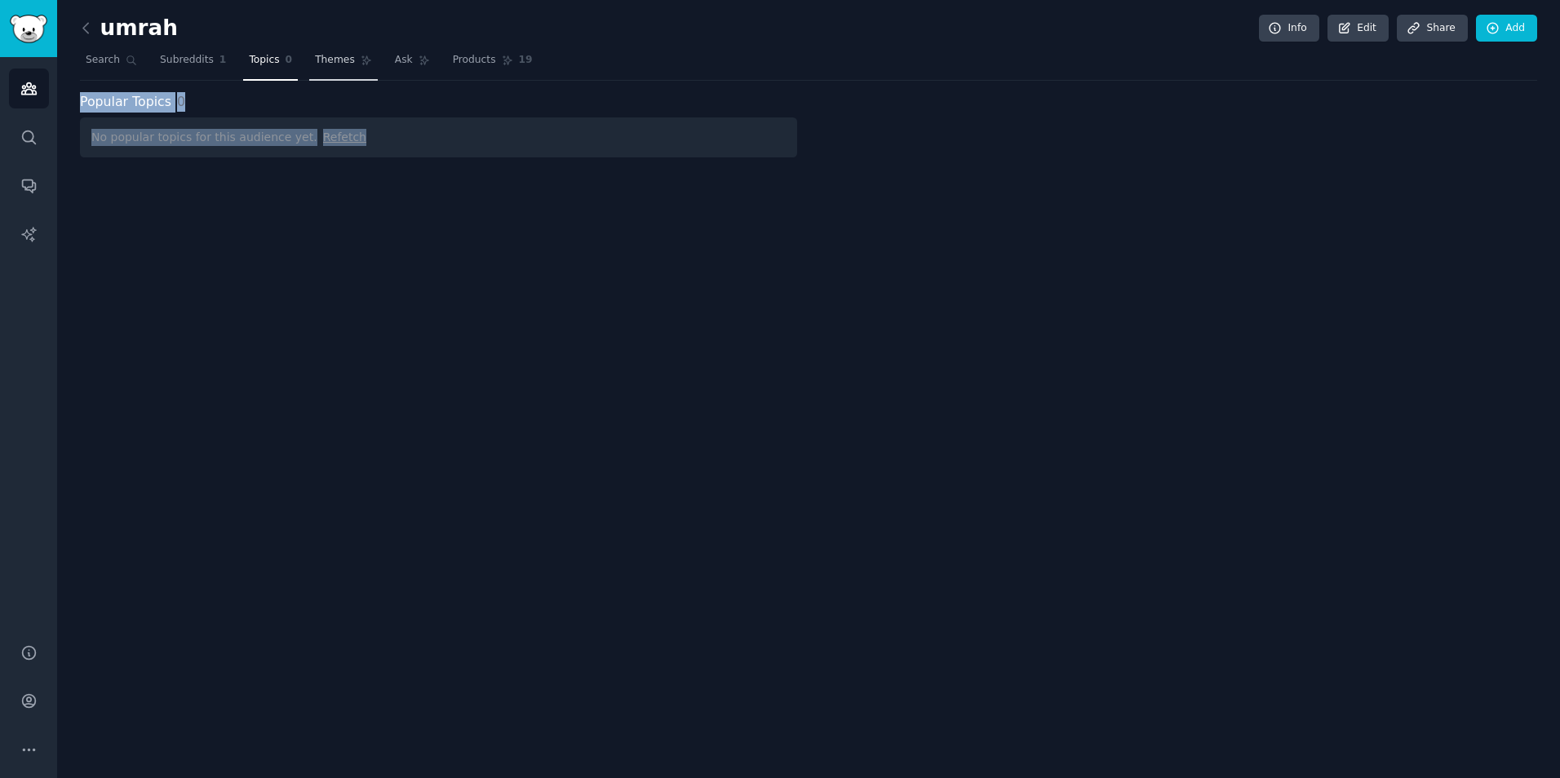
click at [335, 57] on span "Themes" at bounding box center [335, 60] width 40 height 15
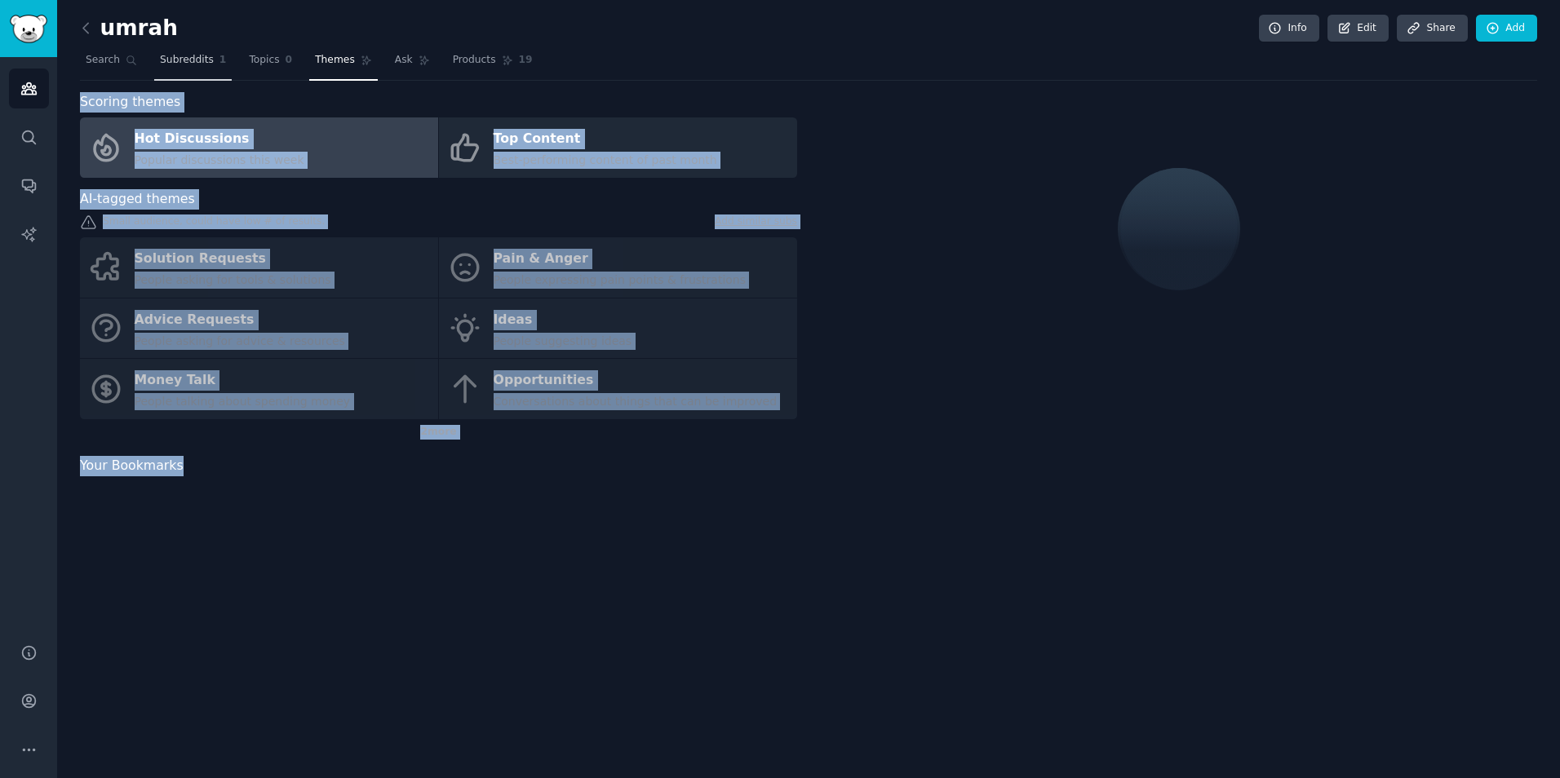
click at [175, 59] on span "Subreddits" at bounding box center [187, 60] width 54 height 15
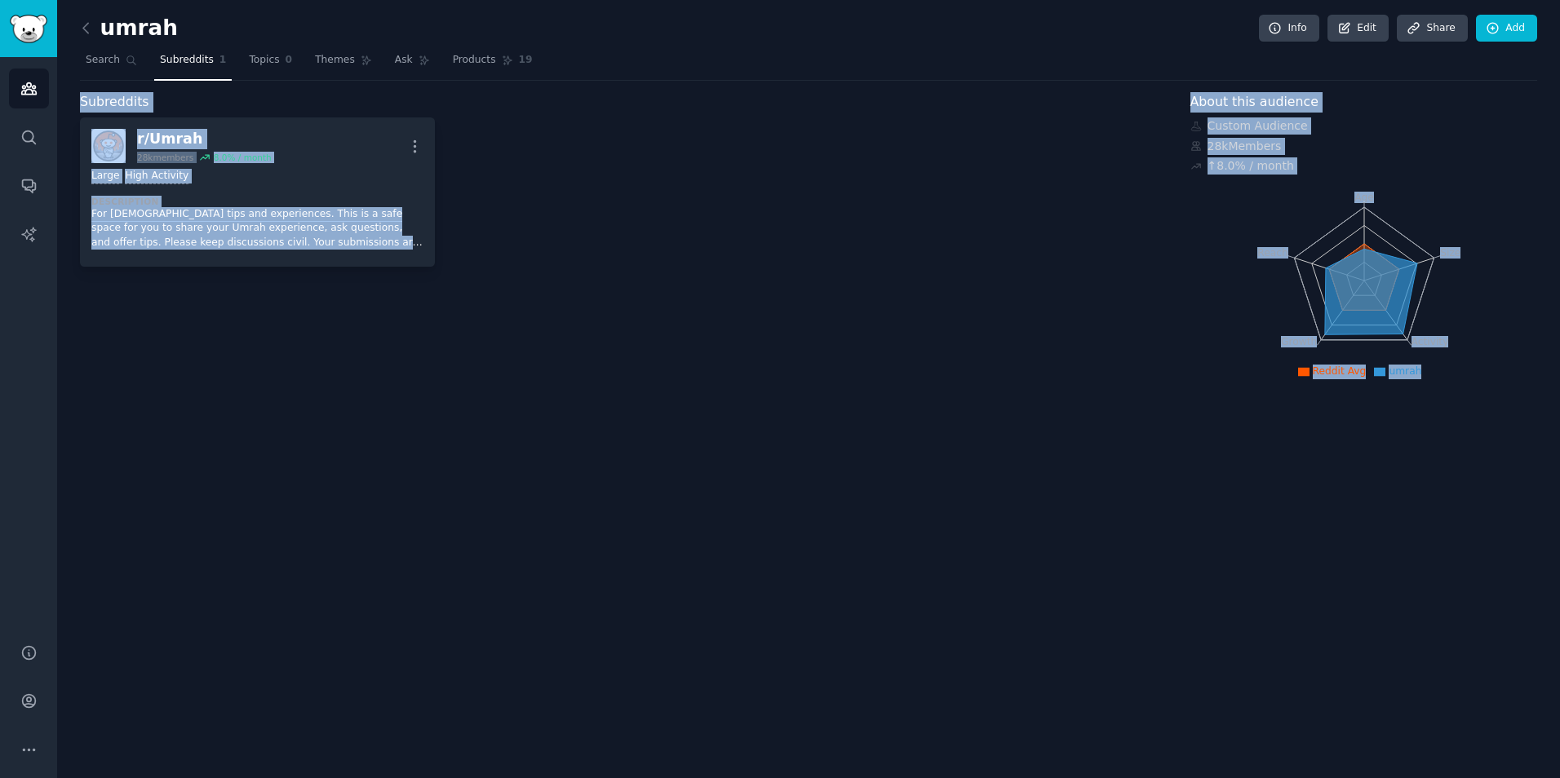
click at [347, 504] on div "umrah Info Edit Share Add Search Subreddits 1 Topics 0 Themes Ask Products 19 S…" at bounding box center [808, 389] width 1503 height 778
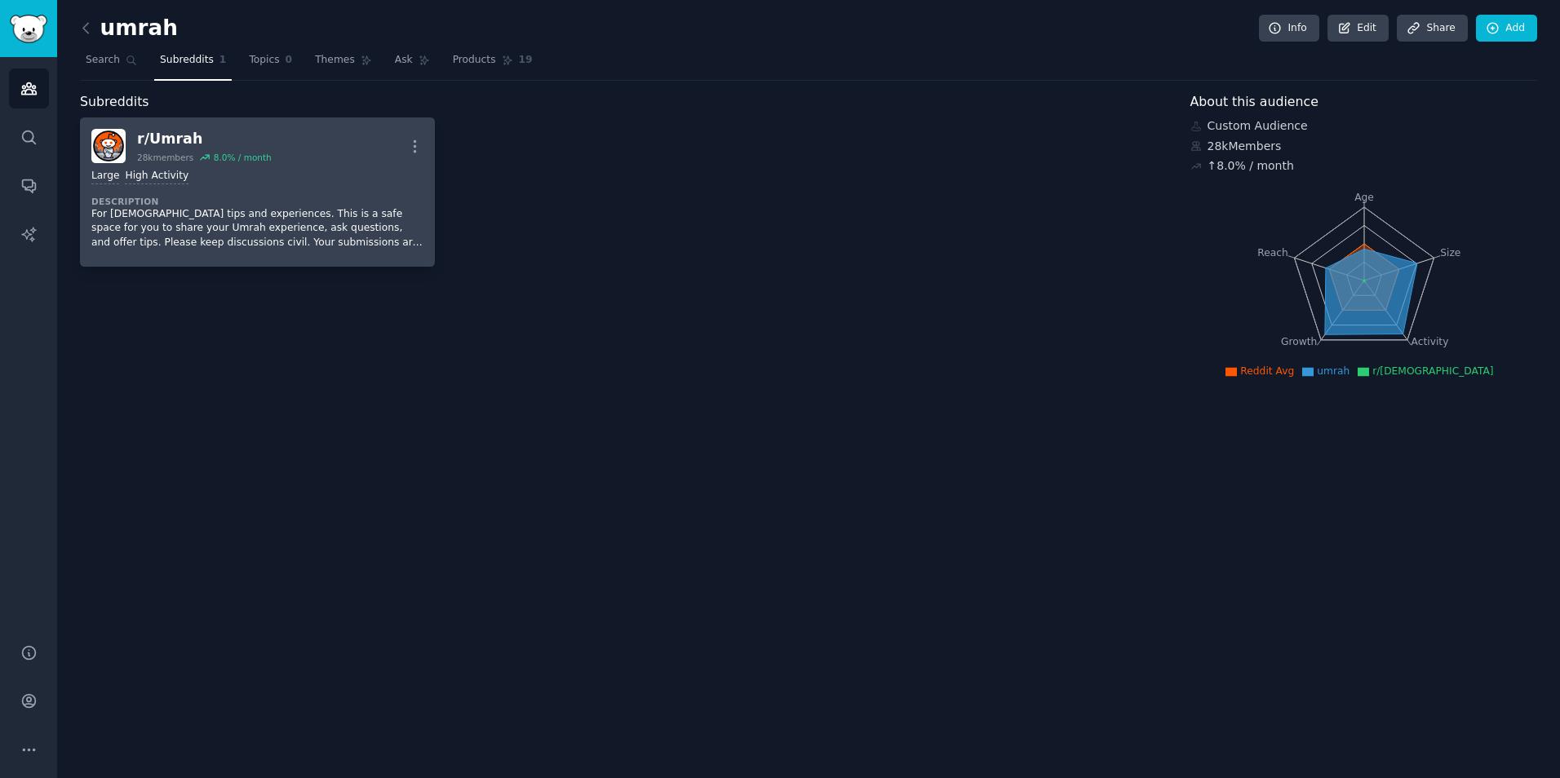
click at [227, 201] on dt "Description" at bounding box center [257, 201] width 332 height 11
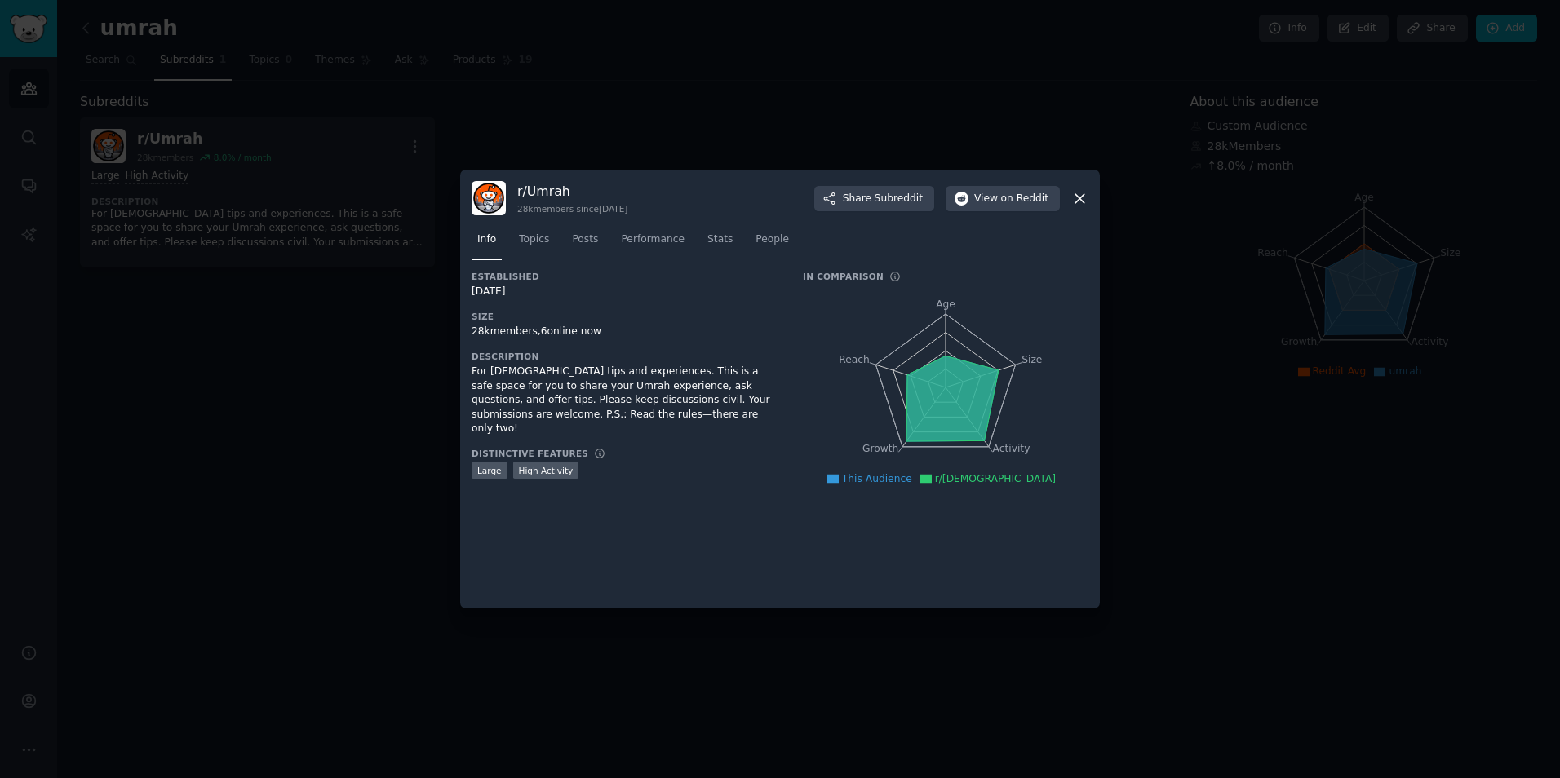
click at [1079, 196] on icon at bounding box center [1079, 198] width 17 height 17
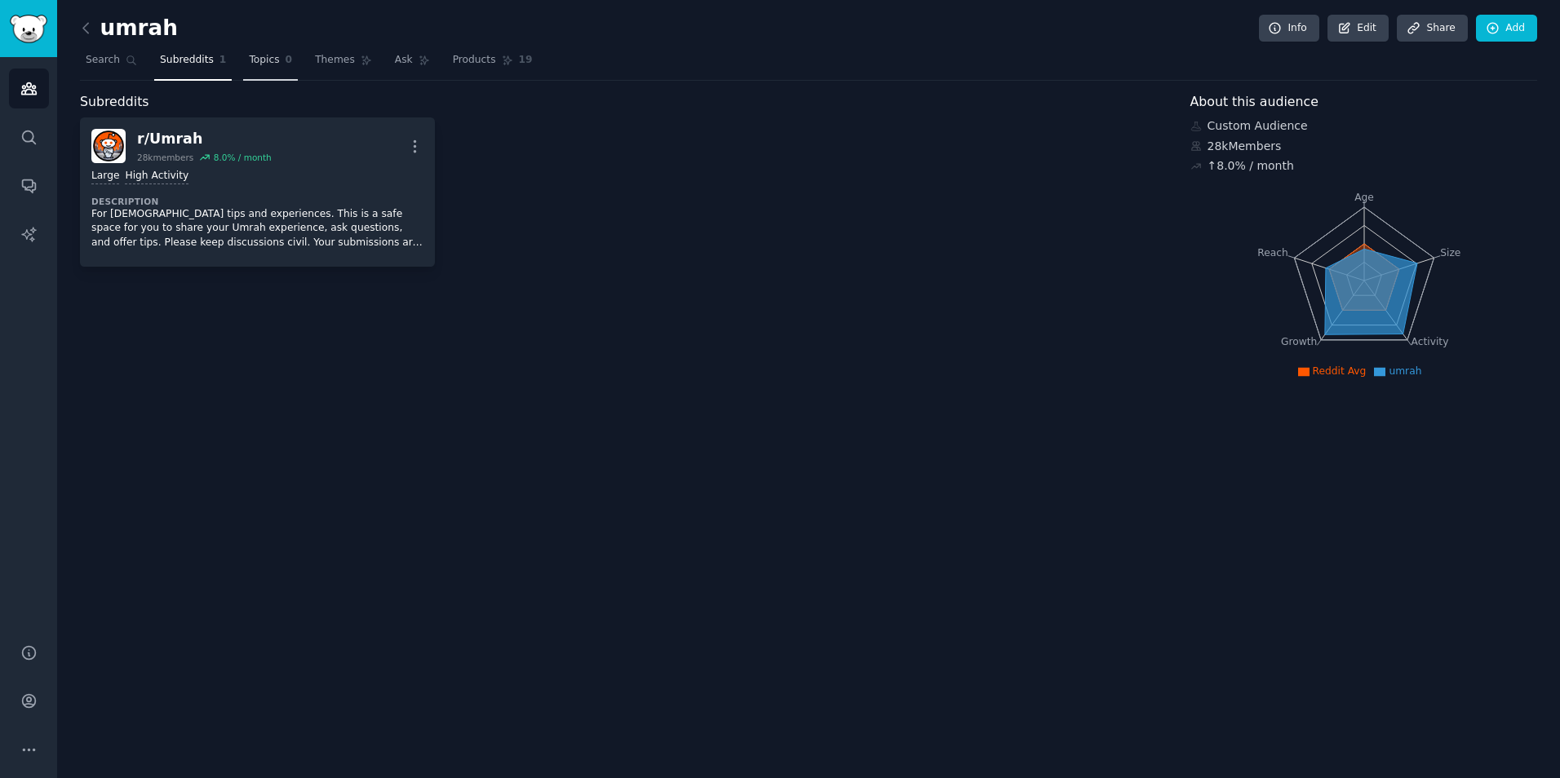
click at [266, 61] on span "Topics" at bounding box center [264, 60] width 30 height 15
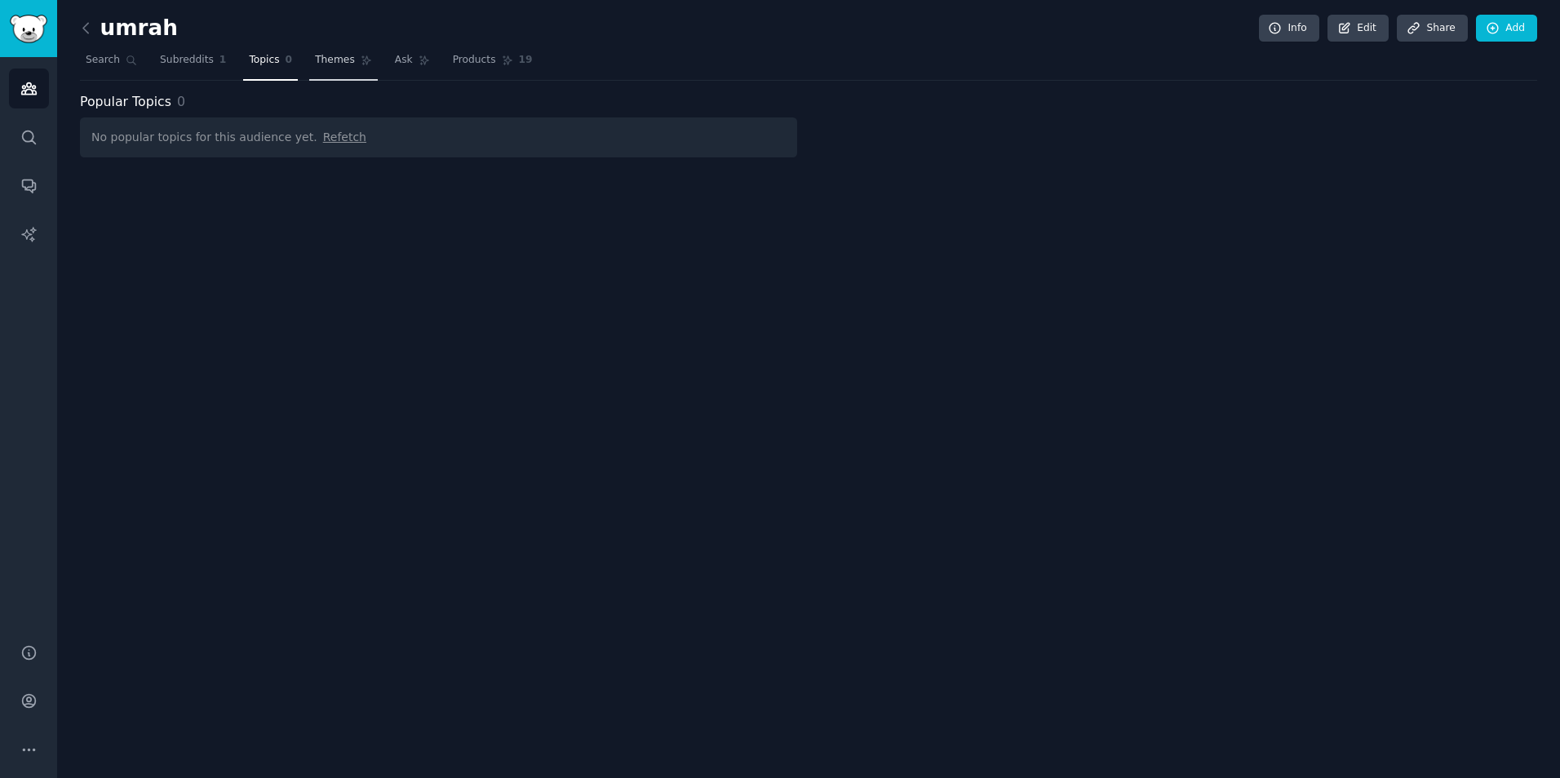
click at [331, 63] on span "Themes" at bounding box center [335, 60] width 40 height 15
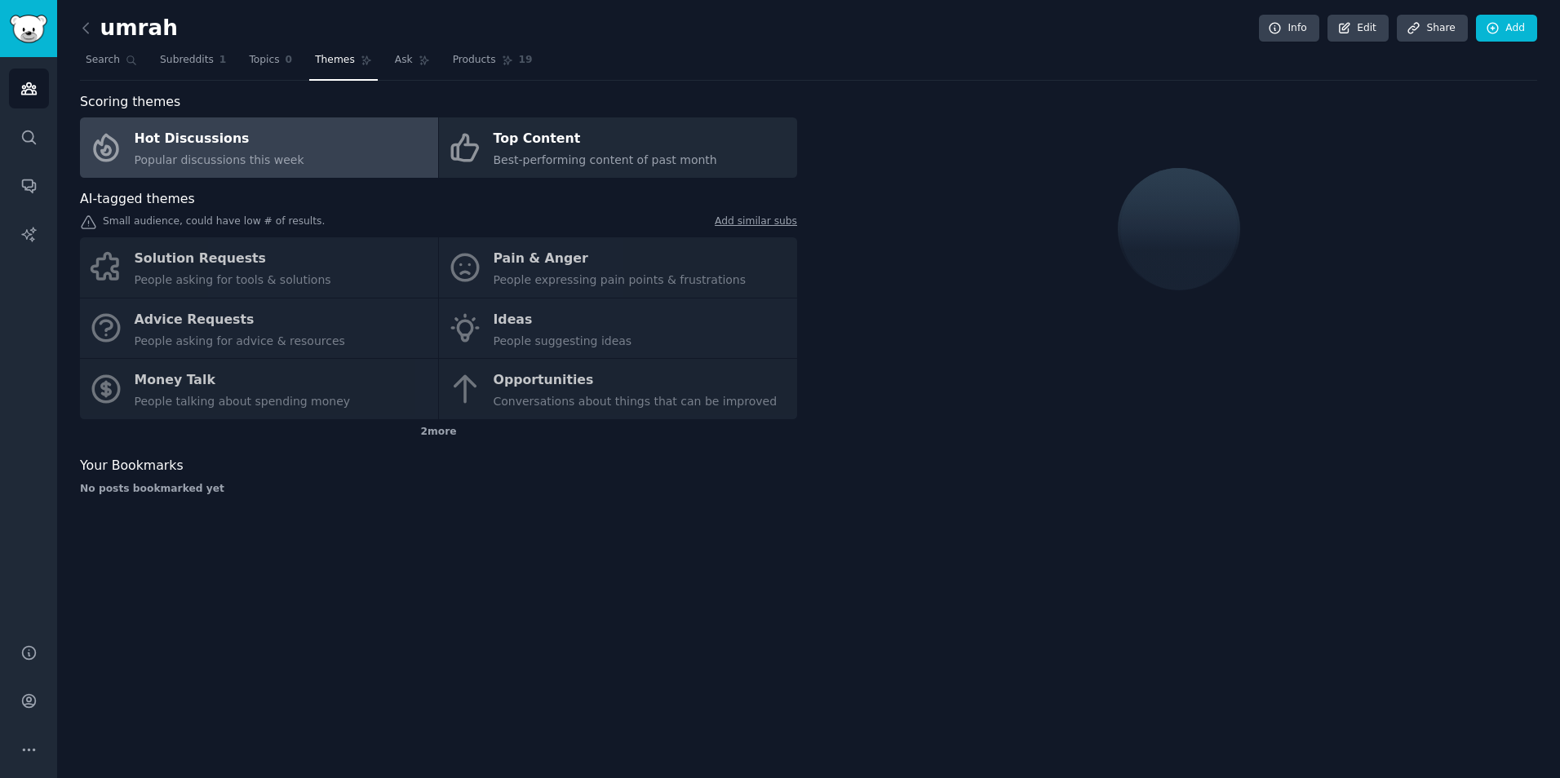
drag, startPoint x: 237, startPoint y: 297, endPoint x: 251, endPoint y: 285, distance: 18.0
click at [236, 297] on div "Solution Requests People asking for tools & solutions Pain & Anger People expre…" at bounding box center [438, 328] width 717 height 182
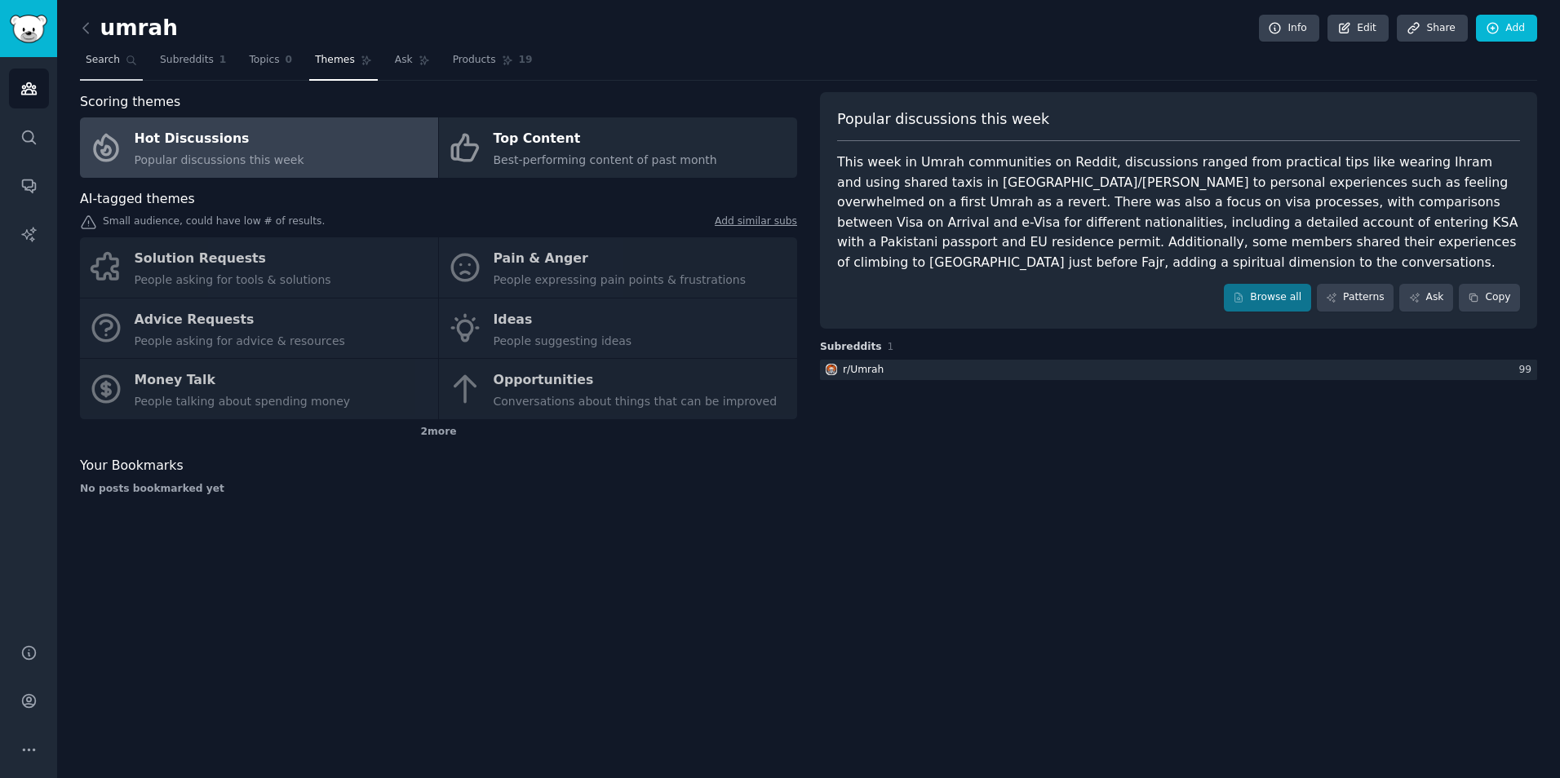
click at [101, 62] on span "Search" at bounding box center [103, 60] width 34 height 15
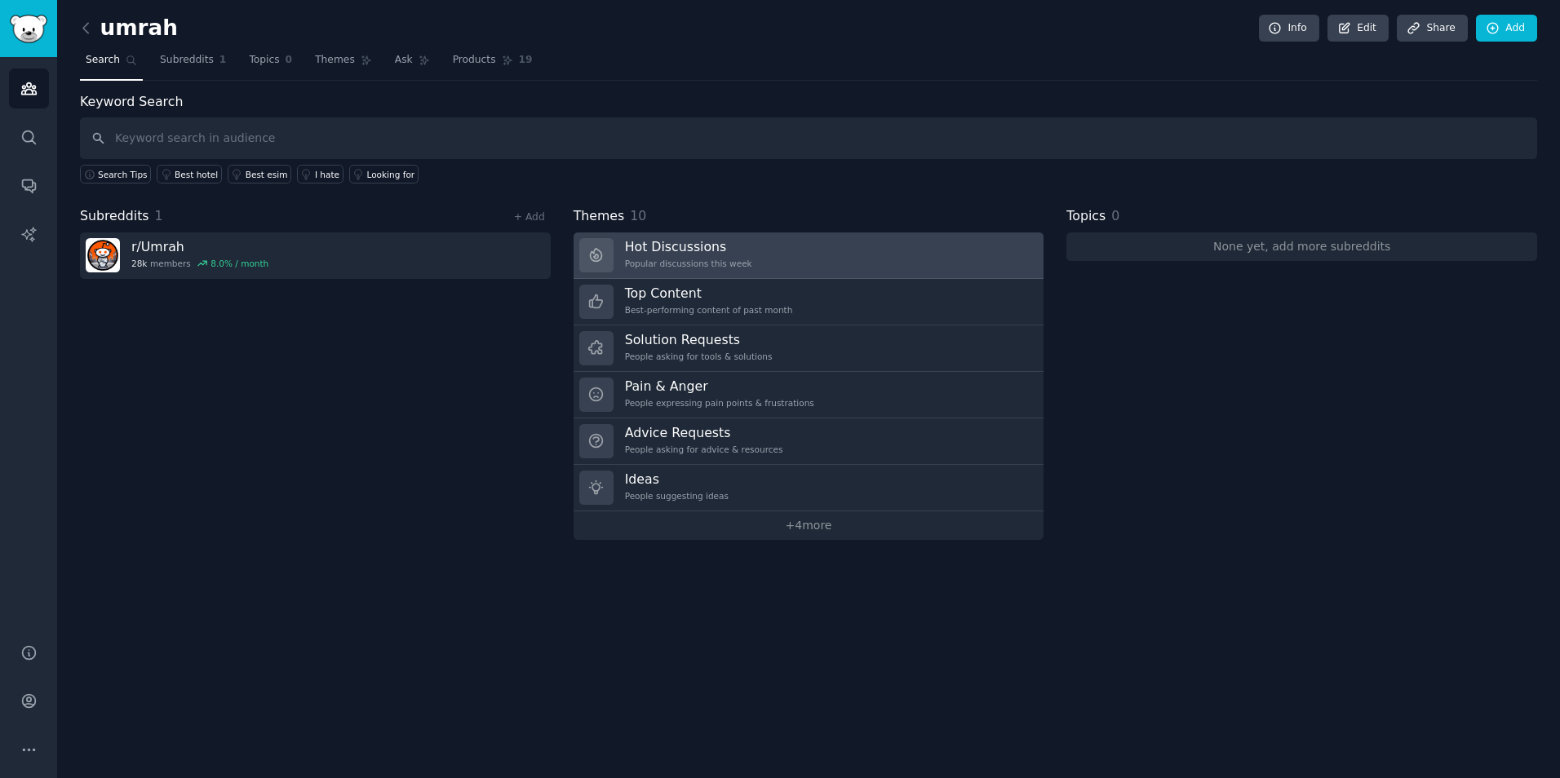
click at [702, 260] on div "Popular discussions this week" at bounding box center [688, 263] width 127 height 11
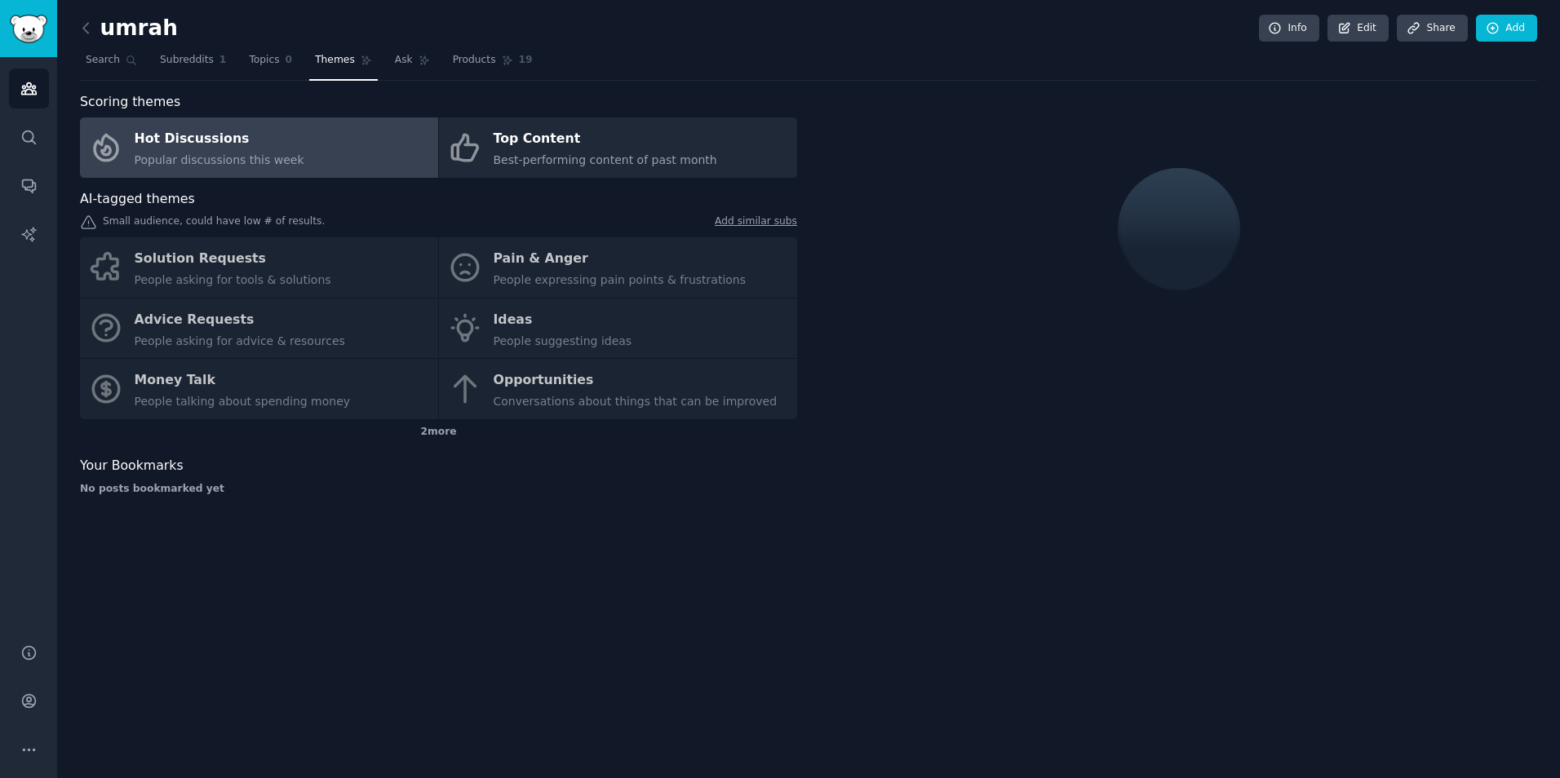
click at [285, 156] on link "Hot Discussions Popular discussions this week" at bounding box center [259, 147] width 358 height 60
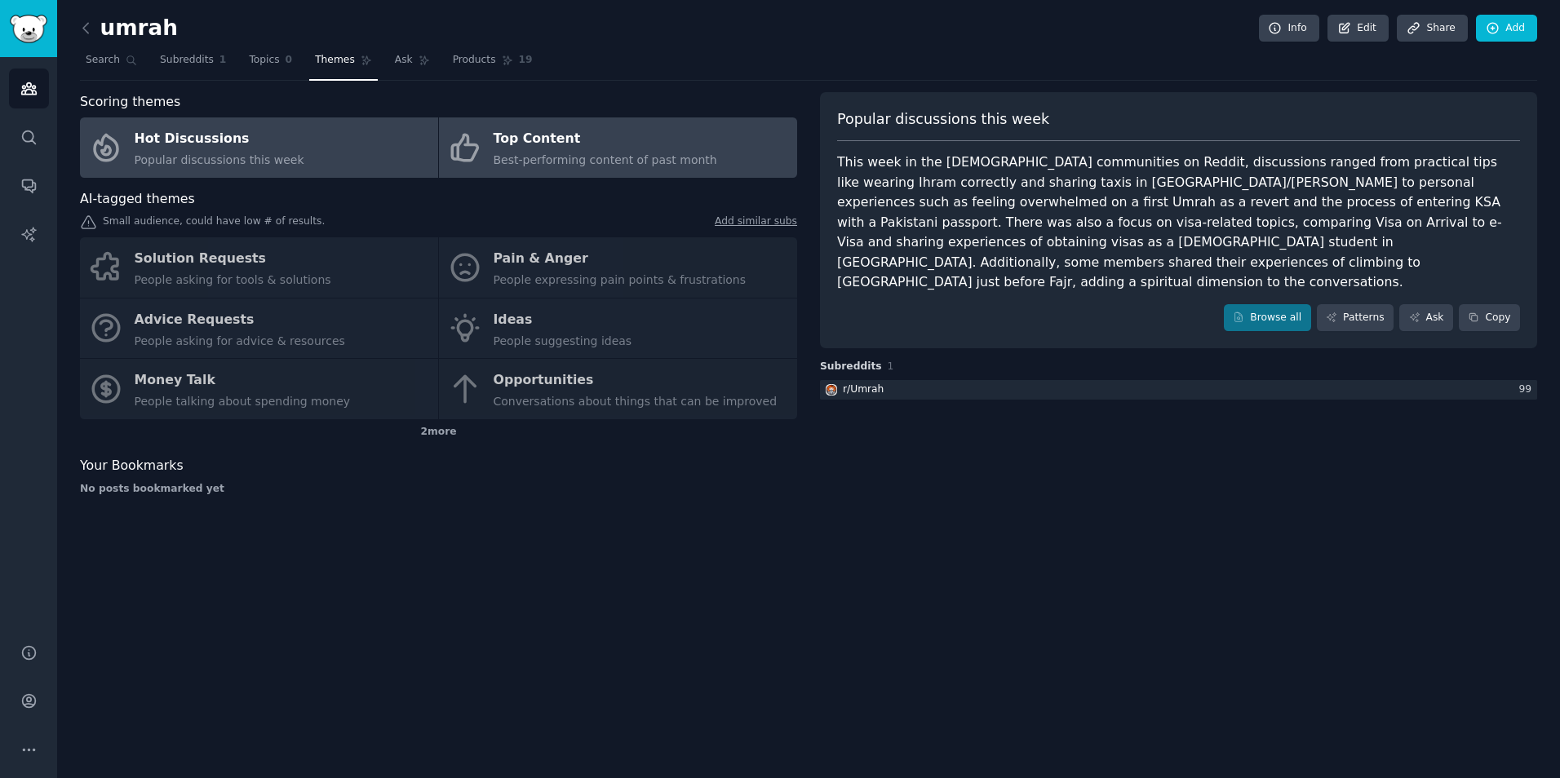
click at [590, 147] on div "Top Content" at bounding box center [606, 139] width 224 height 26
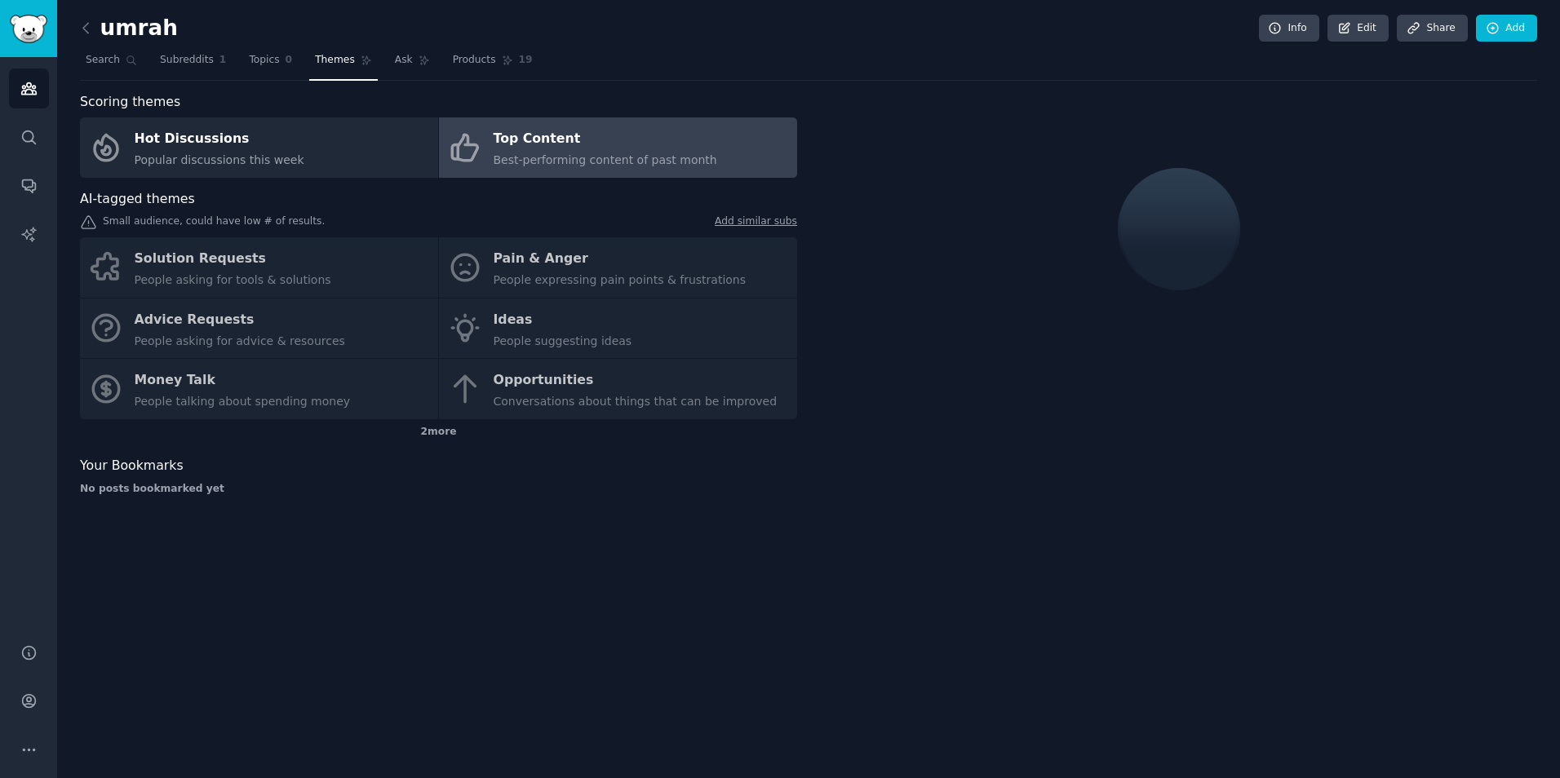
click at [565, 277] on div "Solution Requests People asking for tools & solutions Pain & Anger People expre…" at bounding box center [438, 328] width 717 height 182
click at [97, 53] on span "Search" at bounding box center [103, 60] width 34 height 15
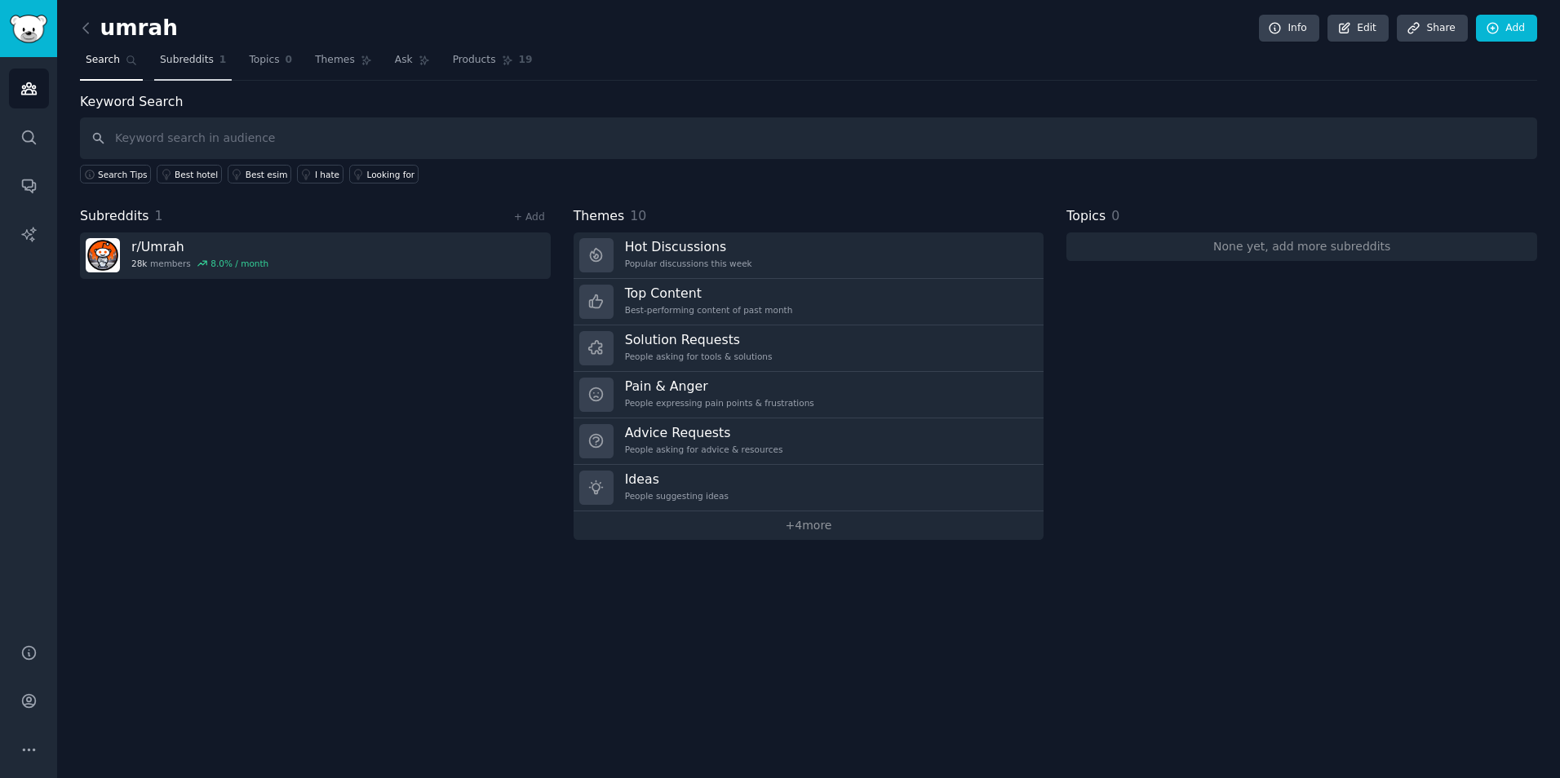
click at [194, 59] on span "Subreddits" at bounding box center [187, 60] width 54 height 15
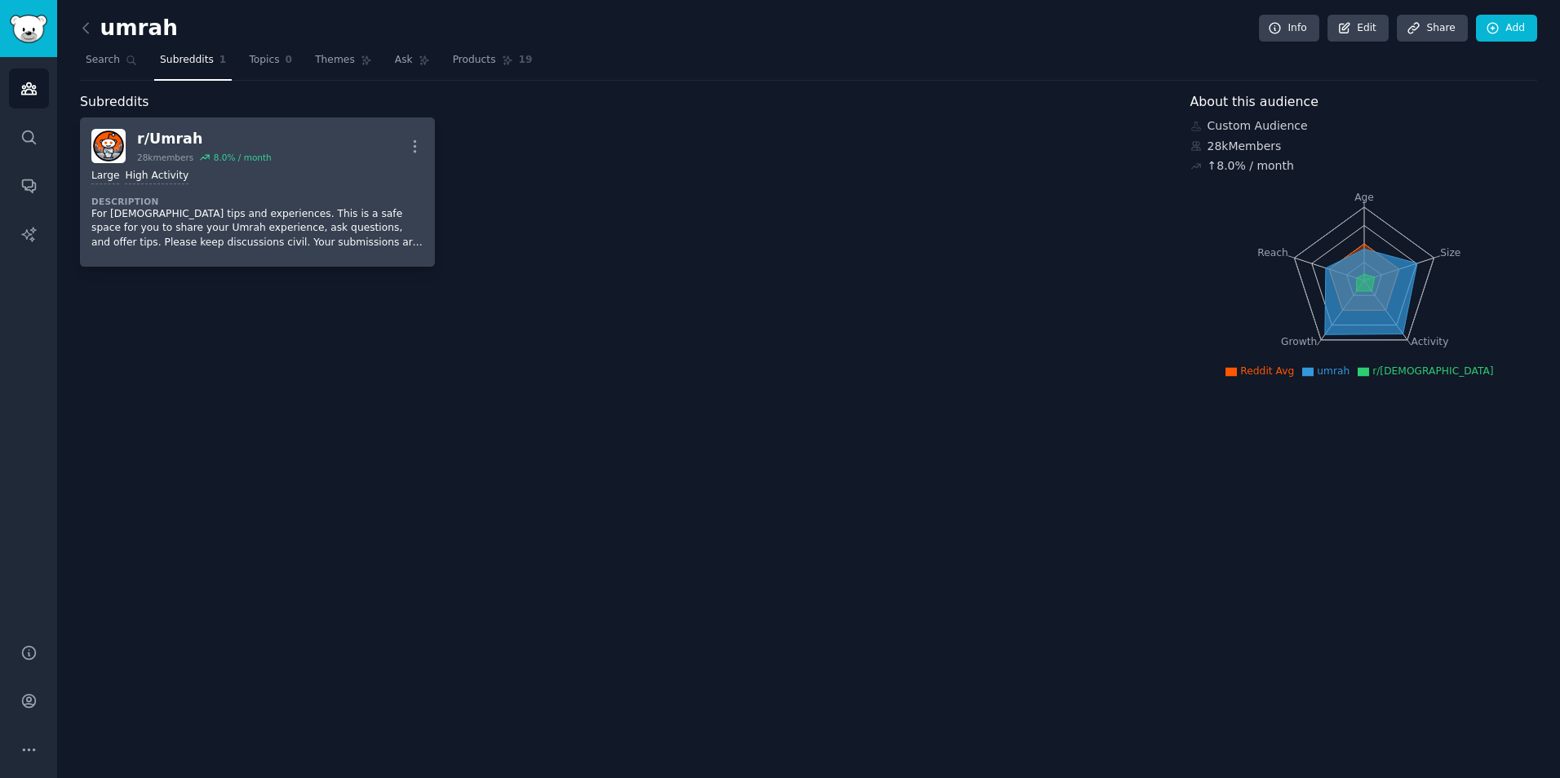
click at [278, 196] on dt "Description" at bounding box center [257, 201] width 332 height 11
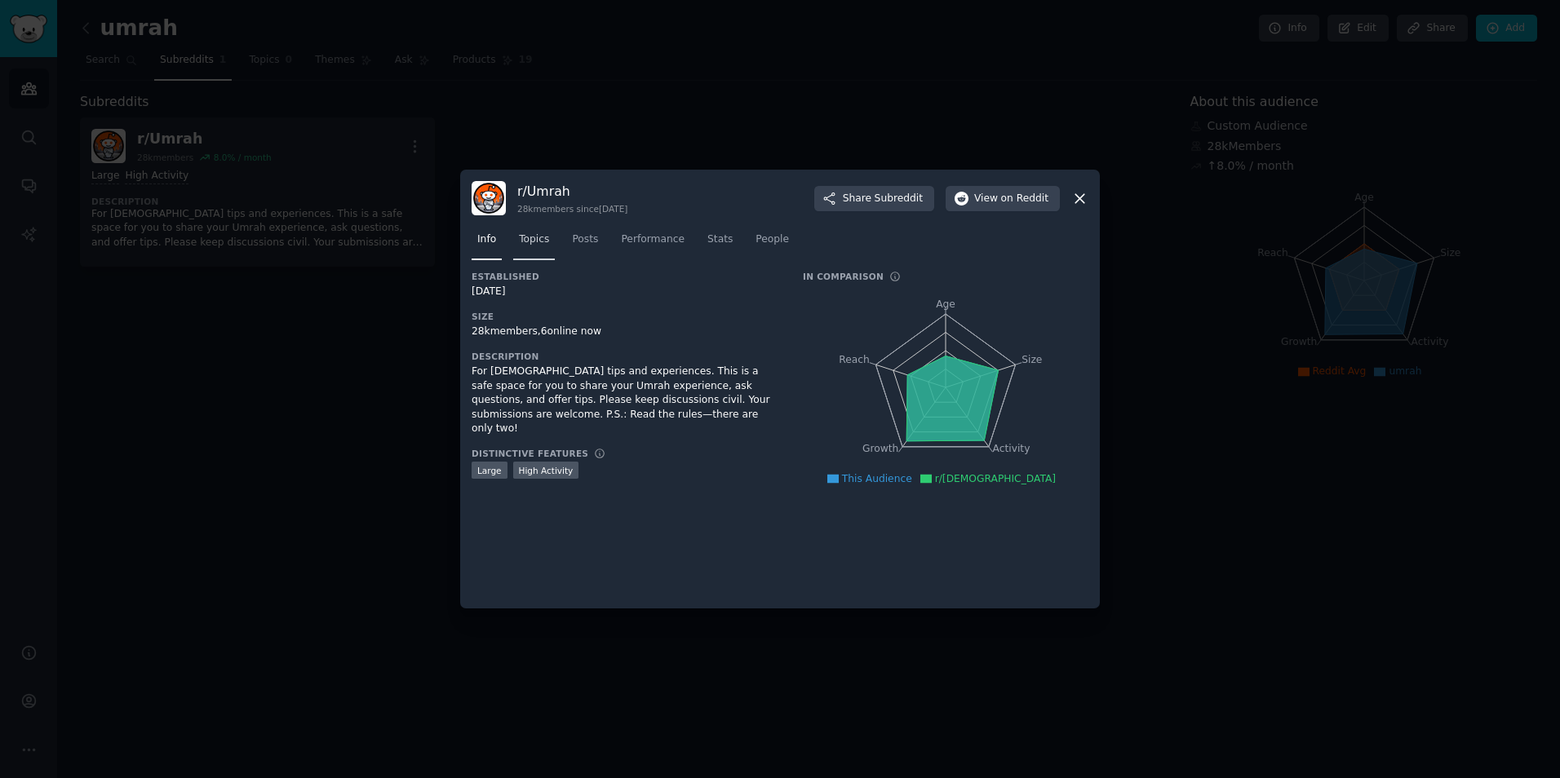
click at [534, 238] on span "Topics" at bounding box center [534, 239] width 30 height 15
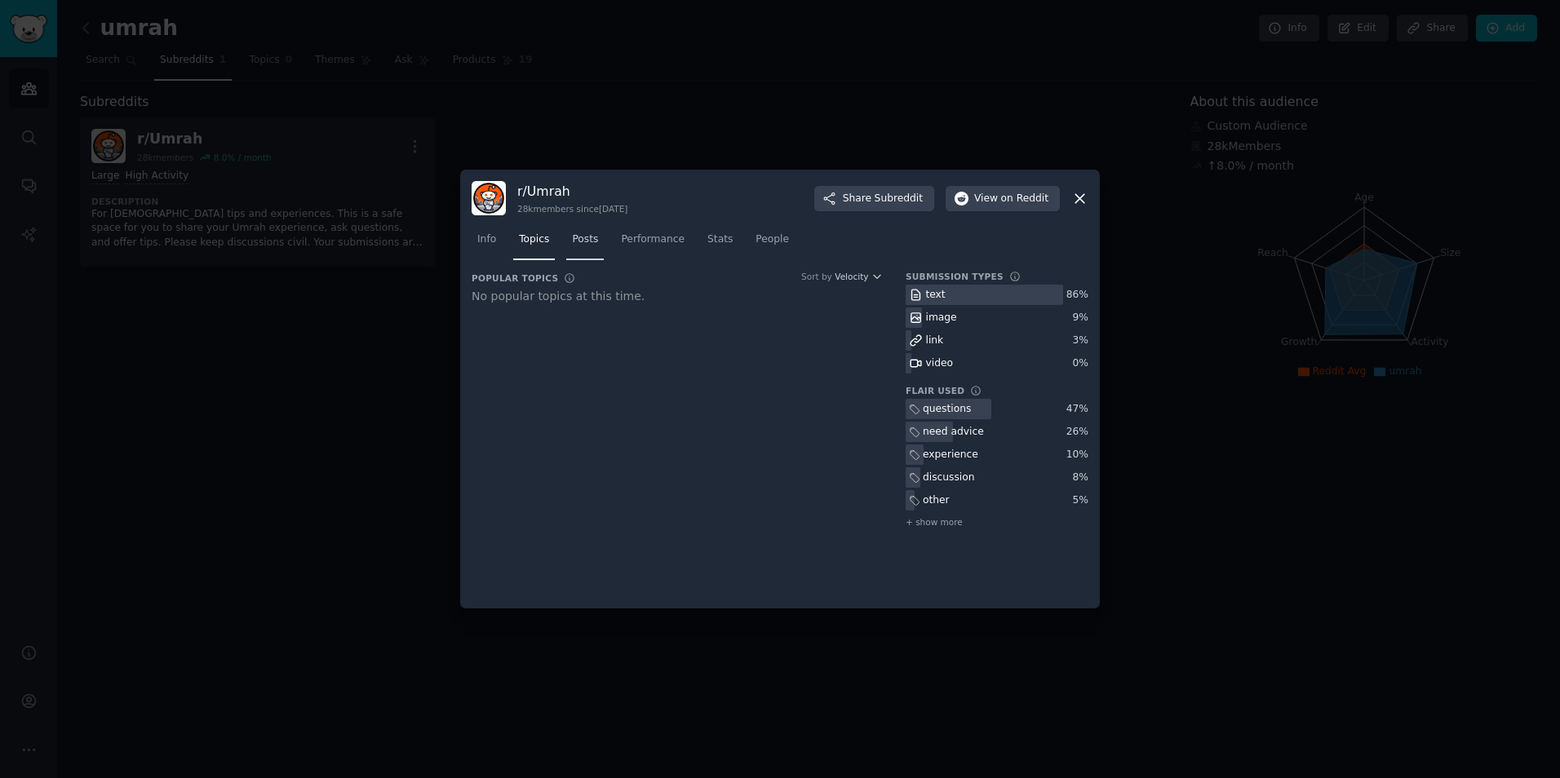
click at [582, 234] on span "Posts" at bounding box center [585, 239] width 26 height 15
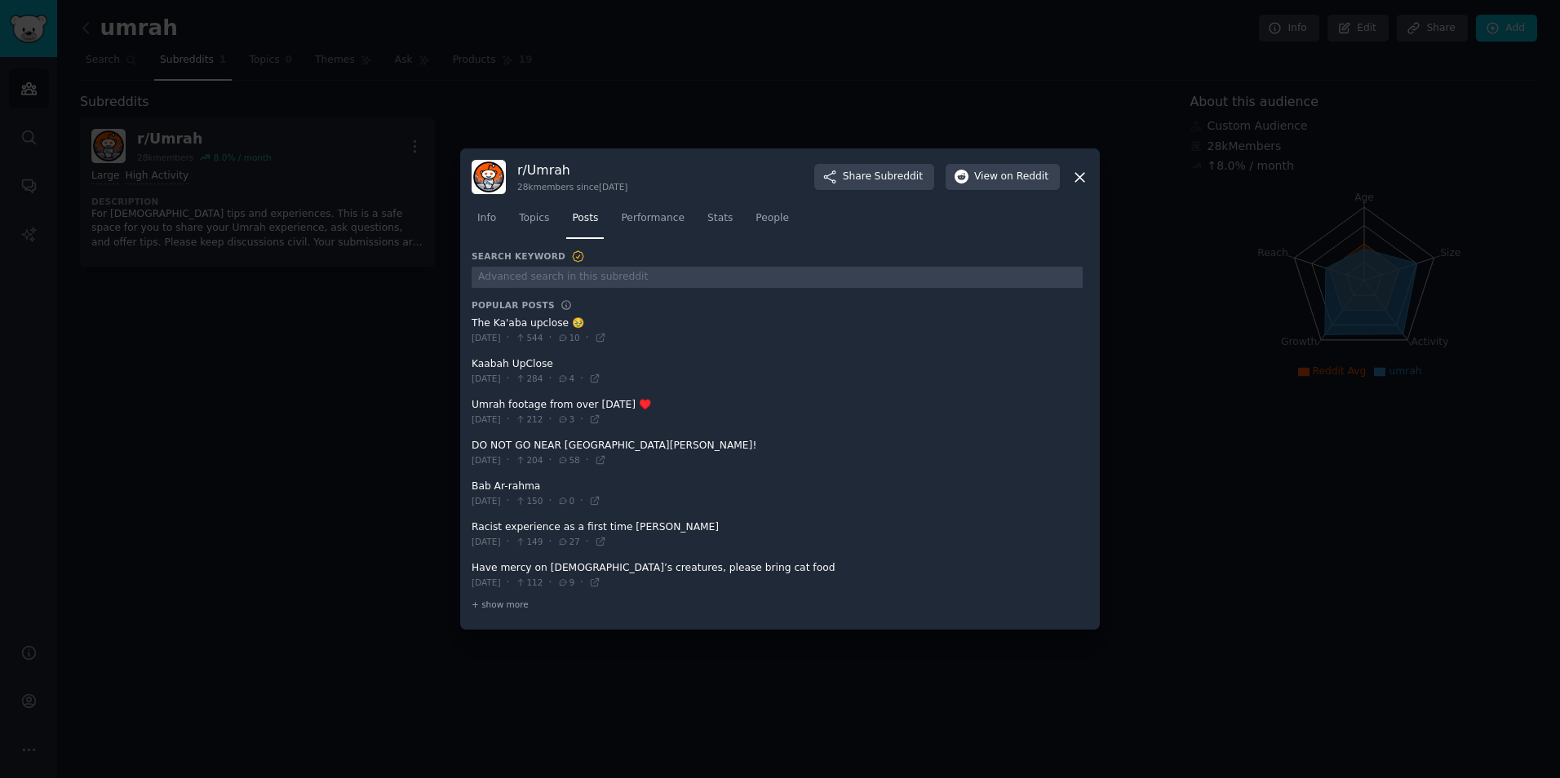
drag, startPoint x: 583, startPoint y: 537, endPoint x: 609, endPoint y: 547, distance: 28.2
click at [579, 537] on span "27" at bounding box center [568, 541] width 22 height 11
click at [509, 604] on span "+ show more" at bounding box center [499, 604] width 57 height 11
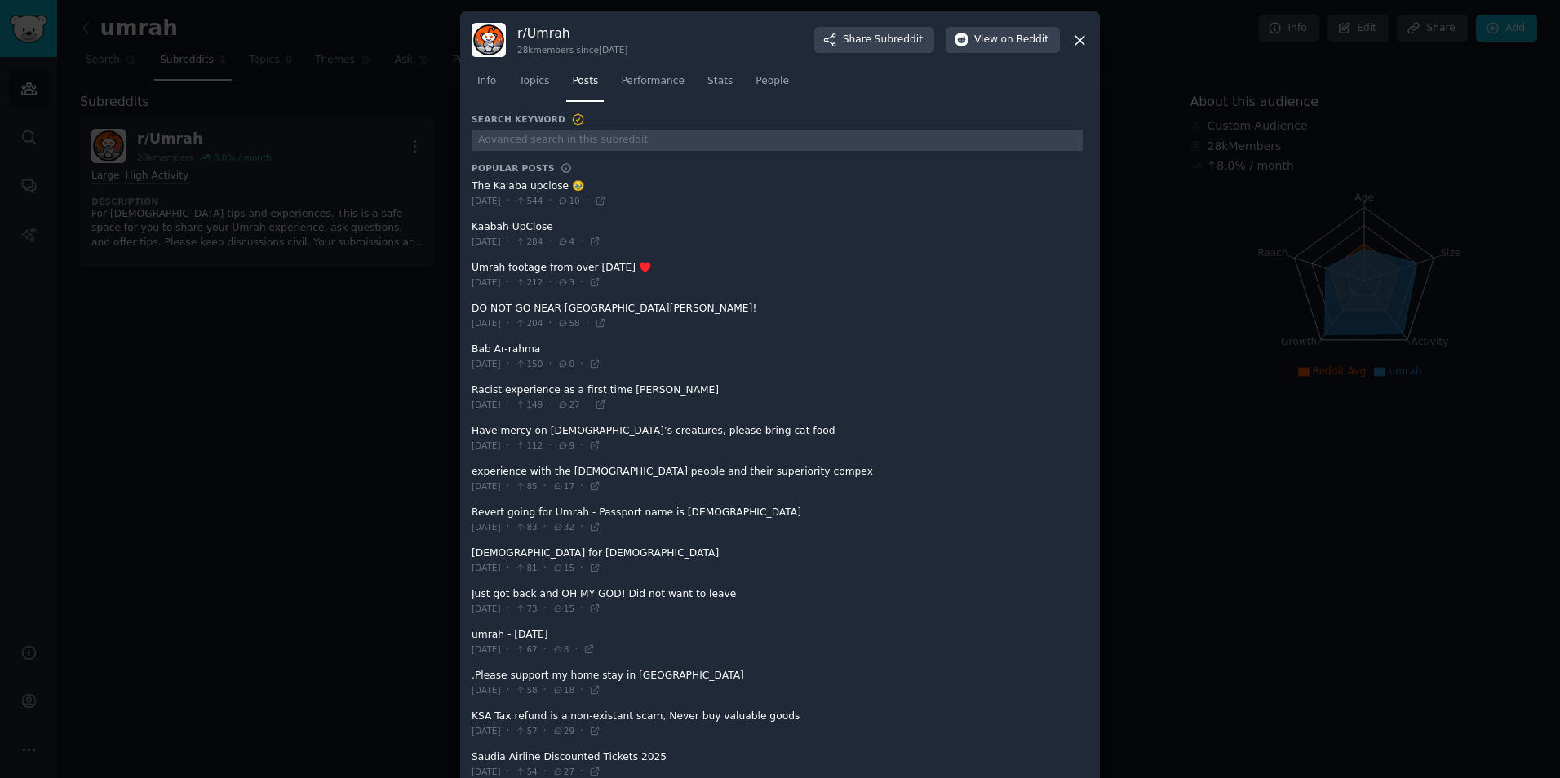
click at [1079, 44] on icon at bounding box center [1079, 40] width 17 height 17
